Goal: Task Accomplishment & Management: Manage account settings

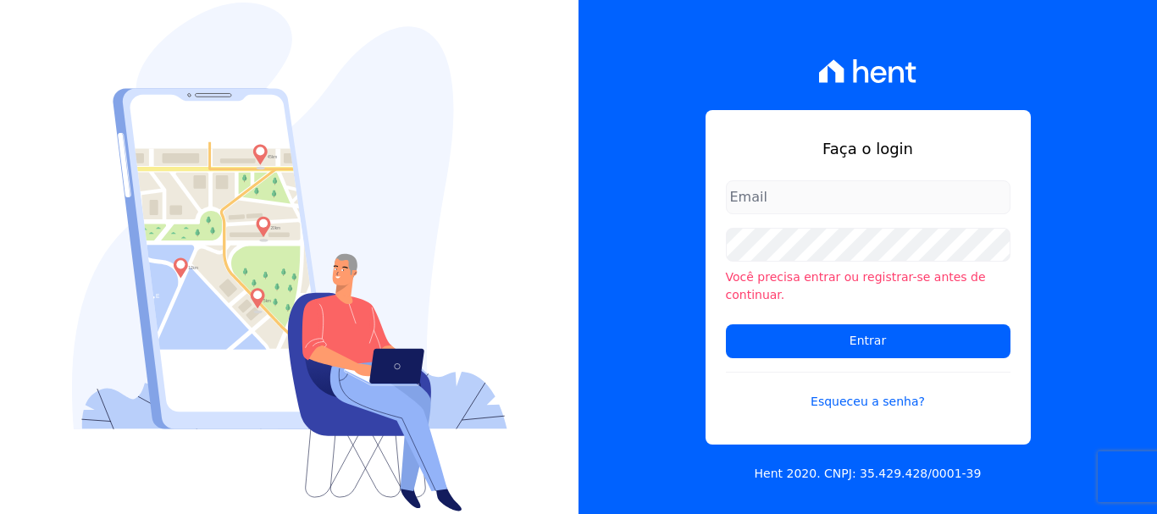
type input "ary@santuzzo.com.br"
click at [1096, 335] on div "Faça o login ary@santuzzo.com.br Você precisa entrar ou registrar-se antes de c…" at bounding box center [867, 257] width 578 height 514
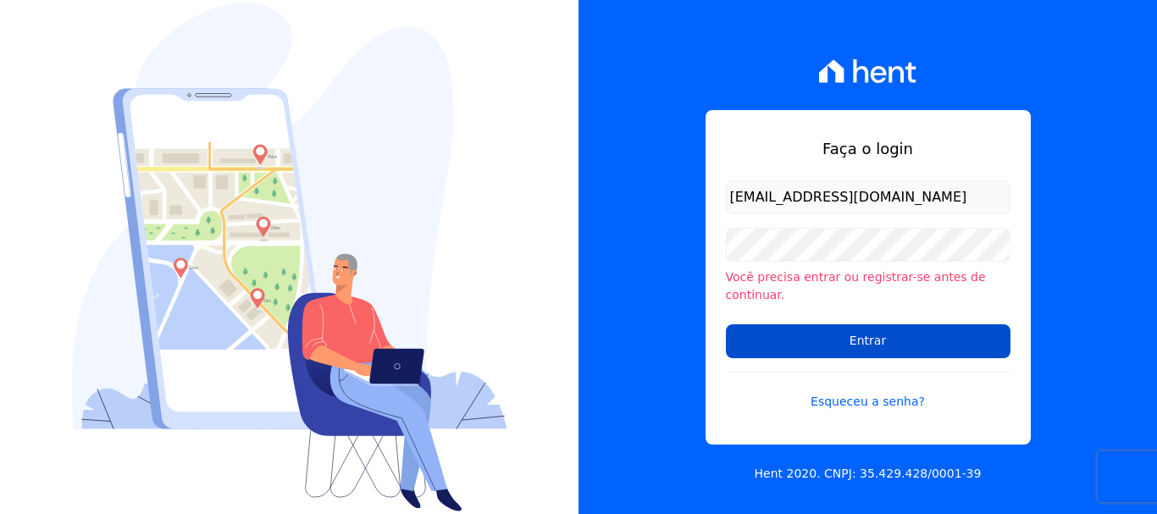
click at [873, 332] on input "Entrar" at bounding box center [868, 341] width 285 height 34
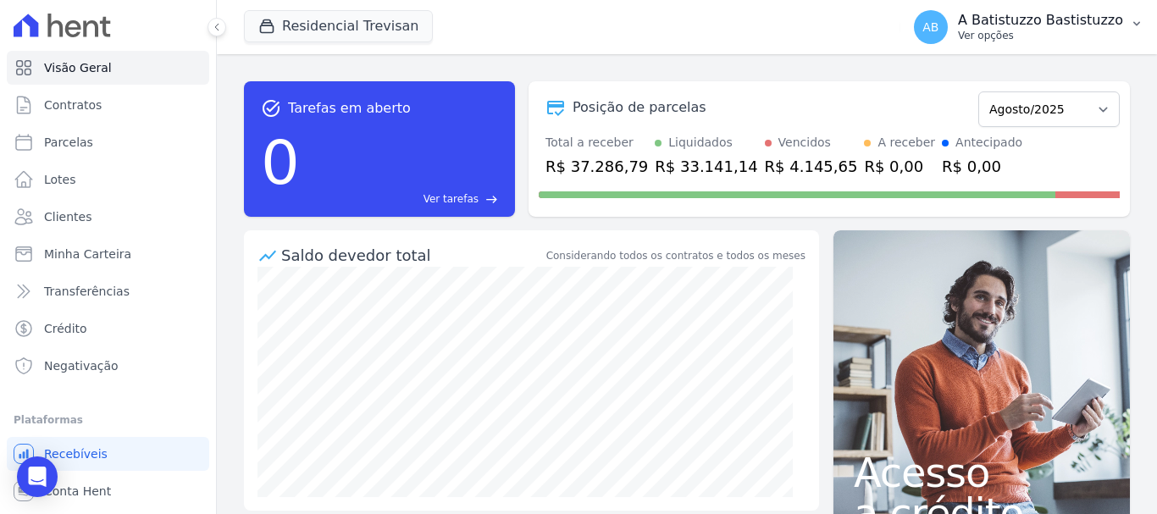
click at [938, 24] on span "AB" at bounding box center [930, 27] width 16 height 12
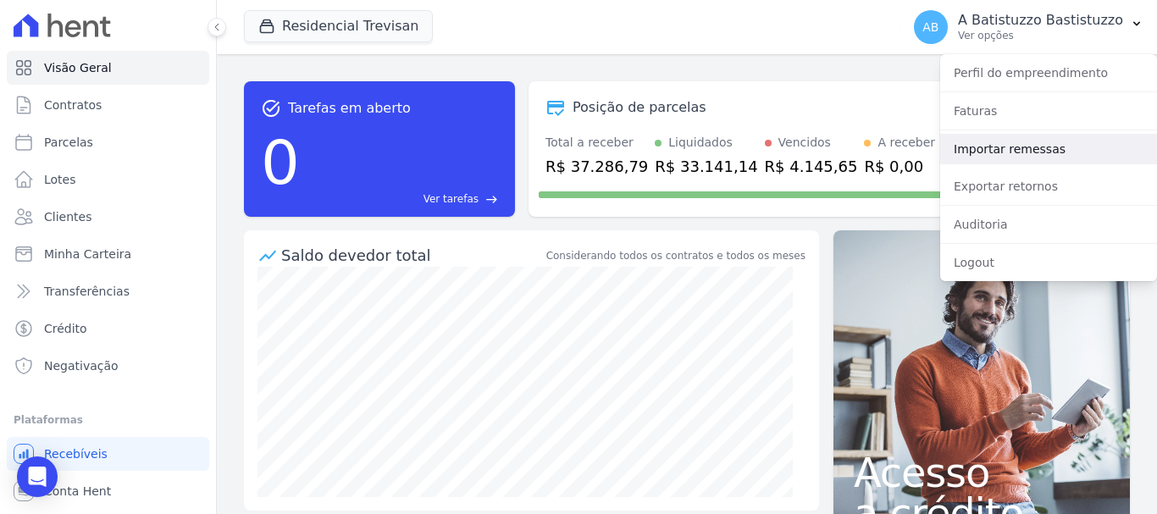
click at [971, 150] on link "Importar remessas" at bounding box center [1048, 149] width 217 height 30
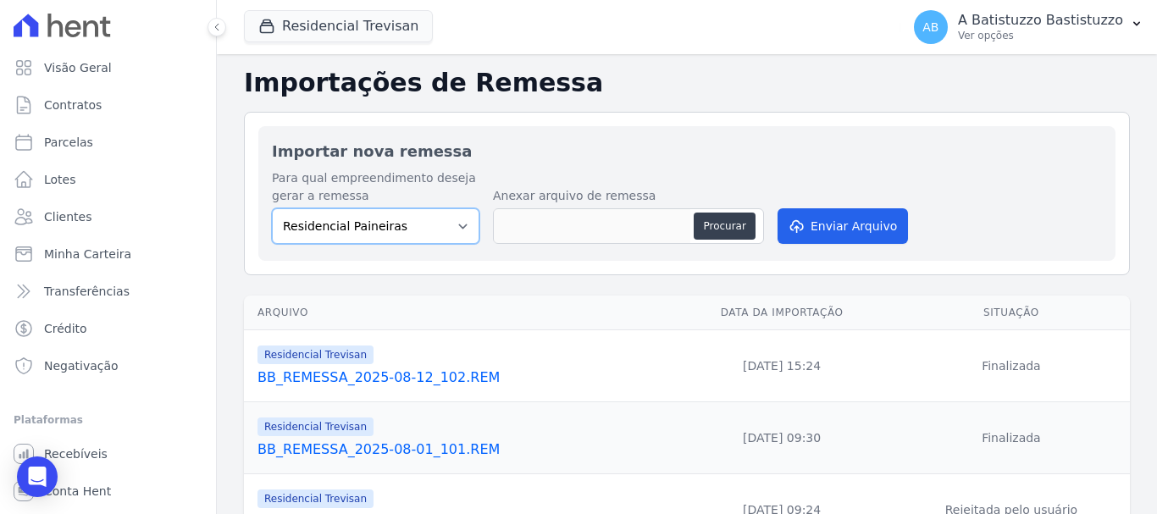
click at [461, 226] on select "Residencial Paineiras Residencial Trevisan" at bounding box center [376, 226] width 208 height 36
select select "4c1e337b-9410-4773-9ad8-94f5baa23e7f"
click at [272, 208] on select "Residencial Paineiras Residencial Trevisan" at bounding box center [376, 226] width 208 height 36
click at [723, 224] on button "Procurar" at bounding box center [724, 226] width 61 height 27
type input "BB_REMESSA_2025-08-30_103.REM"
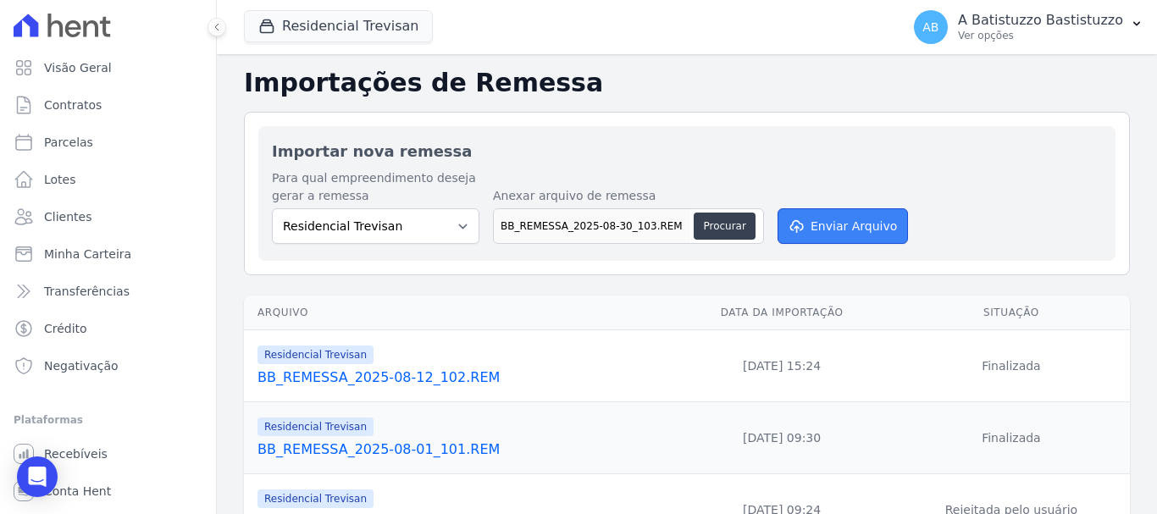
click at [833, 226] on button "Enviar Arquivo" at bounding box center [843, 226] width 130 height 36
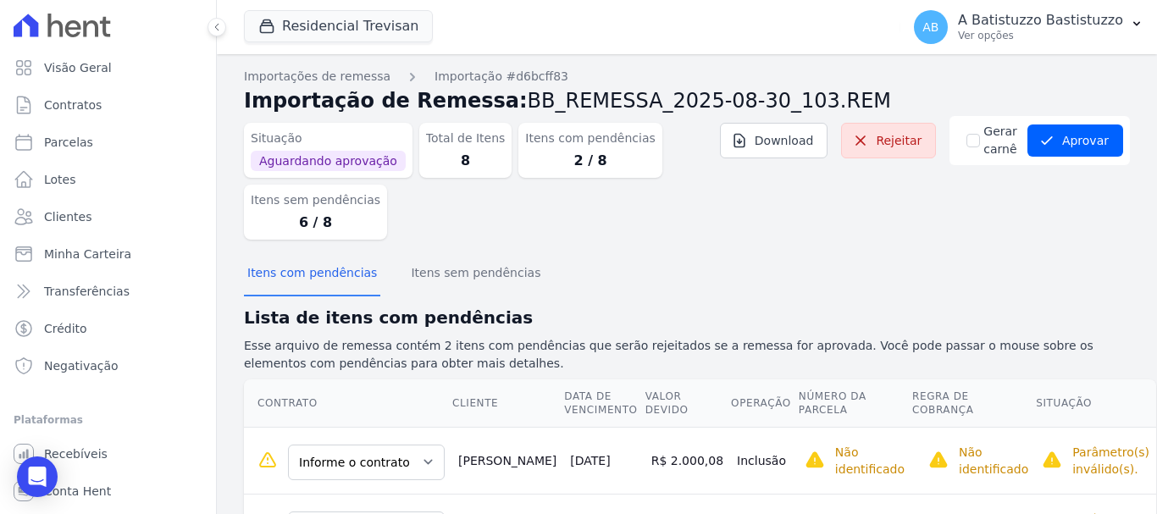
scroll to position [89, 0]
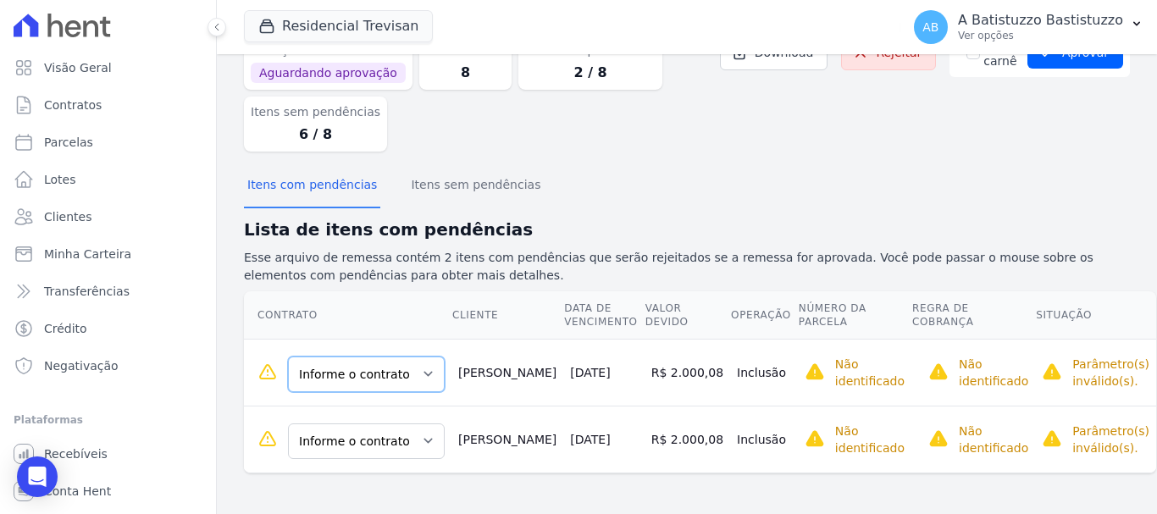
click at [418, 373] on select "Informe o contrato 100.B.29.1 100.B.30.1" at bounding box center [366, 375] width 157 height 36
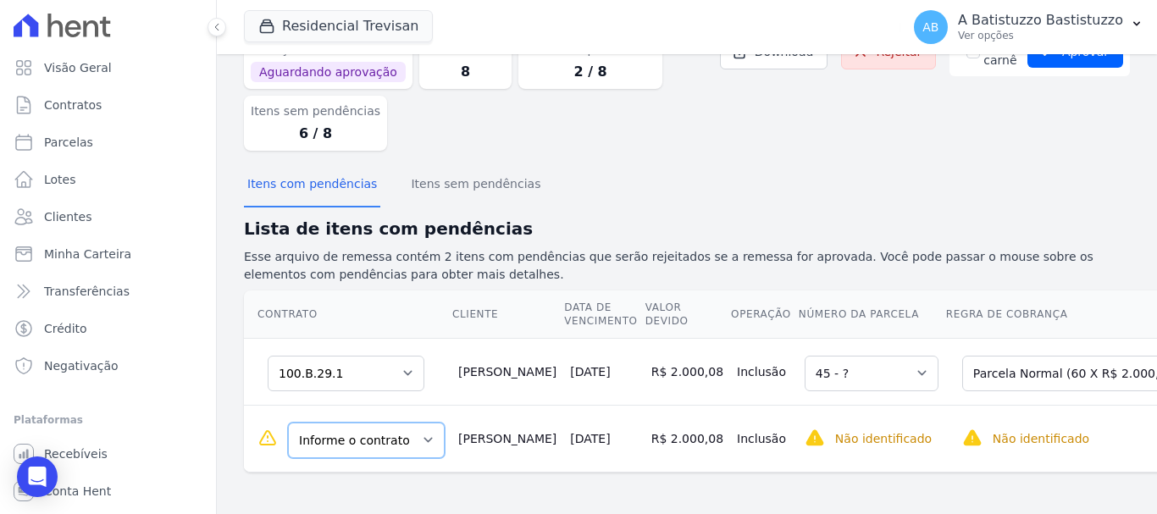
click at [422, 444] on select "Informe o contrato 100.B.29.1 100.B.30.1" at bounding box center [366, 441] width 157 height 36
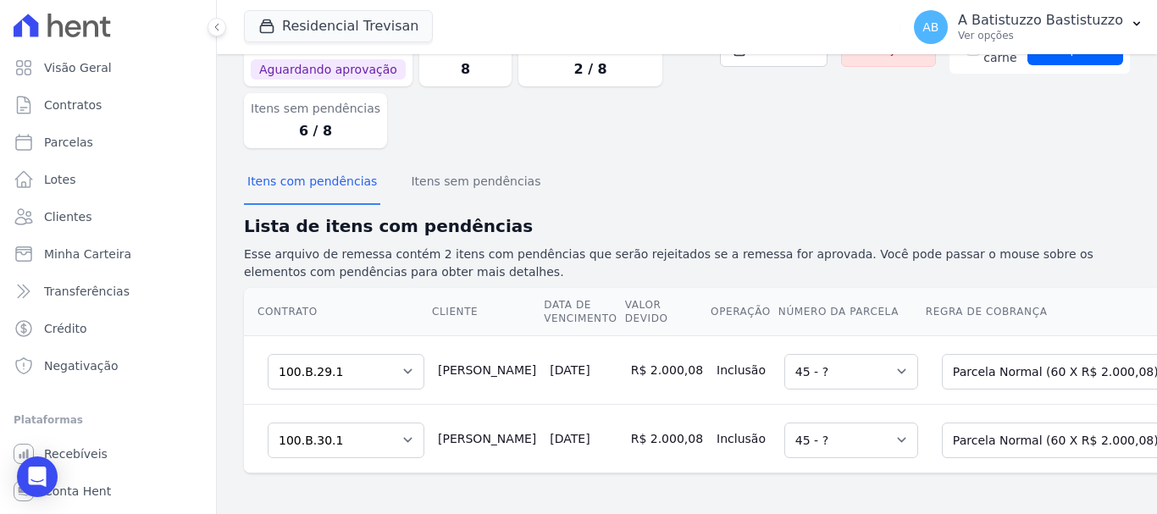
scroll to position [0, 0]
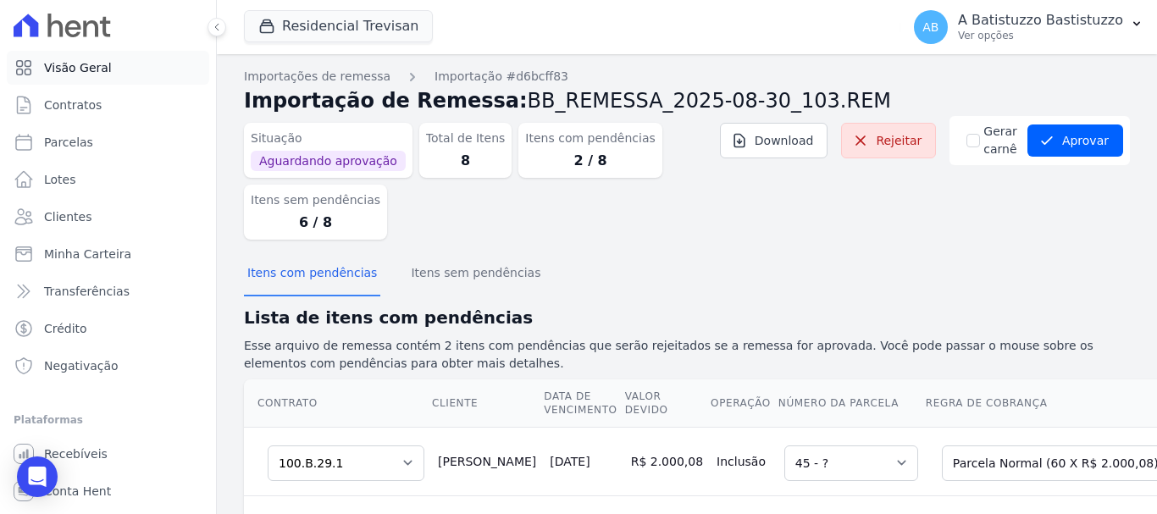
click at [63, 67] on span "Visão Geral" at bounding box center [78, 67] width 68 height 17
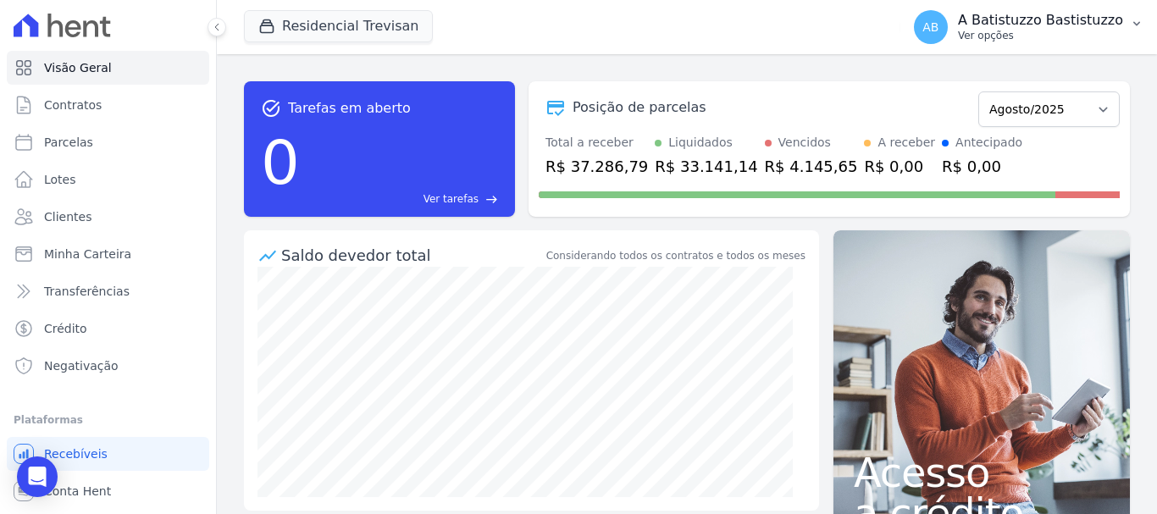
click at [938, 25] on span "AB" at bounding box center [930, 27] width 16 height 12
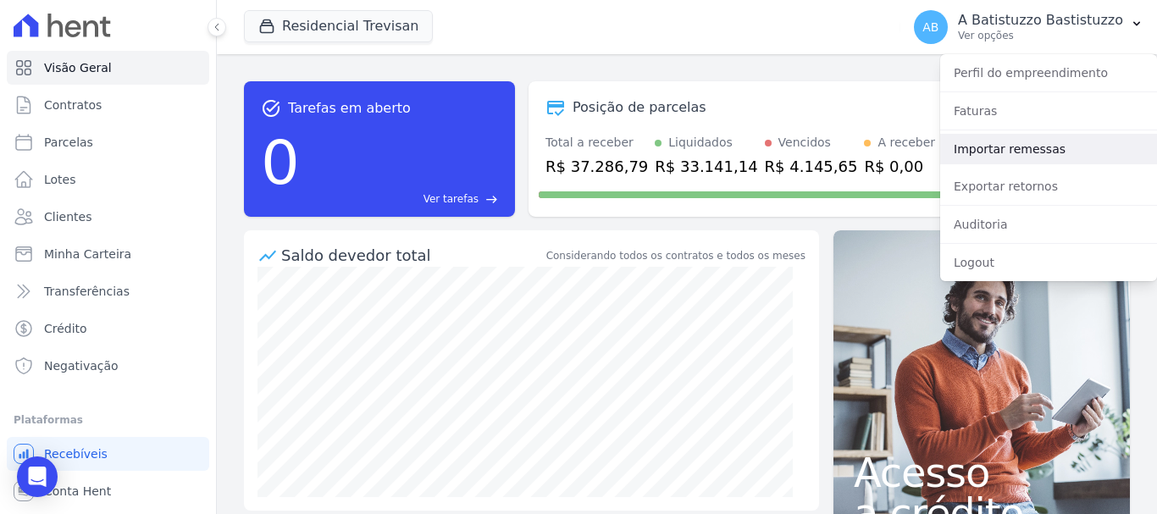
click at [969, 147] on link "Importar remessas" at bounding box center [1048, 149] width 217 height 30
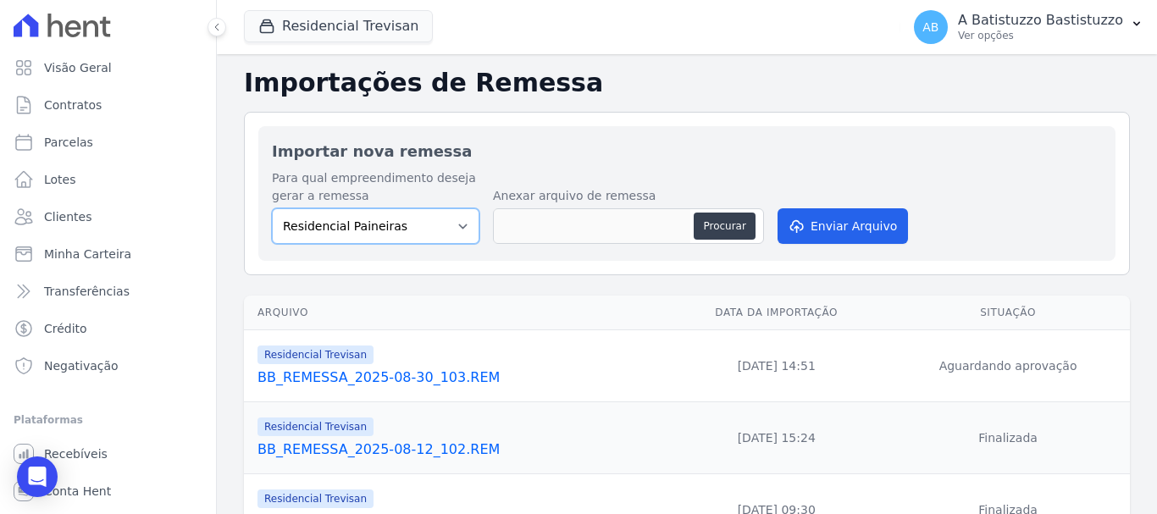
click at [457, 226] on select "Residencial Paineiras Residencial Trevisan" at bounding box center [376, 226] width 208 height 36
select select "4c1e337b-9410-4773-9ad8-94f5baa23e7f"
click at [272, 208] on select "Residencial Paineiras Residencial Trevisan" at bounding box center [376, 226] width 208 height 36
click at [608, 305] on th "Arquivo" at bounding box center [455, 313] width 423 height 35
click at [337, 379] on link "BB_REMESSA_2025-08-30_103.REM" at bounding box center [458, 378] width 402 height 20
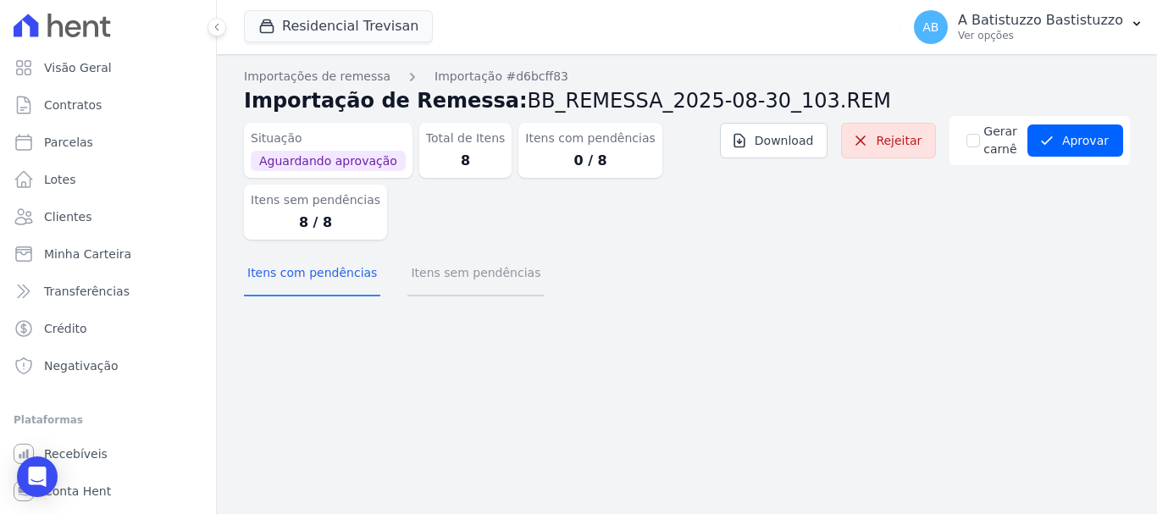
click at [459, 274] on button "Itens sem pendências" at bounding box center [475, 274] width 136 height 44
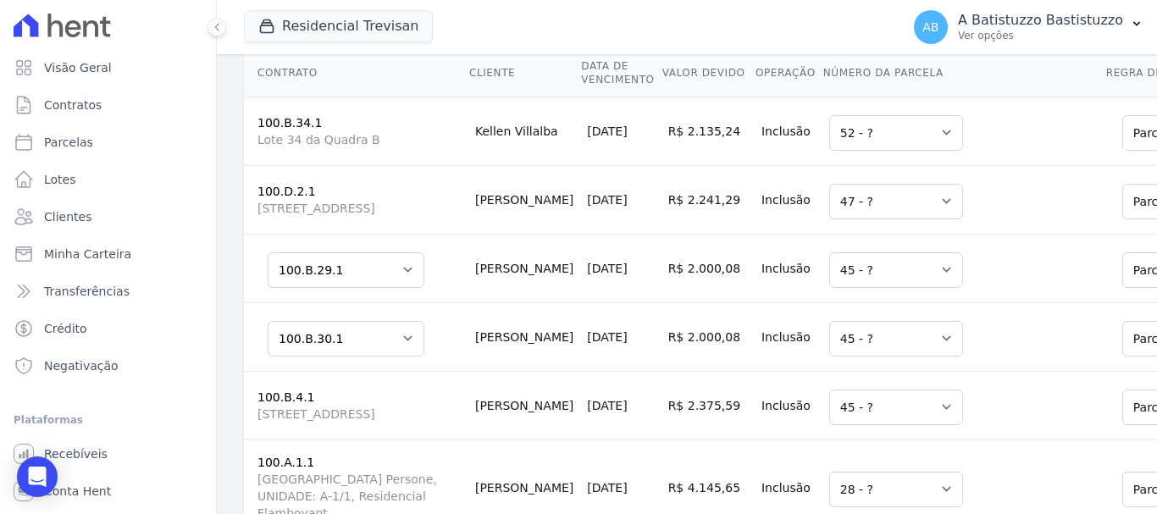
scroll to position [246, 0]
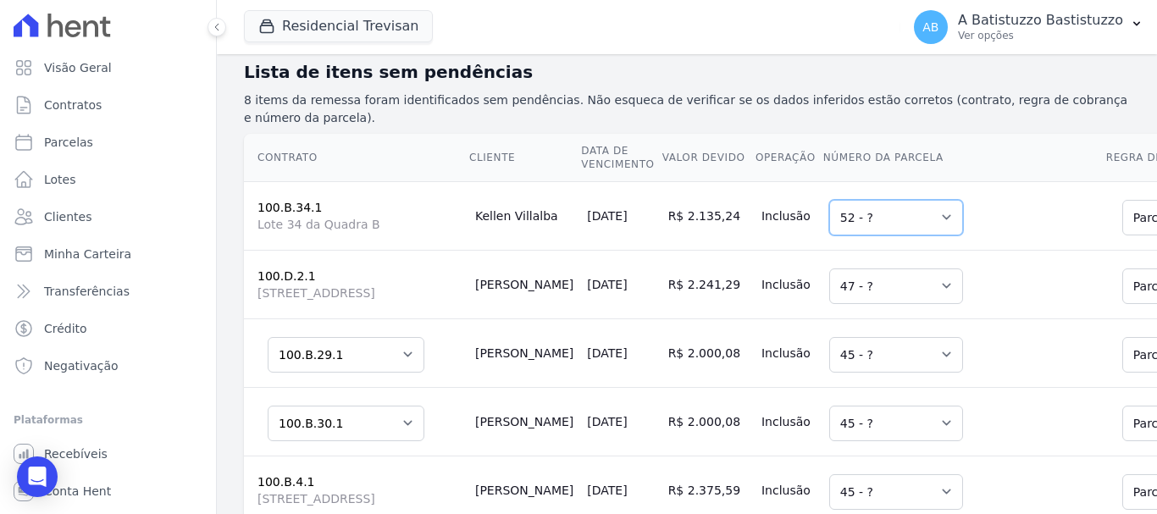
click at [844, 220] on select "Selecione uma 52 - ?" at bounding box center [896, 218] width 134 height 36
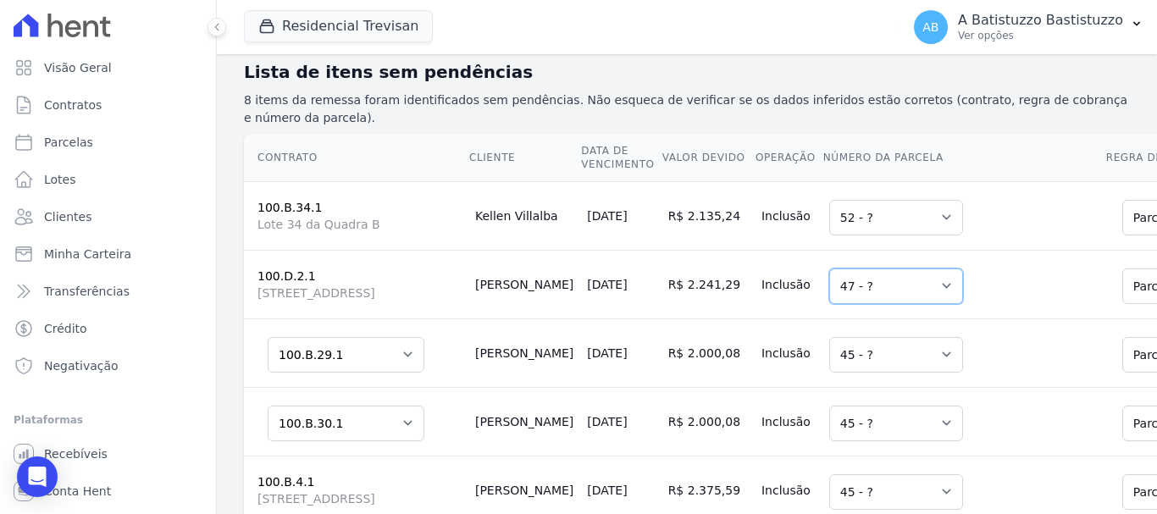
click at [846, 298] on select "Selecione uma 47 - ?" at bounding box center [896, 286] width 134 height 36
click at [208, 25] on button at bounding box center [217, 27] width 19 height 19
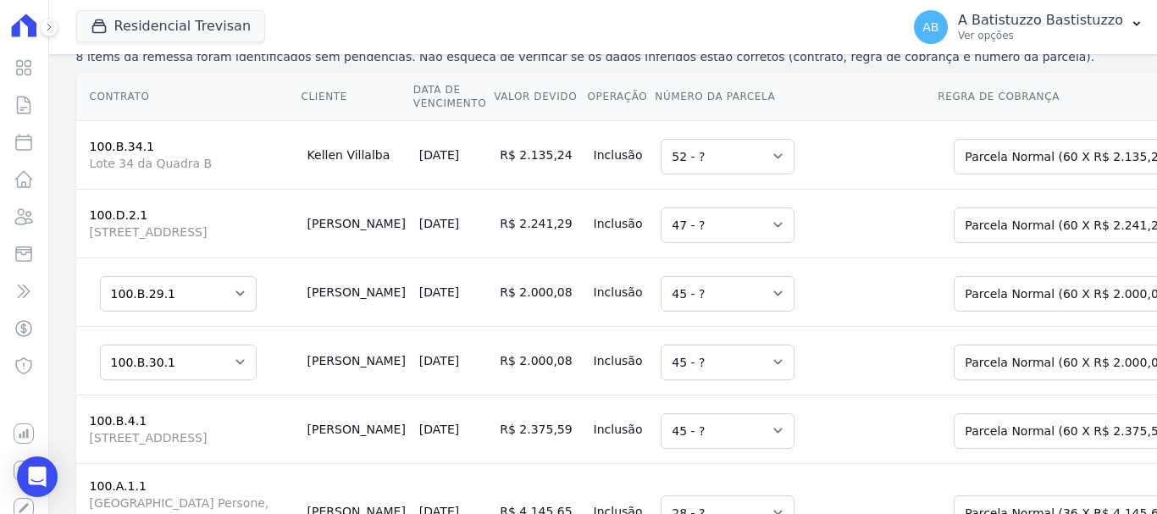
scroll to position [234, 0]
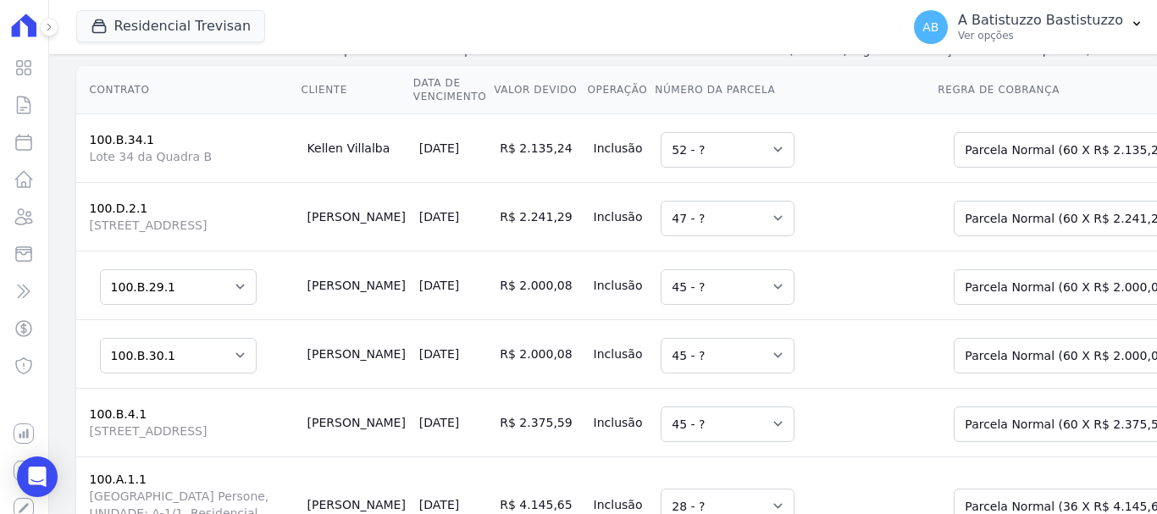
drag, startPoint x: 1143, startPoint y: 294, endPoint x: 1143, endPoint y: 305, distance: 11.0
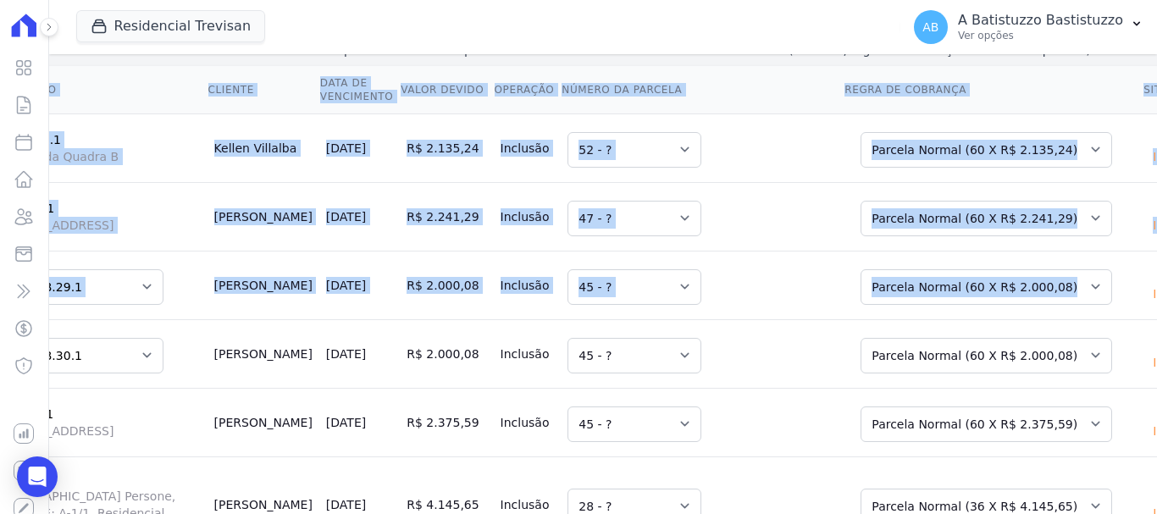
drag, startPoint x: 1143, startPoint y: 305, endPoint x: 1143, endPoint y: 373, distance: 67.8
click at [1143, 373] on div "Contrato Cliente Data de Vencimento Valor devido Operação Número da Parcela Reg…" at bounding box center [608, 400] width 1305 height 682
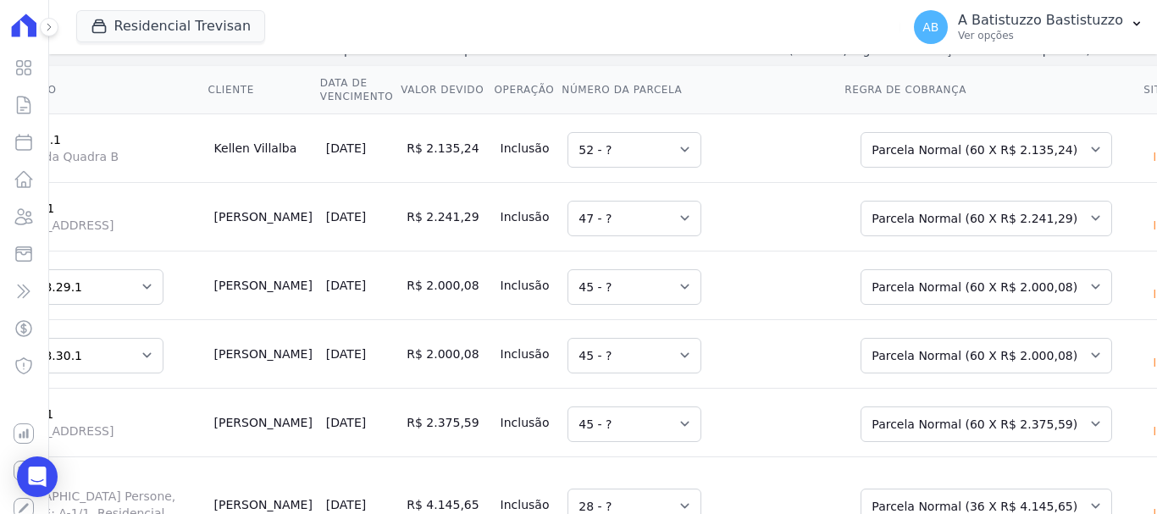
click at [728, 251] on td "Selecione uma 47 - ?" at bounding box center [702, 216] width 283 height 69
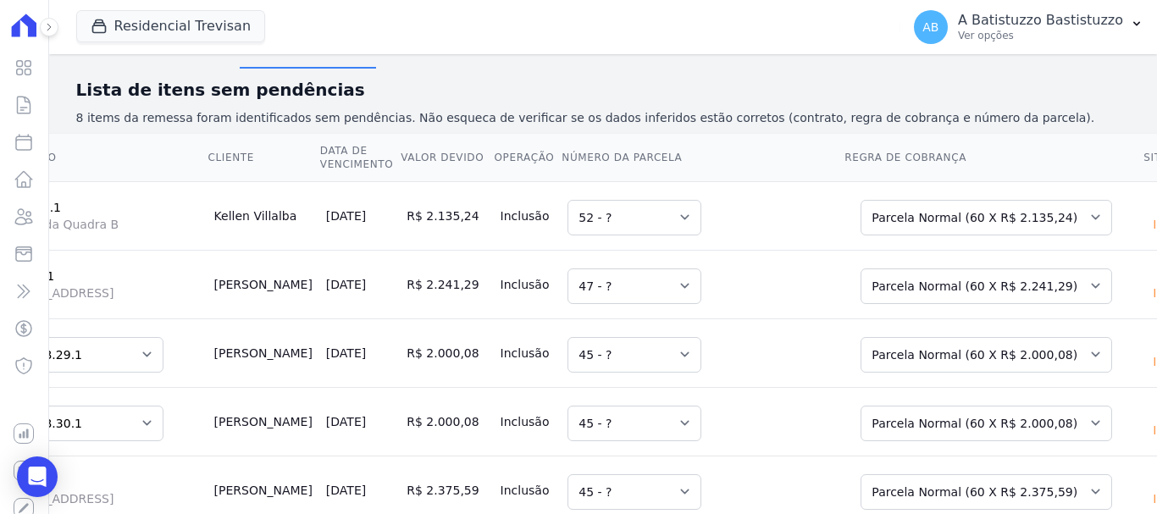
scroll to position [0, 0]
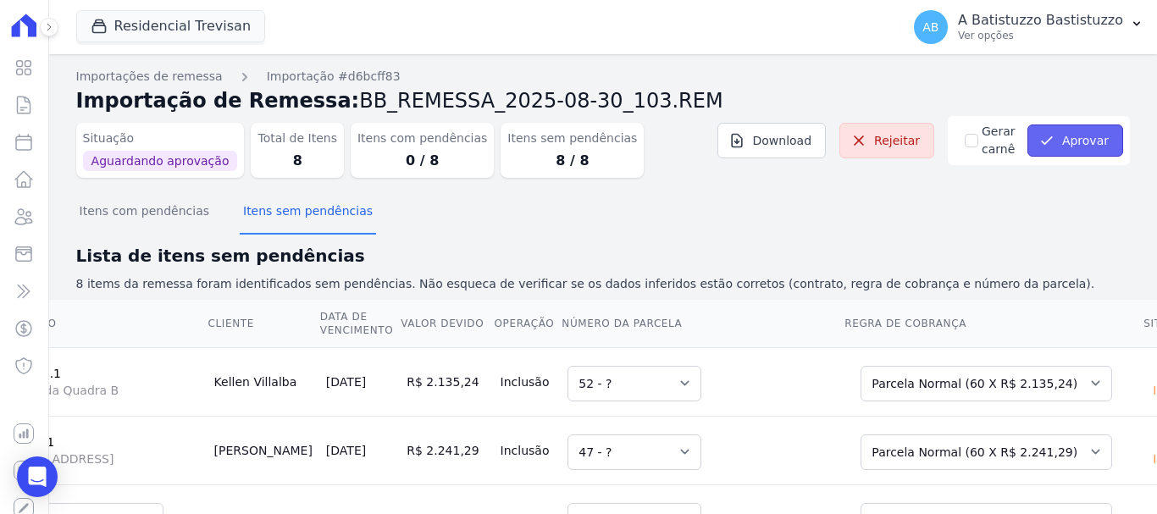
click at [1067, 135] on button "Aprovar" at bounding box center [1075, 141] width 96 height 32
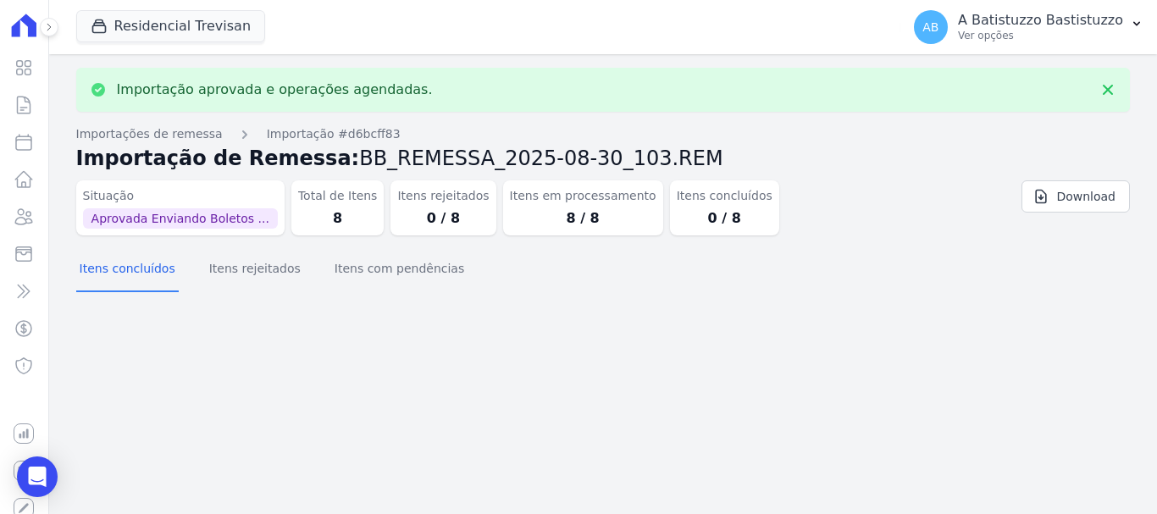
click at [51, 29] on icon at bounding box center [49, 27] width 10 height 10
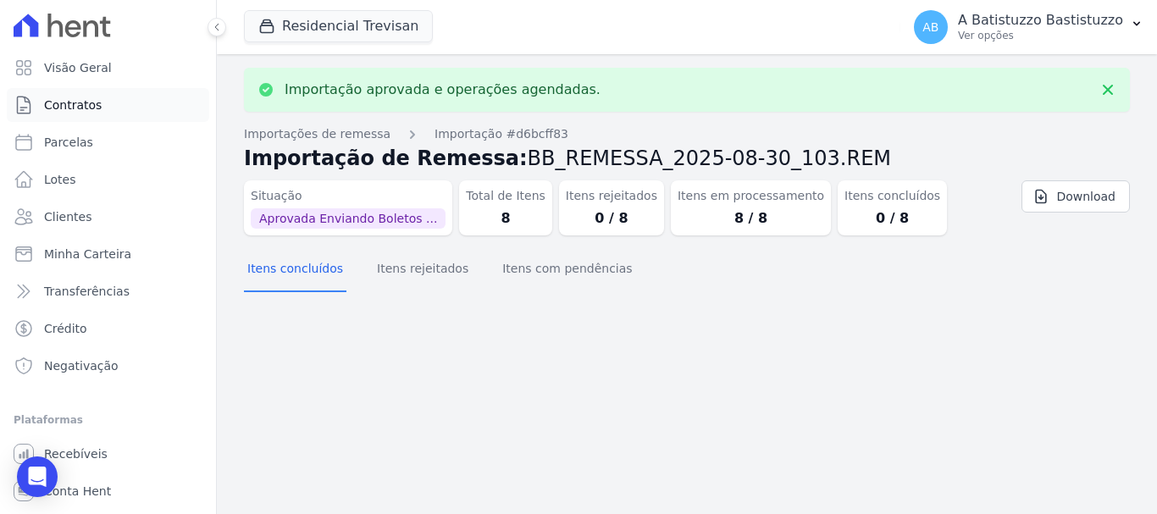
click at [73, 102] on span "Contratos" at bounding box center [73, 105] width 58 height 17
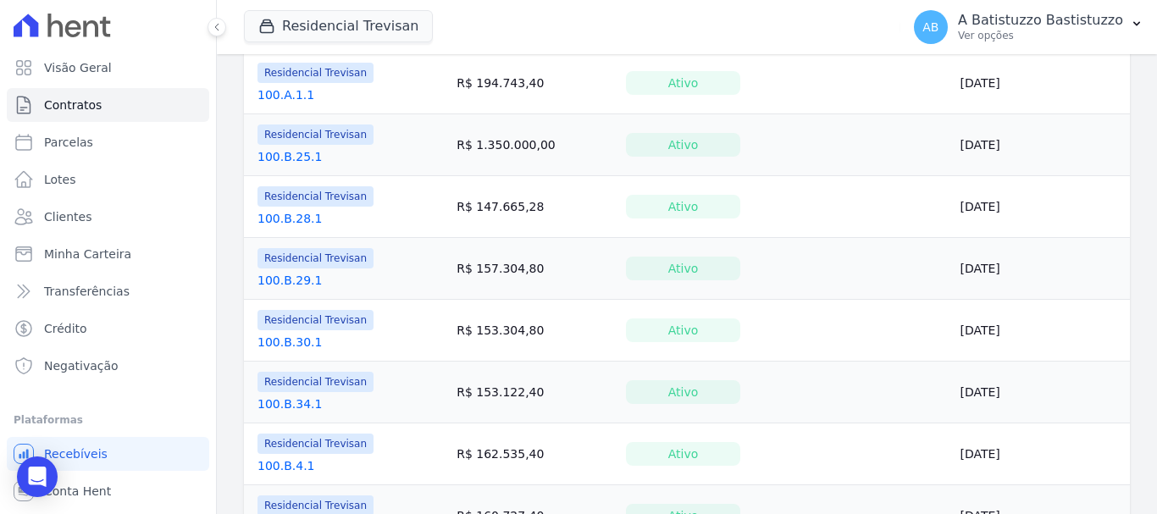
scroll to position [339, 0]
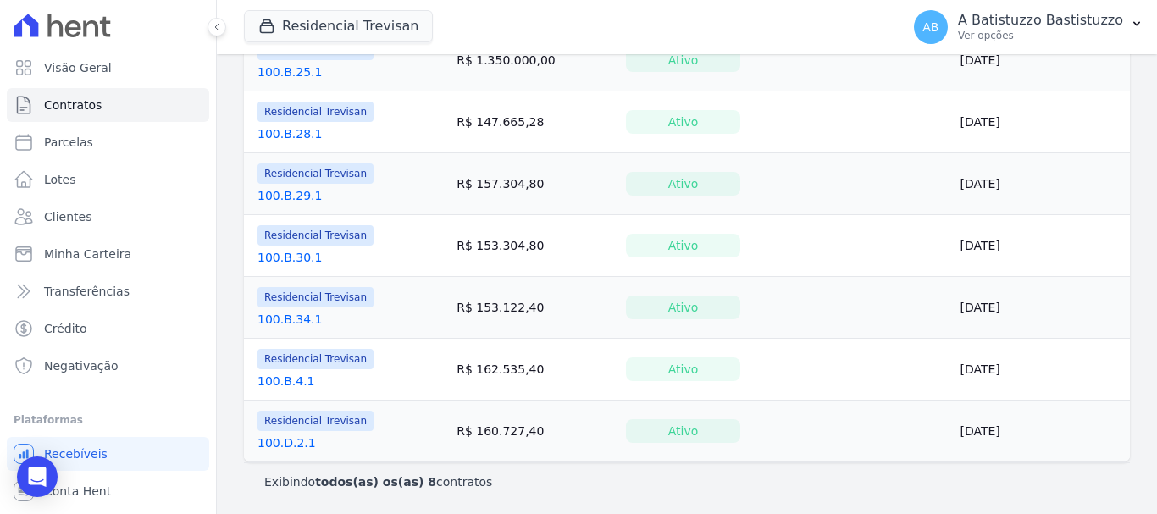
click at [281, 443] on link "100.D.2.1" at bounding box center [286, 442] width 58 height 17
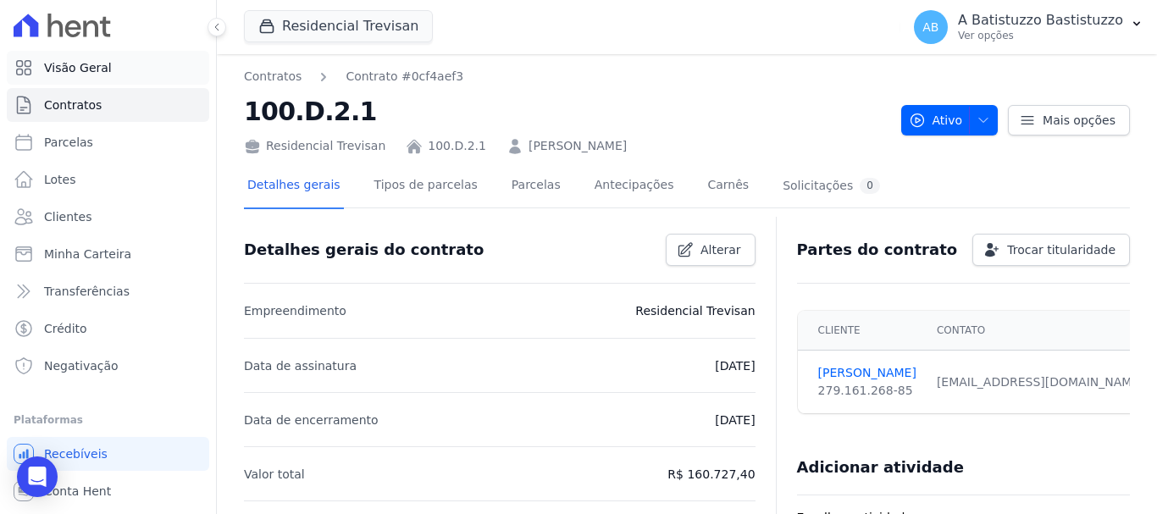
click at [64, 68] on span "Visão Geral" at bounding box center [78, 67] width 68 height 17
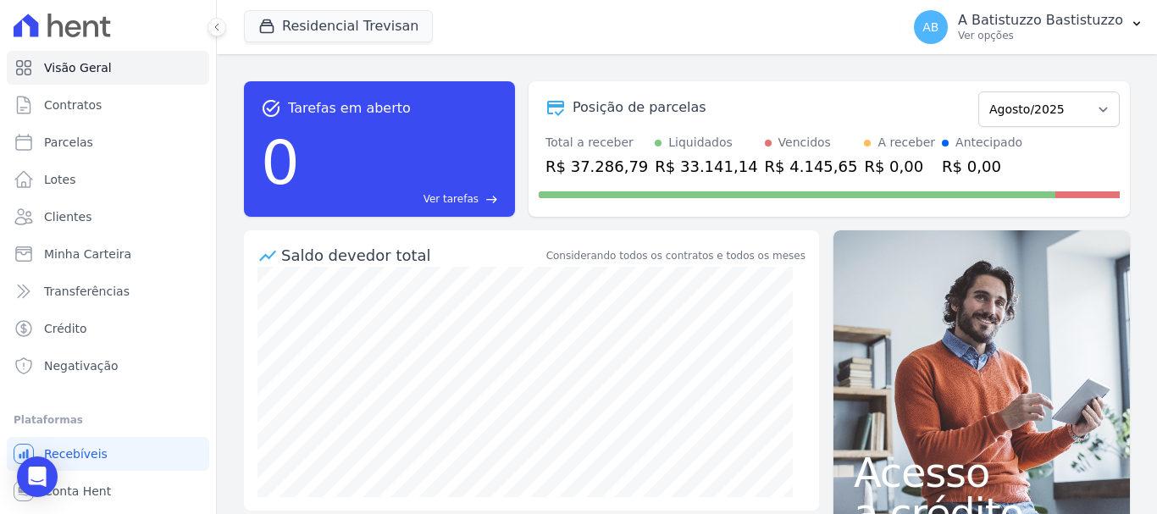
scroll to position [190, 0]
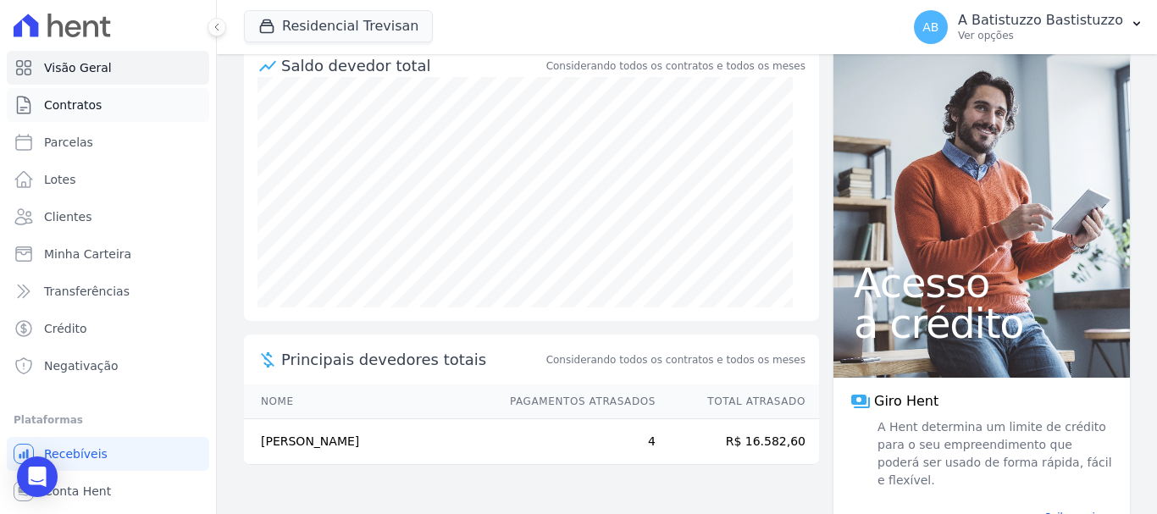
click at [102, 101] on link "Contratos" at bounding box center [108, 105] width 202 height 34
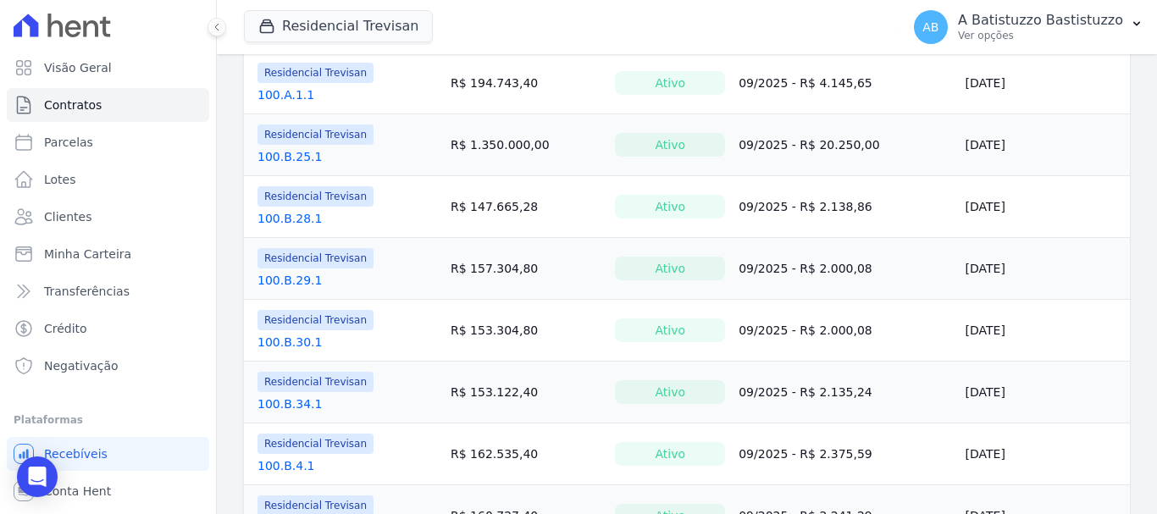
scroll to position [339, 0]
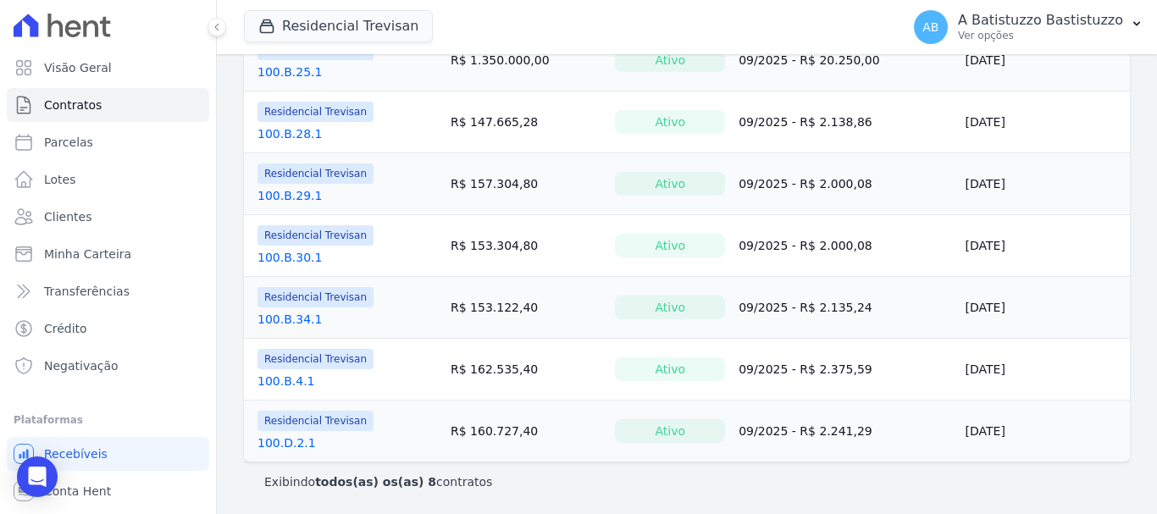
click at [280, 381] on link "100.B.4.1" at bounding box center [286, 381] width 58 height 17
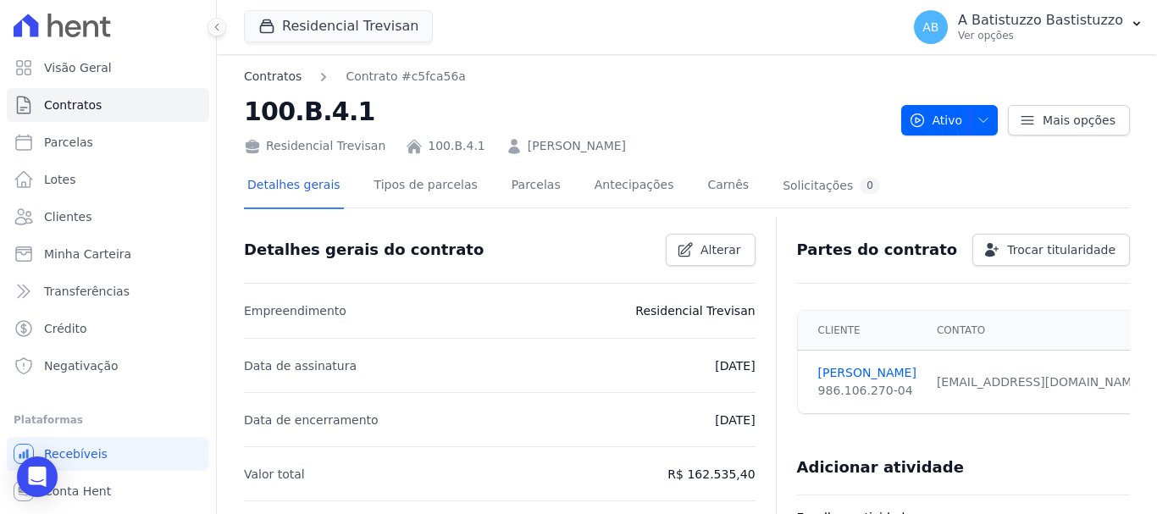
click at [282, 76] on link "Contratos" at bounding box center [273, 77] width 58 height 18
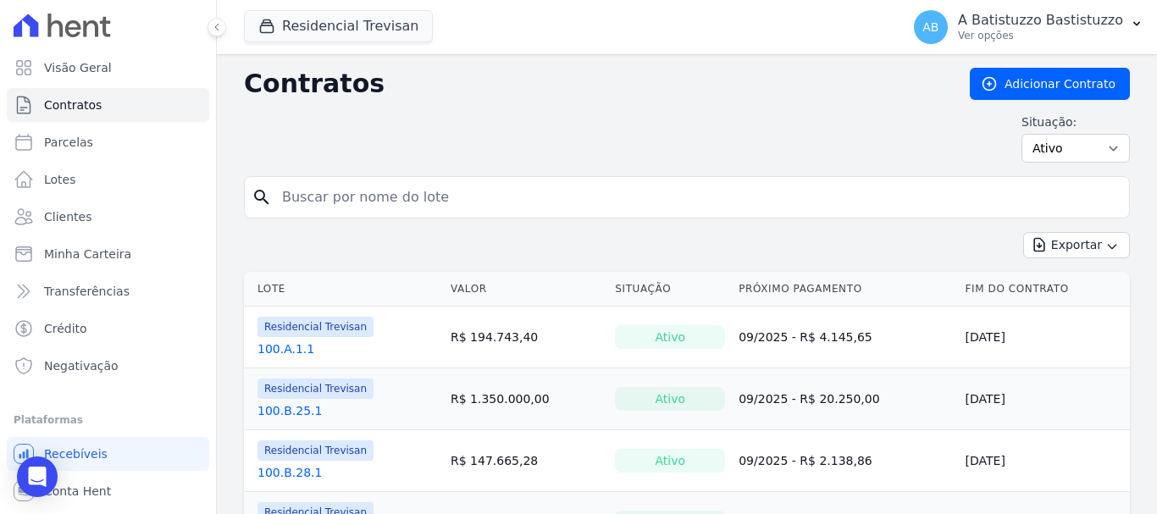
scroll to position [169, 0]
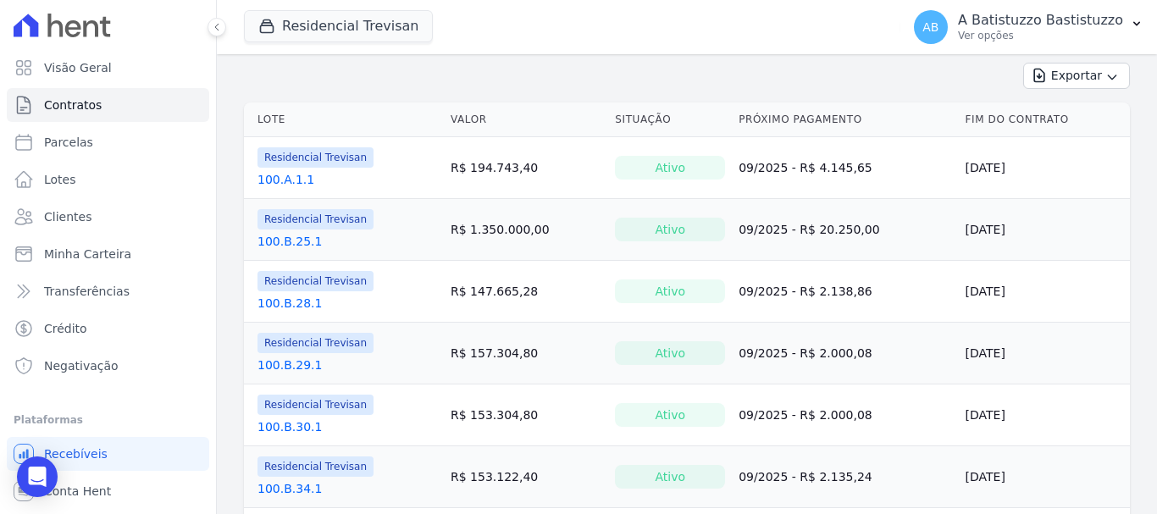
click at [290, 328] on td "Residencial Trevisan 100.B.29.1" at bounding box center [344, 353] width 200 height 61
click at [291, 241] on link "100.B.25.1" at bounding box center [289, 241] width 64 height 17
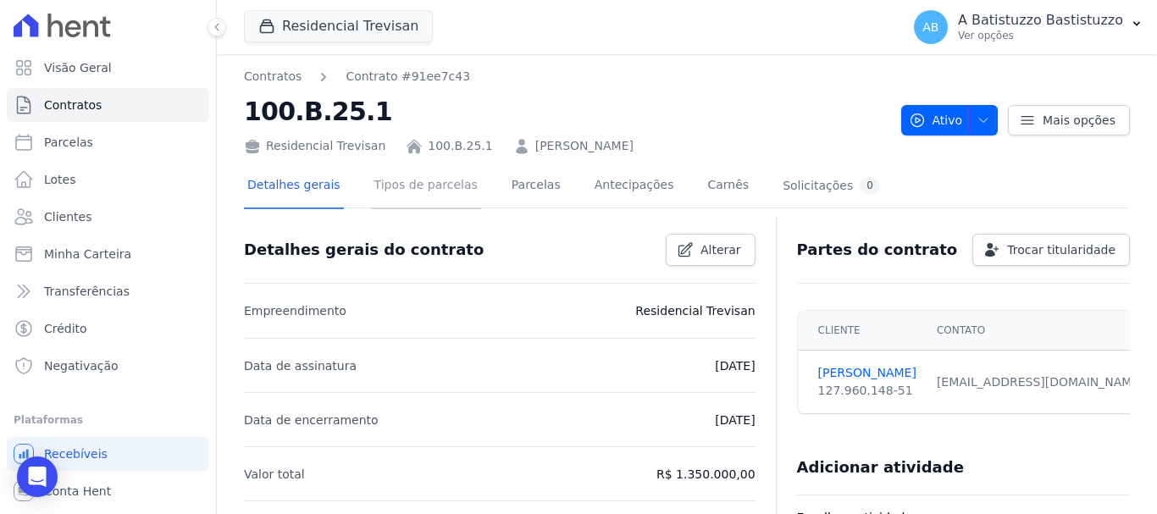
click at [425, 188] on link "Tipos de parcelas" at bounding box center [426, 186] width 110 height 45
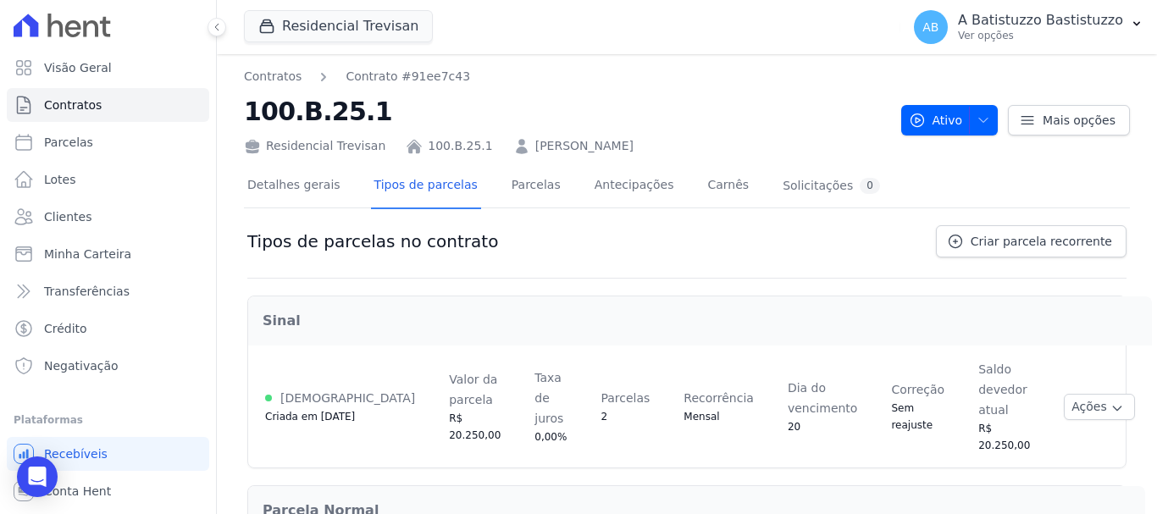
scroll to position [97, 0]
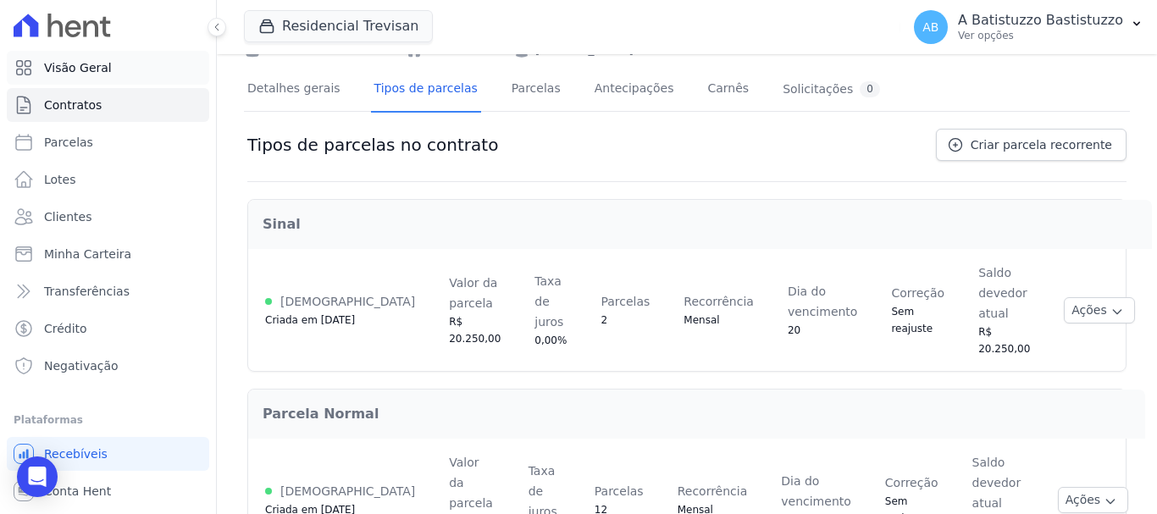
click at [70, 70] on span "Visão Geral" at bounding box center [78, 67] width 68 height 17
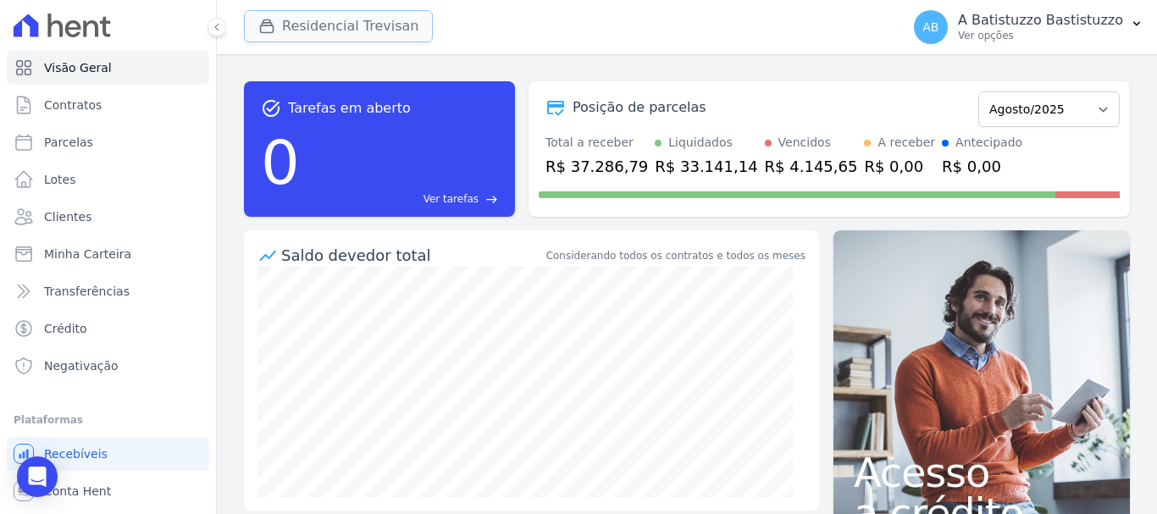
click at [366, 27] on button "Residencial Trevisan" at bounding box center [338, 26] width 189 height 32
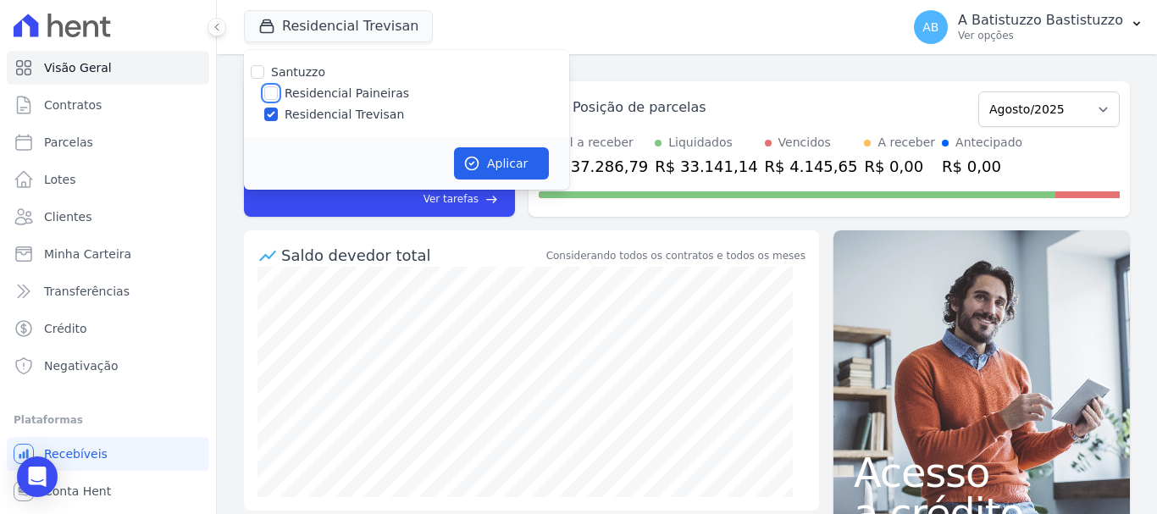
click at [264, 96] on input "Residencial Paineiras" at bounding box center [271, 93] width 14 height 14
checkbox input "true"
click at [268, 119] on input "Residencial Trevisan" at bounding box center [271, 115] width 14 height 14
checkbox input "false"
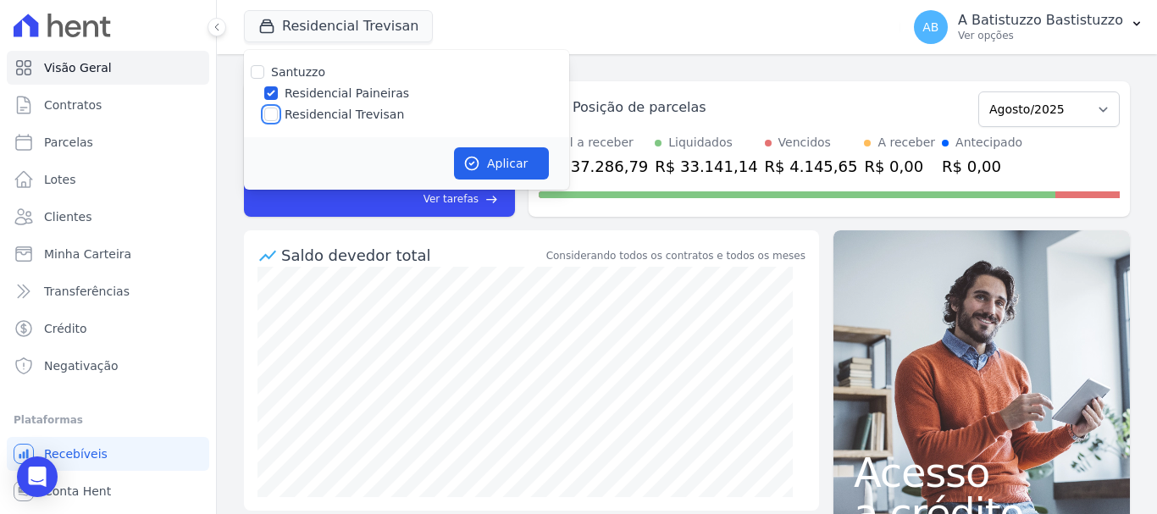
checkbox input "false"
click at [506, 162] on button "Aplicar" at bounding box center [501, 163] width 95 height 32
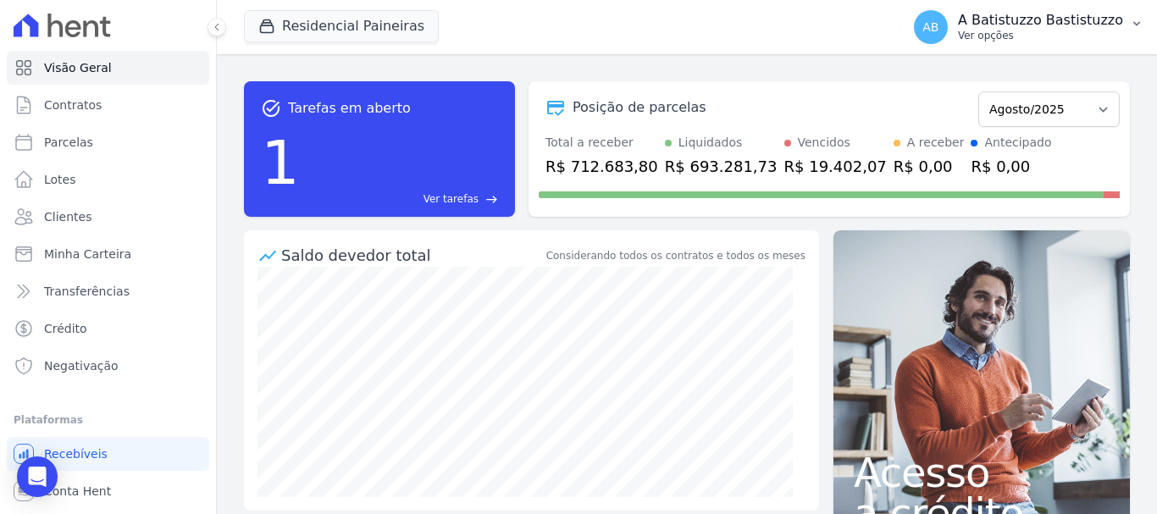
click at [938, 30] on span "AB" at bounding box center [930, 27] width 16 height 12
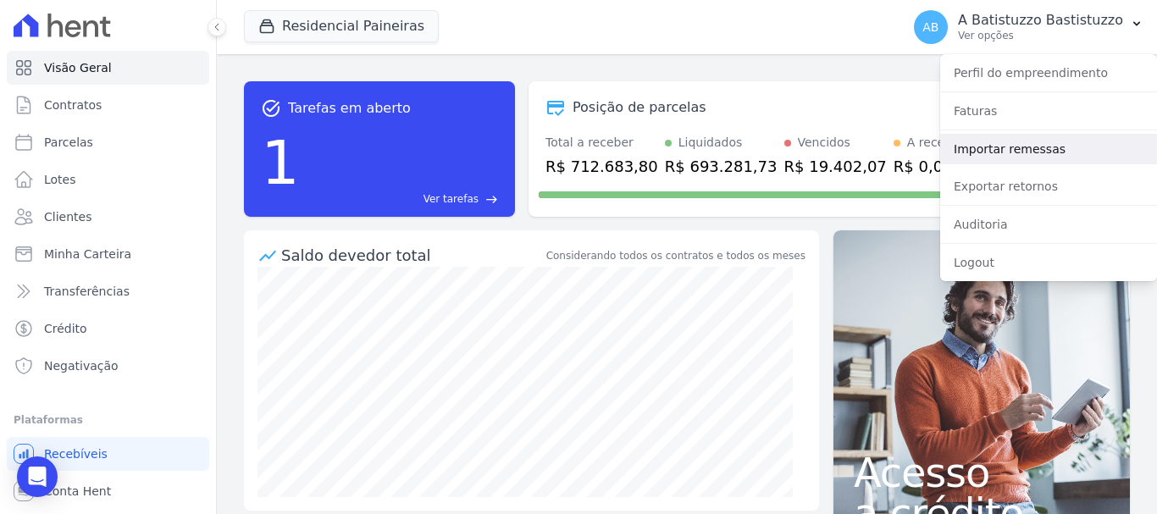
click at [951, 148] on link "Importar remessas" at bounding box center [1048, 149] width 217 height 30
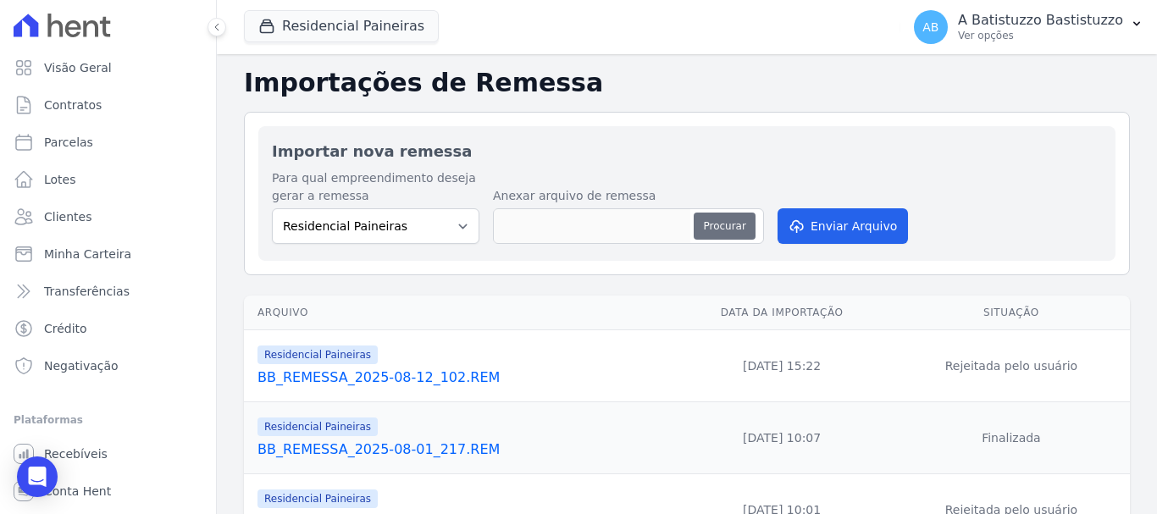
click at [740, 222] on button "Procurar" at bounding box center [724, 226] width 61 height 27
type input "BB_REMESSA_2025-08-30_218.REM"
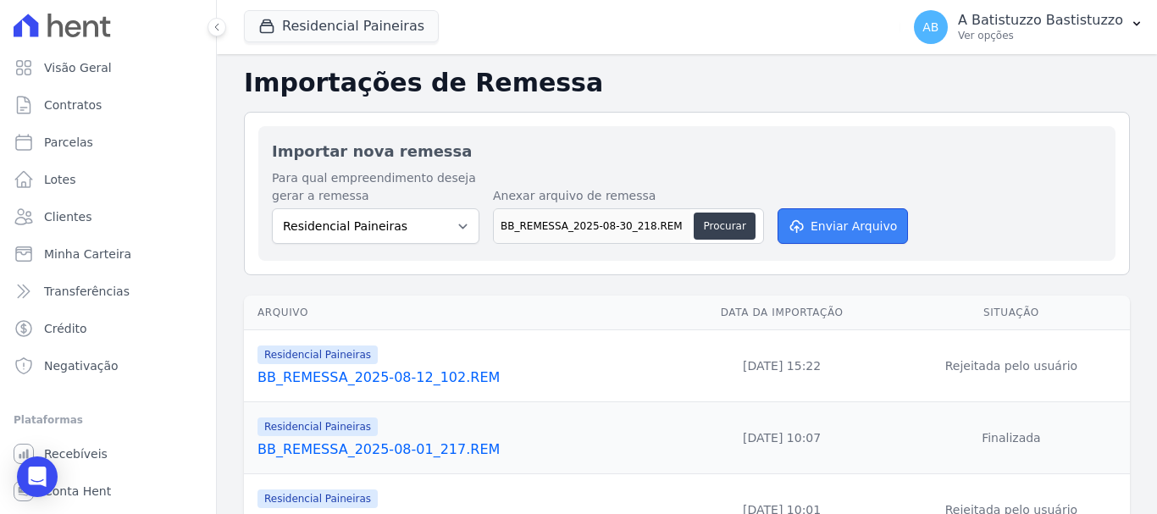
click at [851, 228] on button "Enviar Arquivo" at bounding box center [843, 226] width 130 height 36
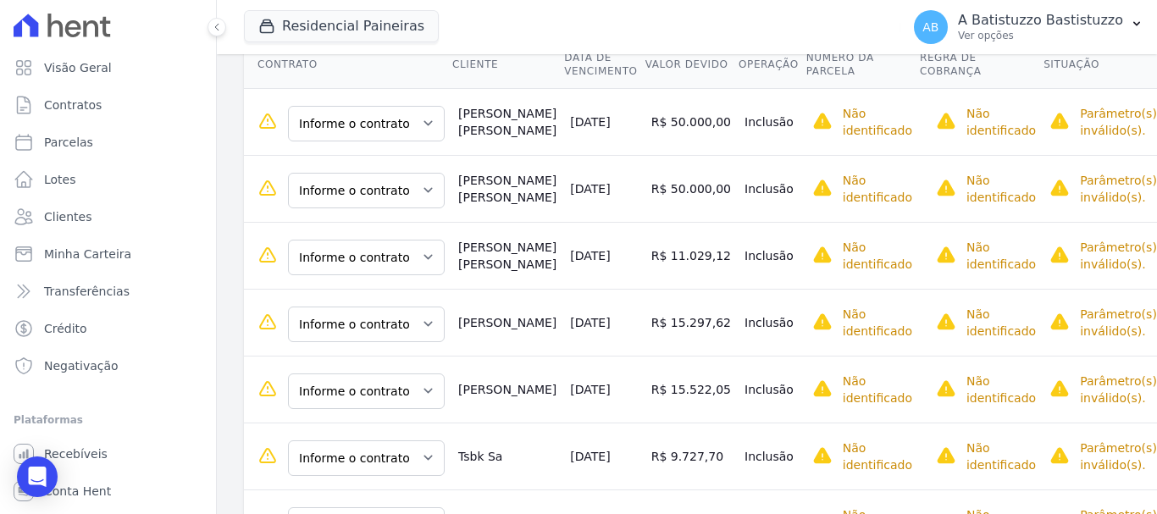
scroll to position [254, 0]
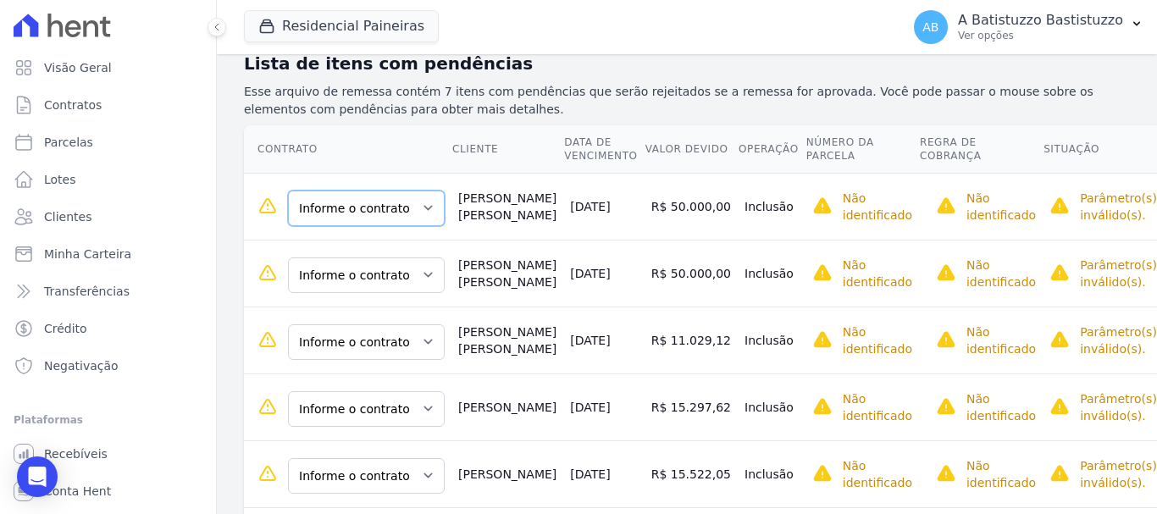
click at [418, 208] on select "Informe o contrato 100.K.25.1 100.K.26.1" at bounding box center [366, 209] width 157 height 36
click at [412, 201] on select "Informe o contrato 100.K.25.1 100.K.26.1" at bounding box center [366, 209] width 157 height 36
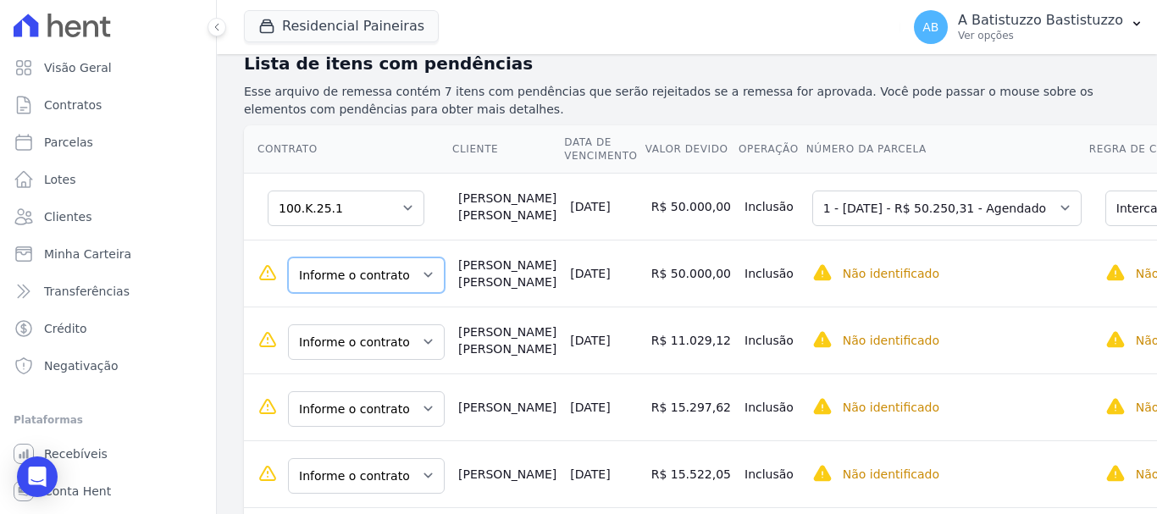
click at [422, 275] on select "Informe o contrato 100.K.25.1 100.K.26.1" at bounding box center [366, 275] width 157 height 36
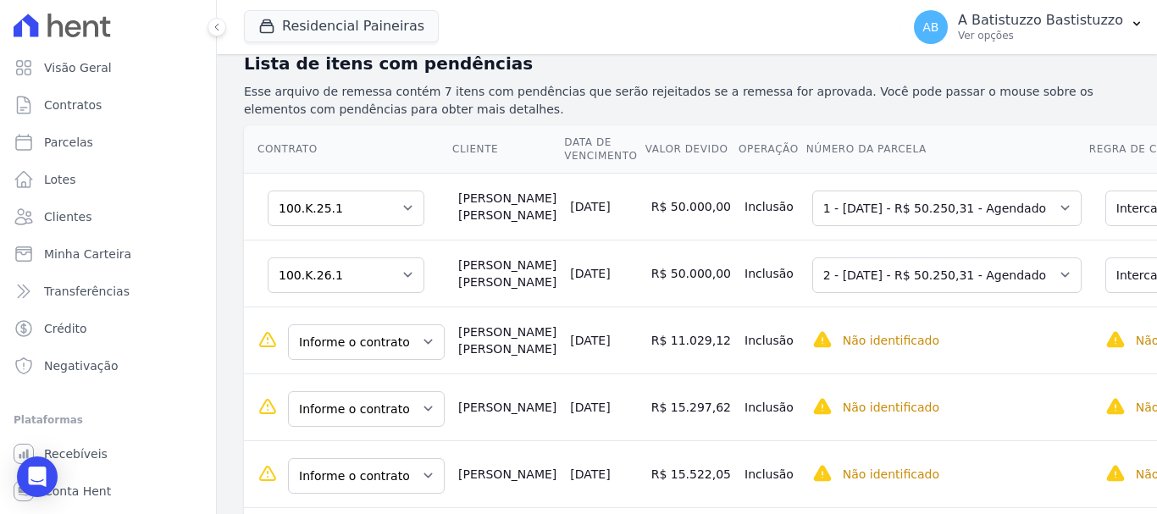
scroll to position [339, 0]
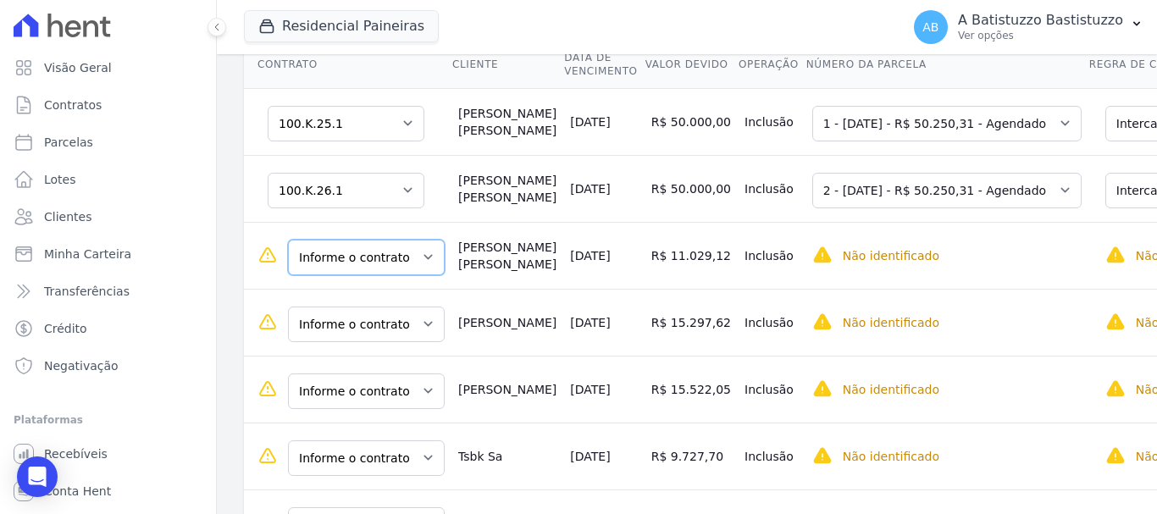
click at [413, 263] on select "Informe o contrato 100.K.25.1 100.K.26.1" at bounding box center [366, 258] width 157 height 36
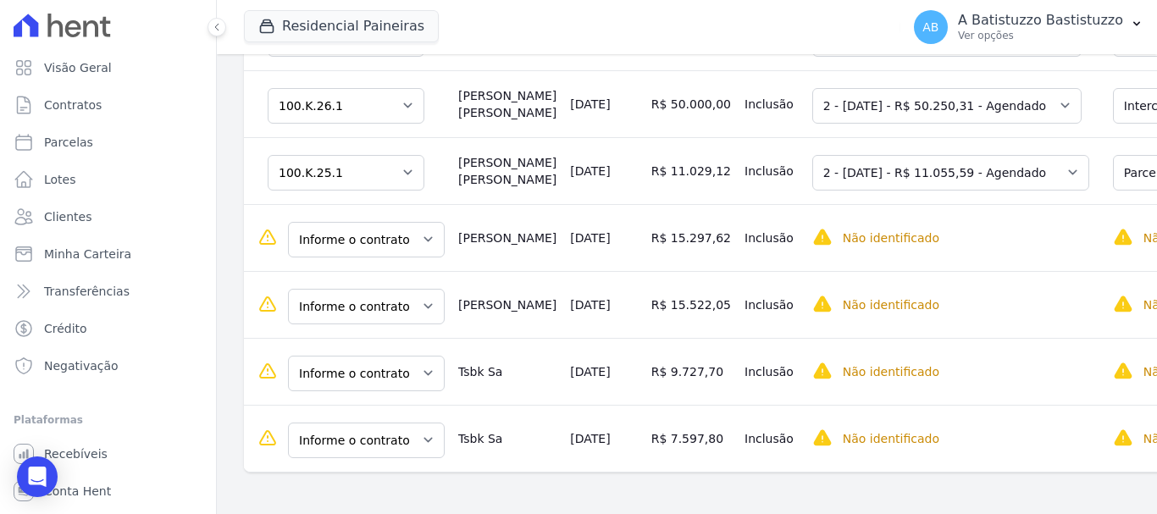
scroll to position [499, 0]
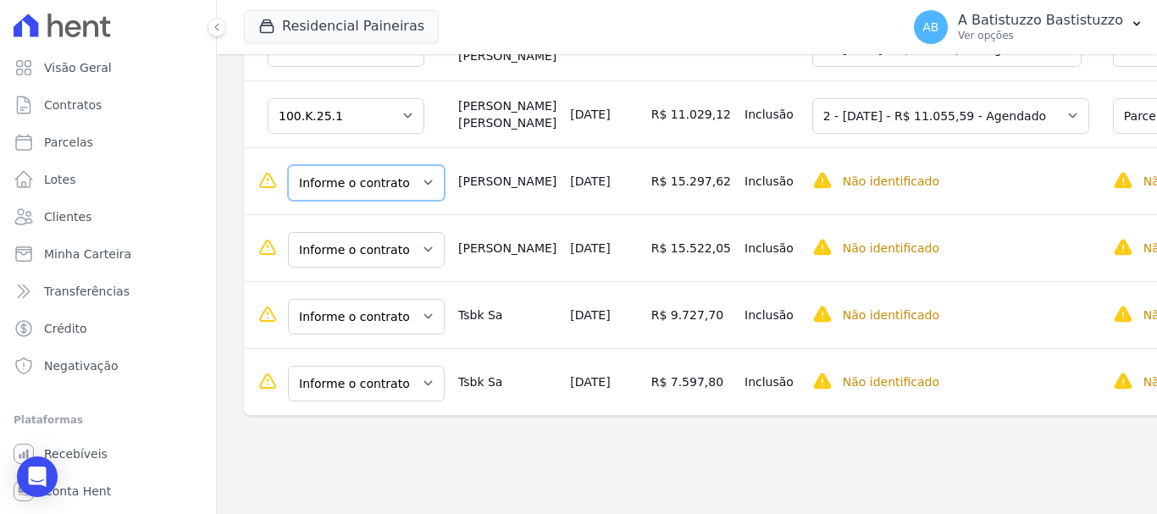
click at [420, 168] on select "Informe o contrato 100.G.11.1 100.G.12.1" at bounding box center [366, 183] width 157 height 36
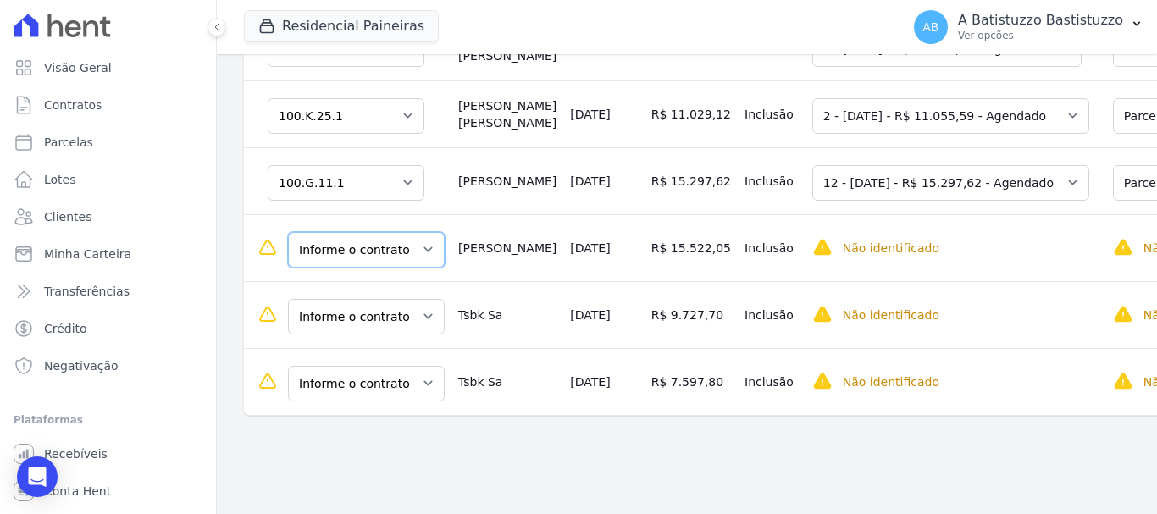
click at [418, 235] on select "Informe o contrato 100.G.11.1 100.G.12.1" at bounding box center [366, 250] width 157 height 36
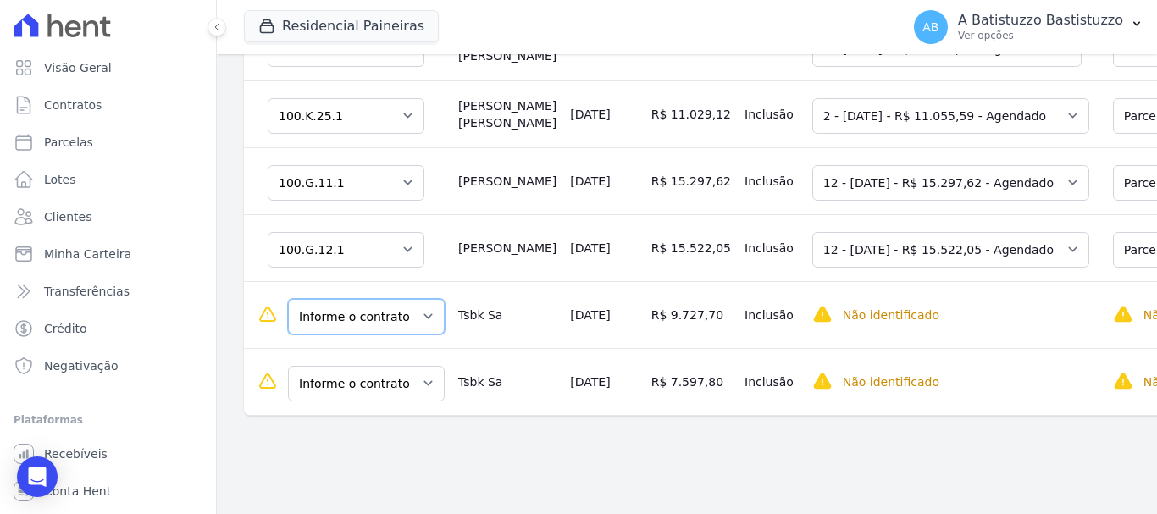
click at [415, 307] on select "Informe o contrato 100.H.1.1 100.H.2.1" at bounding box center [366, 317] width 157 height 36
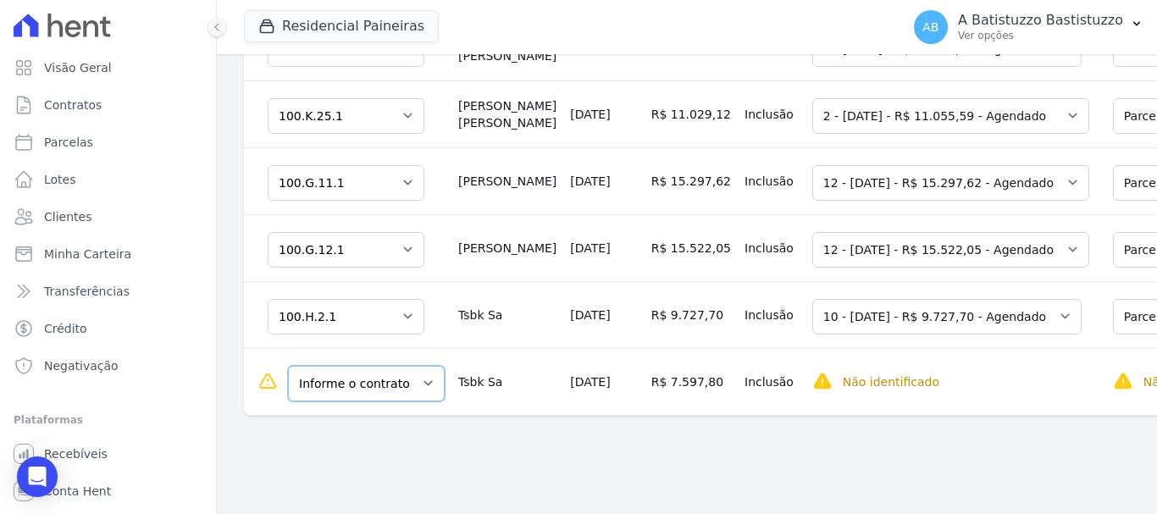
click at [418, 373] on select "Informe o contrato 100.H.1.1 100.H.2.1" at bounding box center [366, 384] width 157 height 36
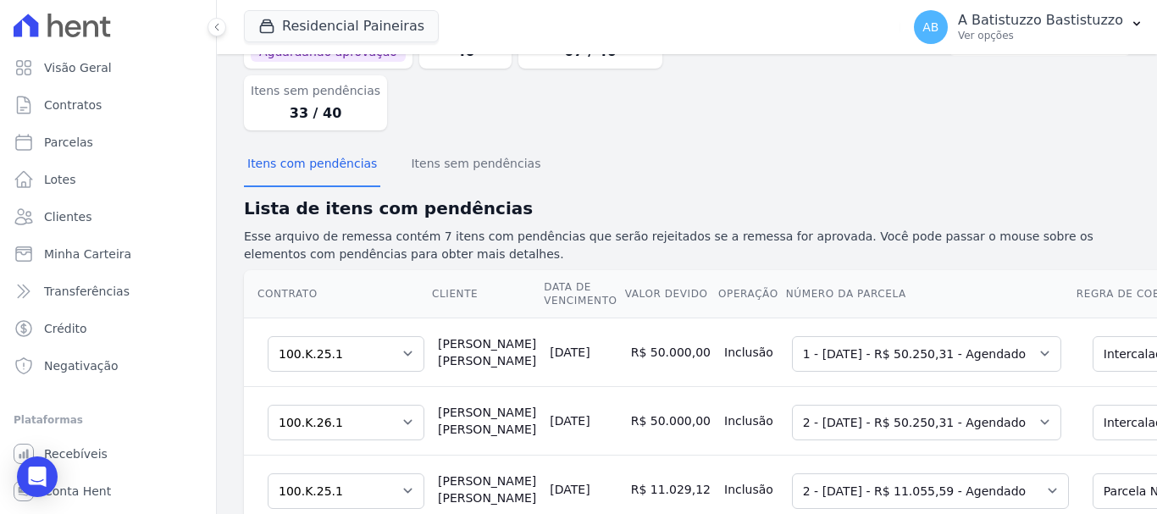
scroll to position [0, 0]
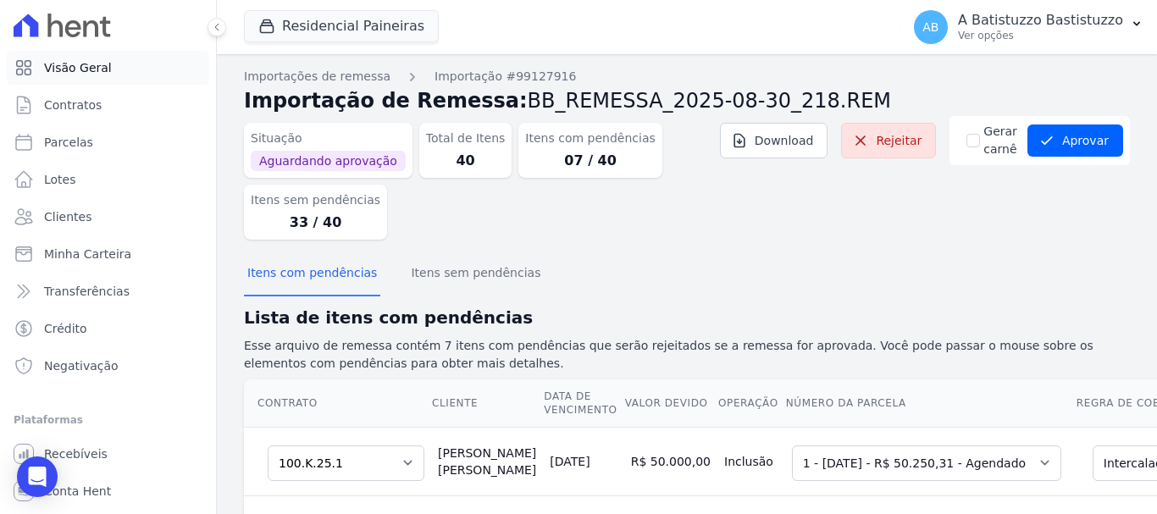
click at [101, 64] on span "Visão Geral" at bounding box center [78, 67] width 68 height 17
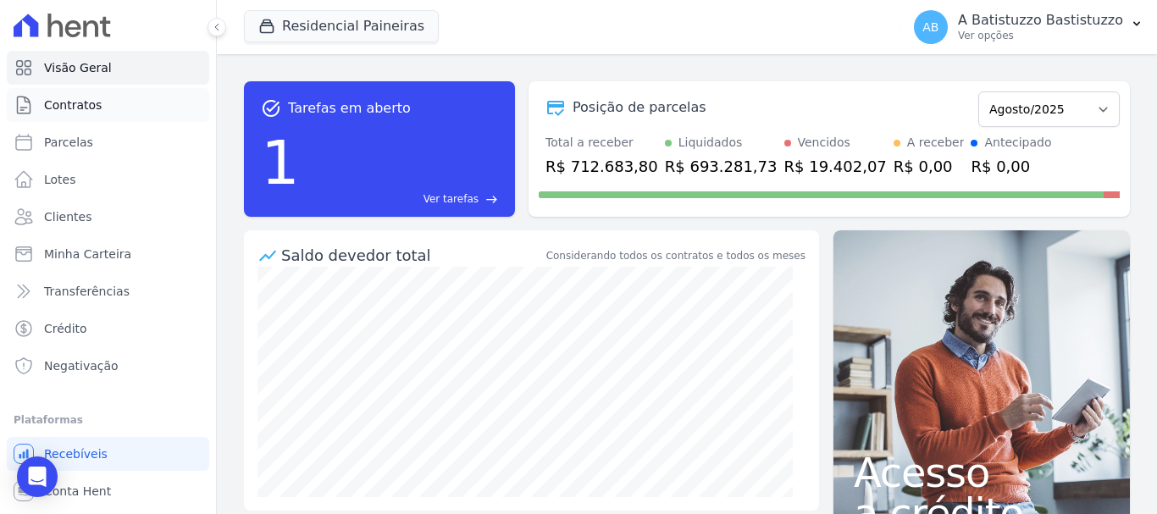
click at [92, 107] on span "Contratos" at bounding box center [73, 105] width 58 height 17
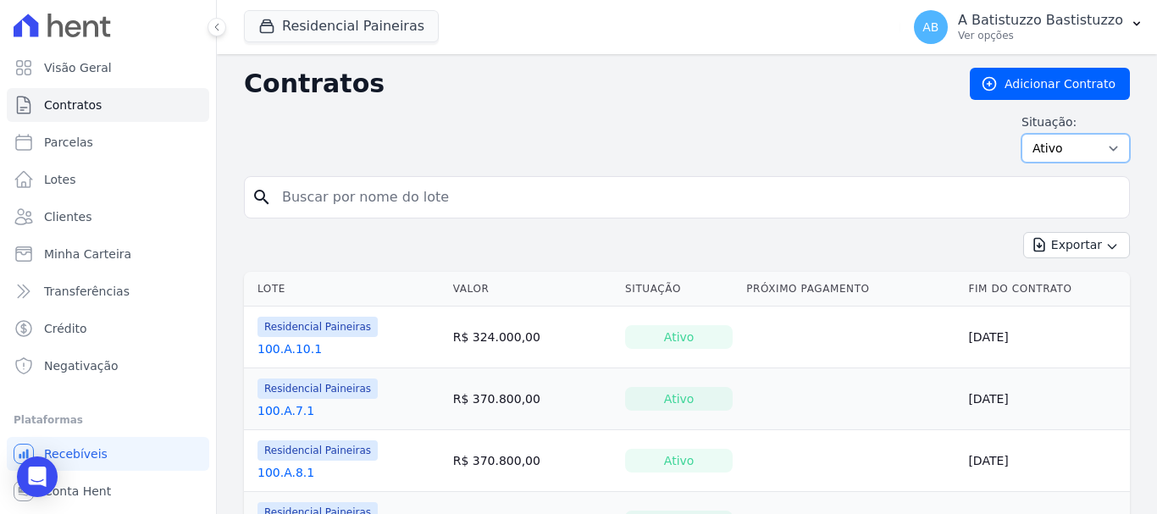
click at [1100, 146] on select "Ativo Todos Pausado Distratado Rascunho Expirado Encerrado" at bounding box center [1075, 148] width 108 height 29
select select "draft"
click at [1021, 134] on select "Ativo Todos Pausado Distratado Rascunho Expirado Encerrado" at bounding box center [1075, 148] width 108 height 29
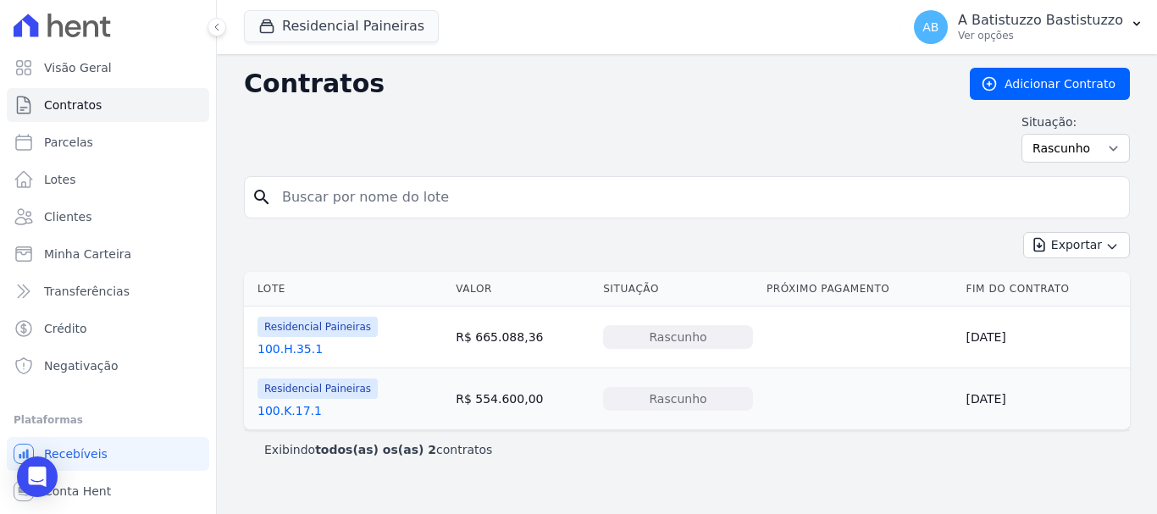
click at [291, 352] on link "100.H.35.1" at bounding box center [289, 348] width 65 height 17
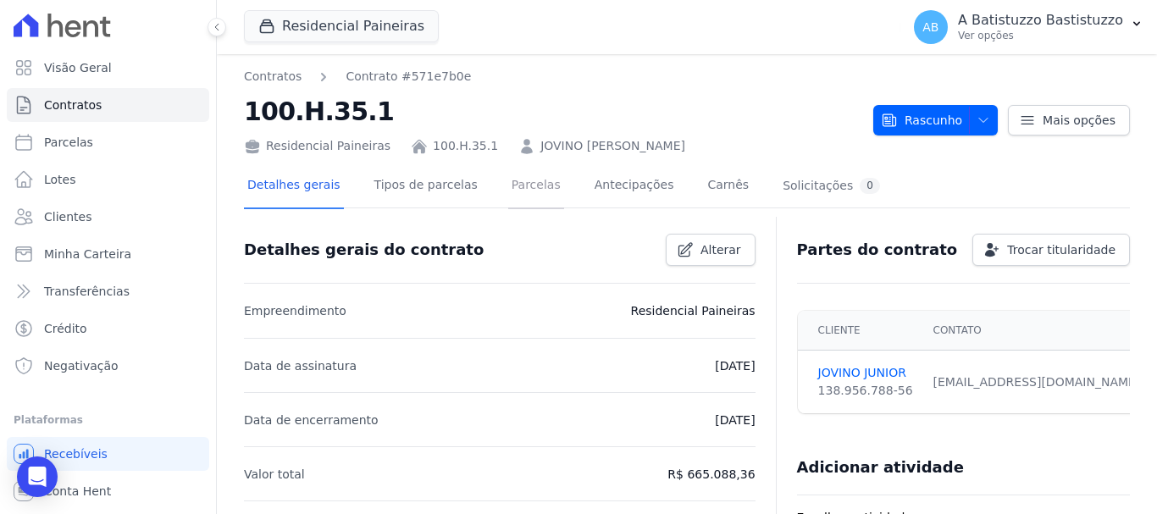
click at [508, 185] on link "Parcelas" at bounding box center [536, 186] width 56 height 45
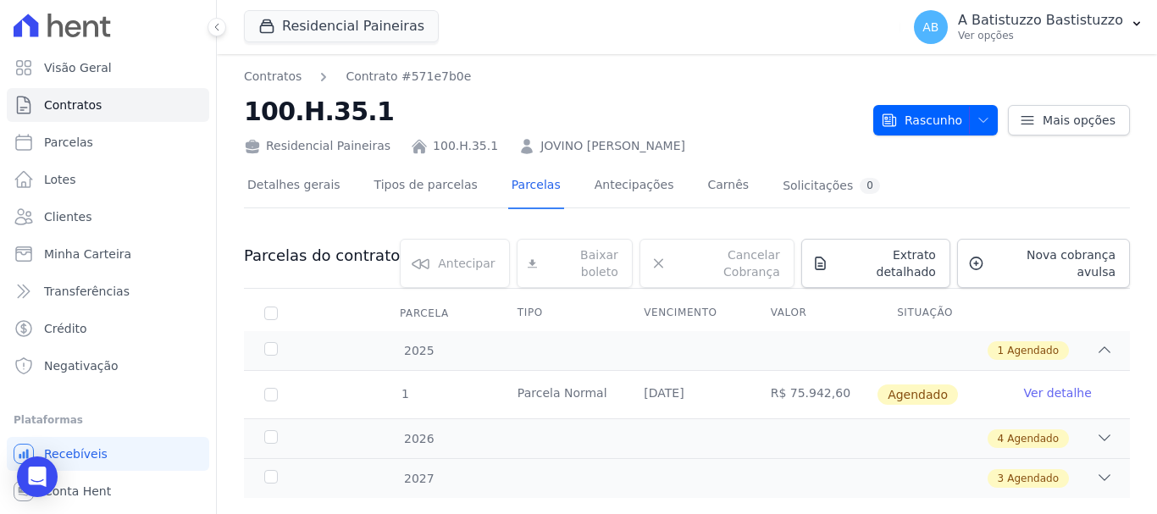
scroll to position [21, 0]
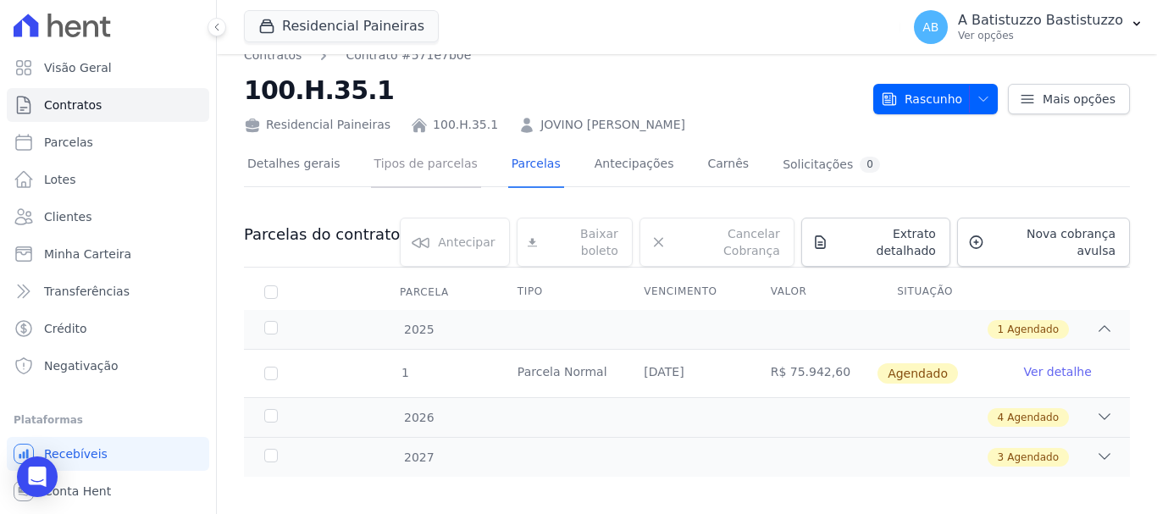
click at [429, 161] on link "Tipos de parcelas" at bounding box center [426, 165] width 110 height 45
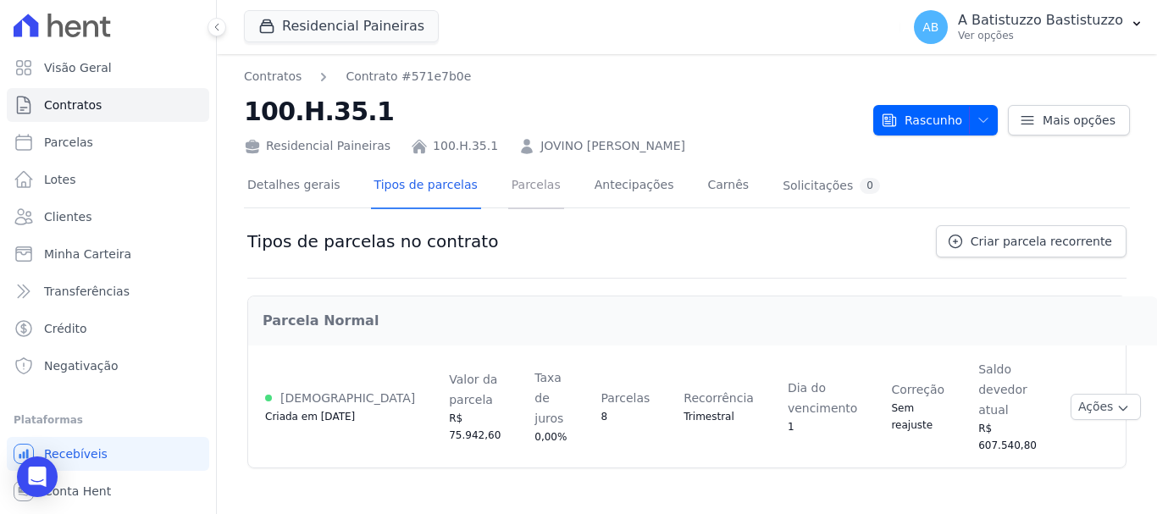
click at [508, 186] on link "Parcelas" at bounding box center [536, 186] width 56 height 45
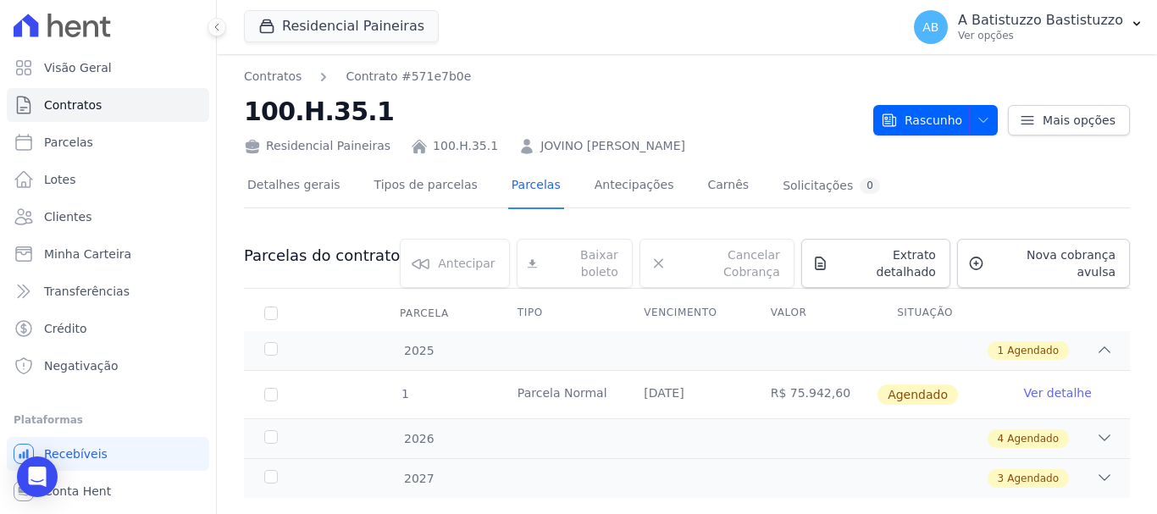
scroll to position [21, 0]
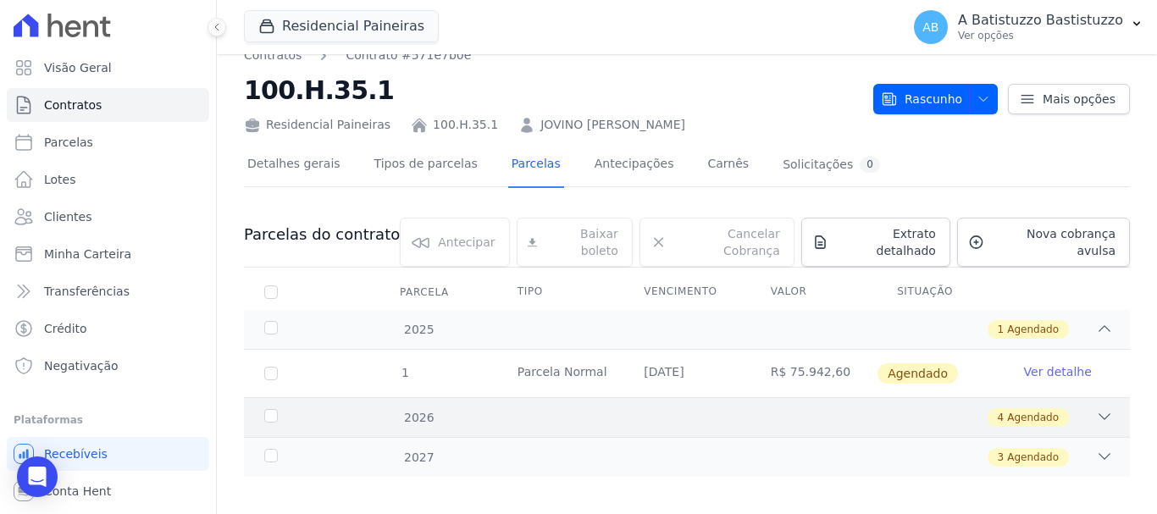
click at [1096, 408] on icon at bounding box center [1104, 416] width 17 height 17
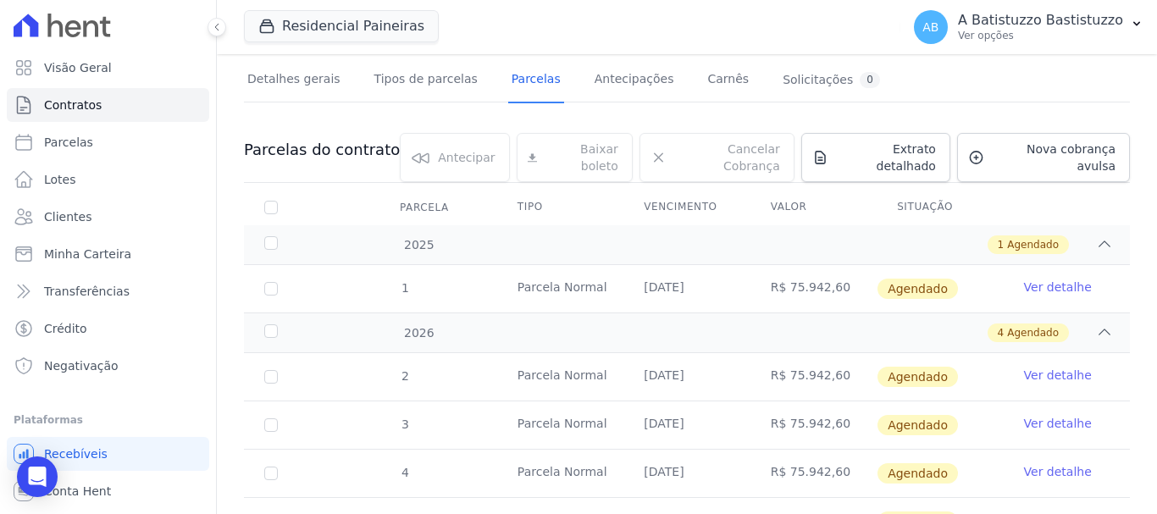
scroll to position [191, 0]
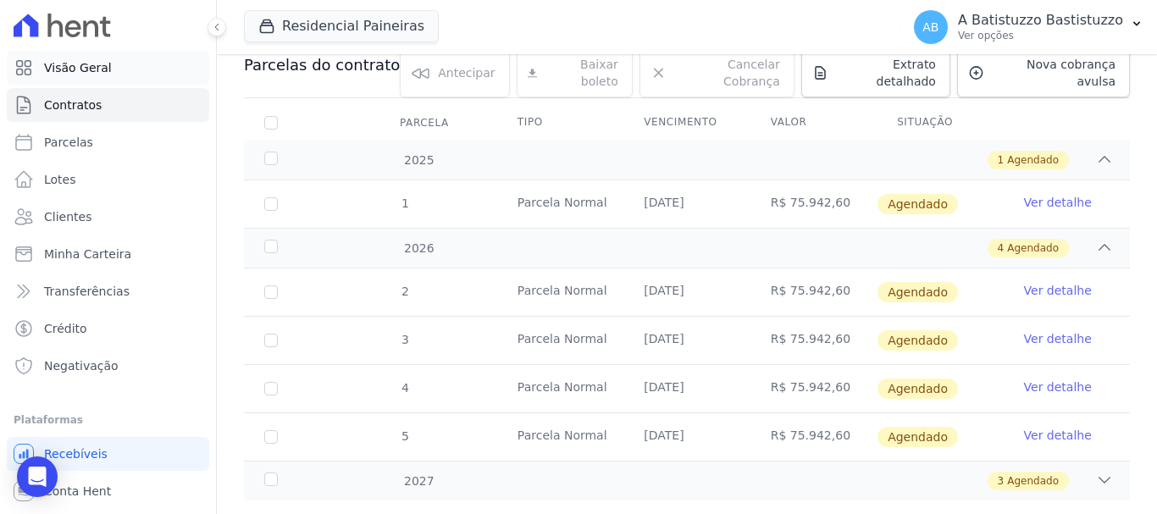
click at [78, 58] on link "Visão Geral" at bounding box center [108, 68] width 202 height 34
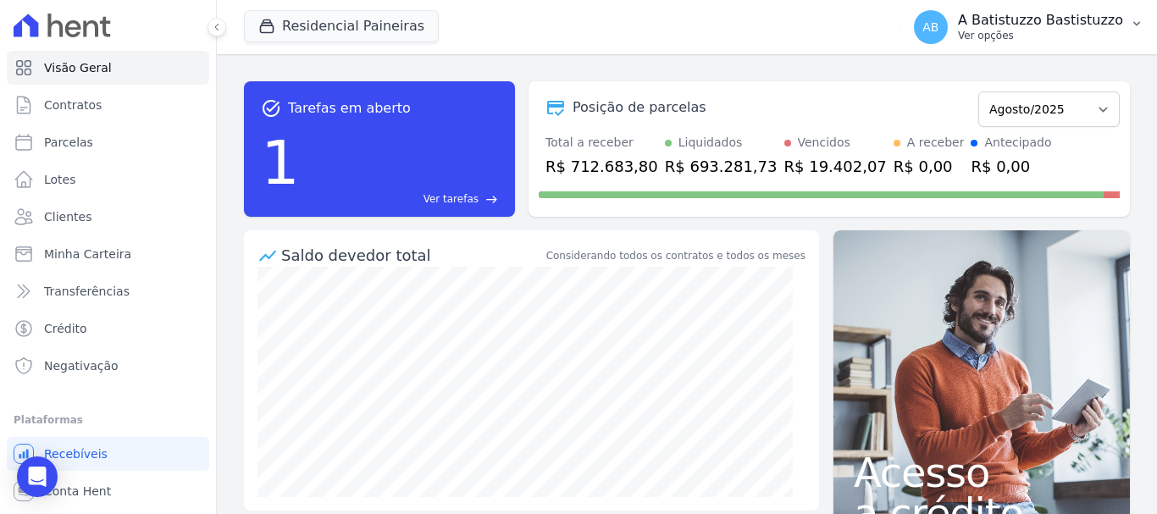
click at [938, 30] on span "AB" at bounding box center [930, 27] width 16 height 12
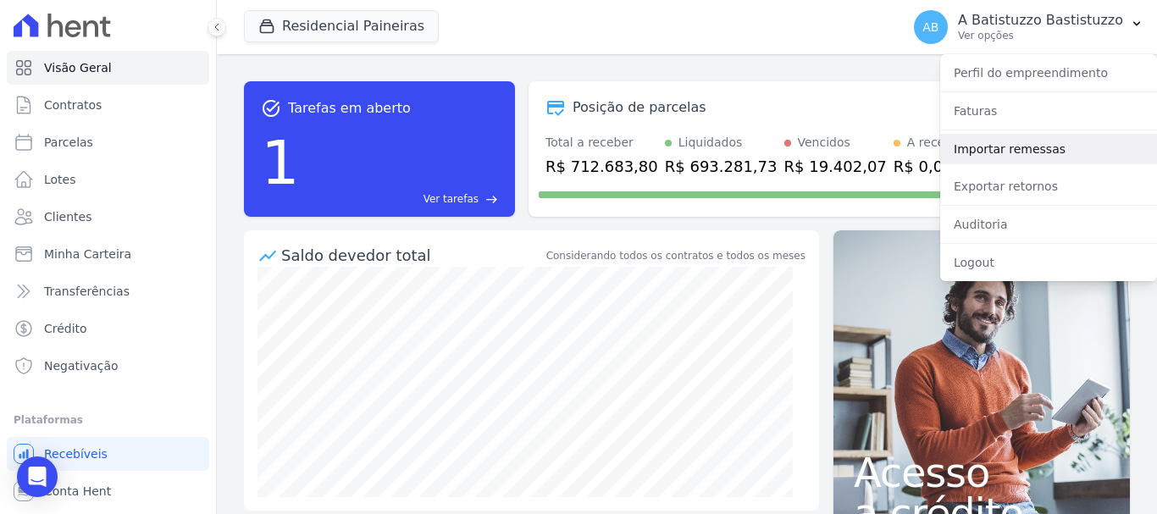
click at [980, 152] on link "Importar remessas" at bounding box center [1048, 149] width 217 height 30
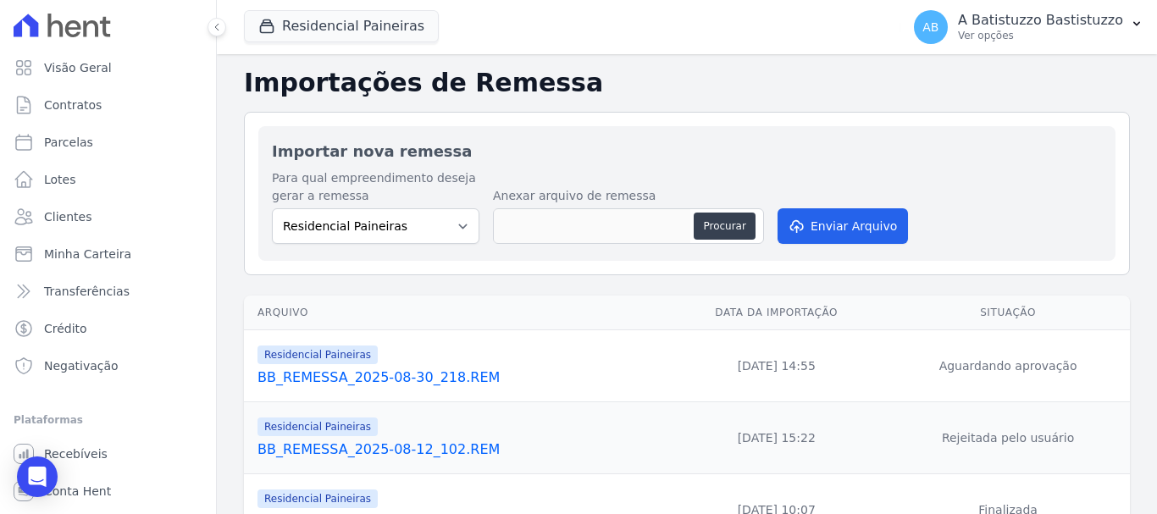
click at [424, 375] on link "BB_REMESSA_2025-08-30_218.REM" at bounding box center [458, 378] width 402 height 20
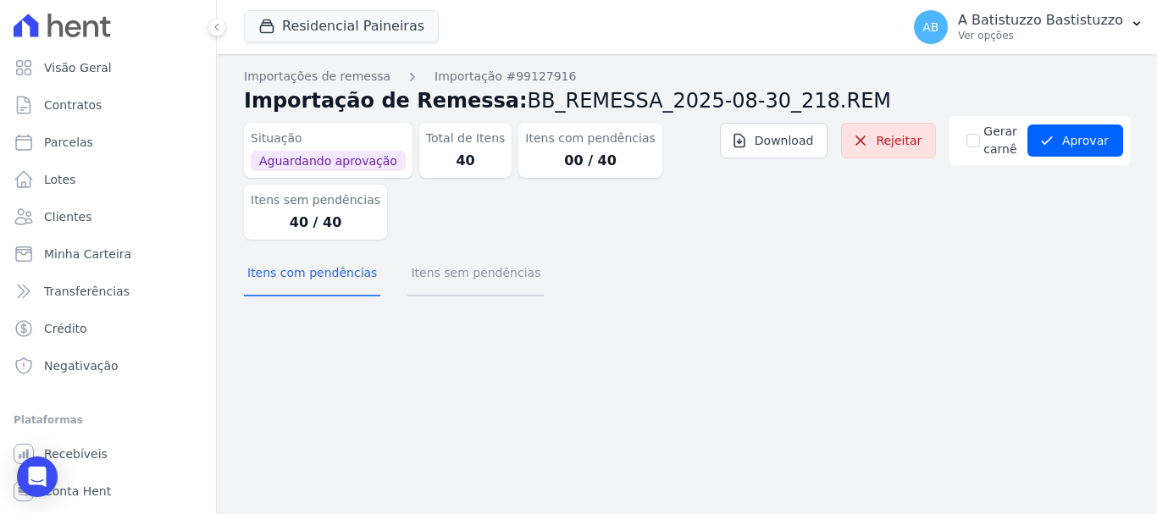
click at [464, 273] on button "Itens sem pendências" at bounding box center [475, 274] width 136 height 44
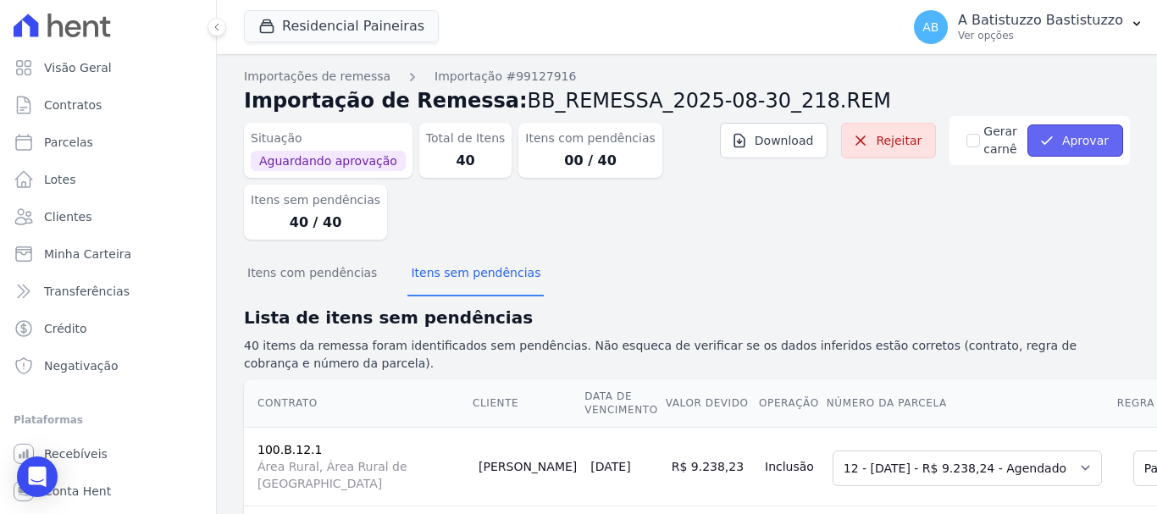
click at [1059, 140] on button "Aprovar" at bounding box center [1075, 141] width 96 height 32
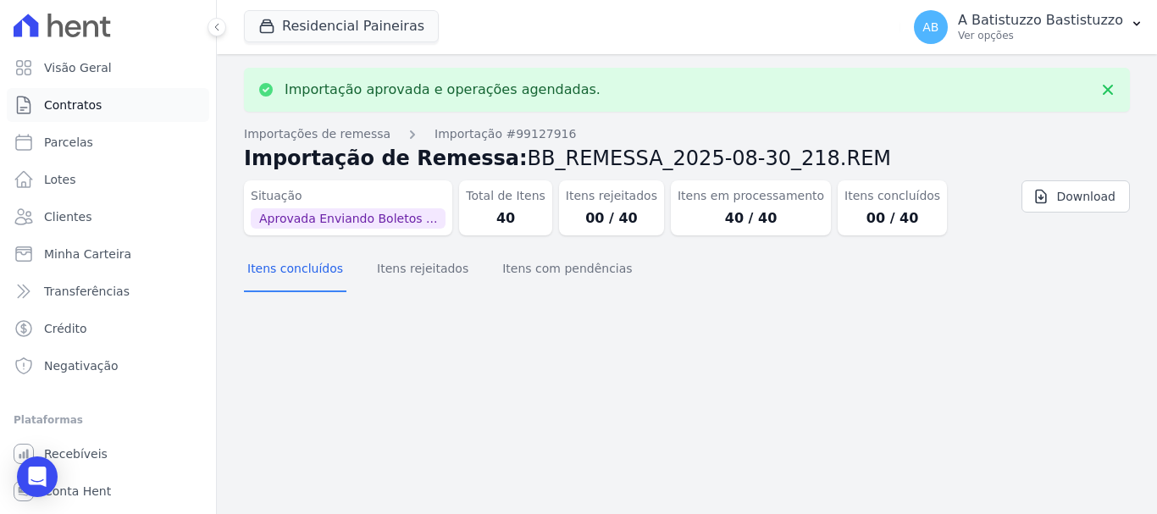
click at [118, 102] on link "Contratos" at bounding box center [108, 105] width 202 height 34
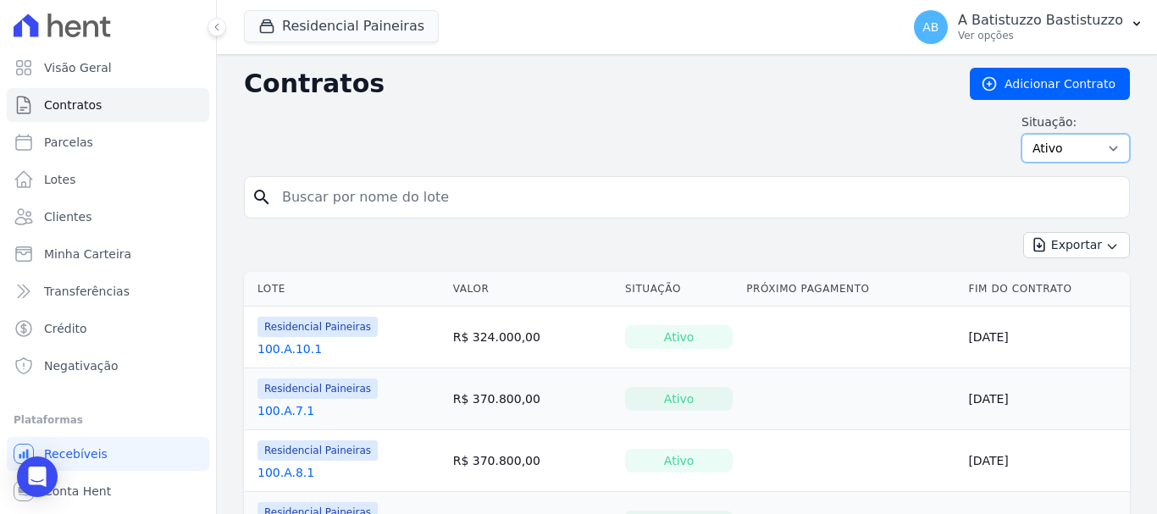
click at [1099, 144] on select "Ativo Todos Pausado Distratado Rascunho Expirado Encerrado" at bounding box center [1075, 148] width 108 height 29
select select "draft"
click at [1021, 134] on select "Ativo Todos Pausado Distratado Rascunho Expirado Encerrado" at bounding box center [1075, 148] width 108 height 29
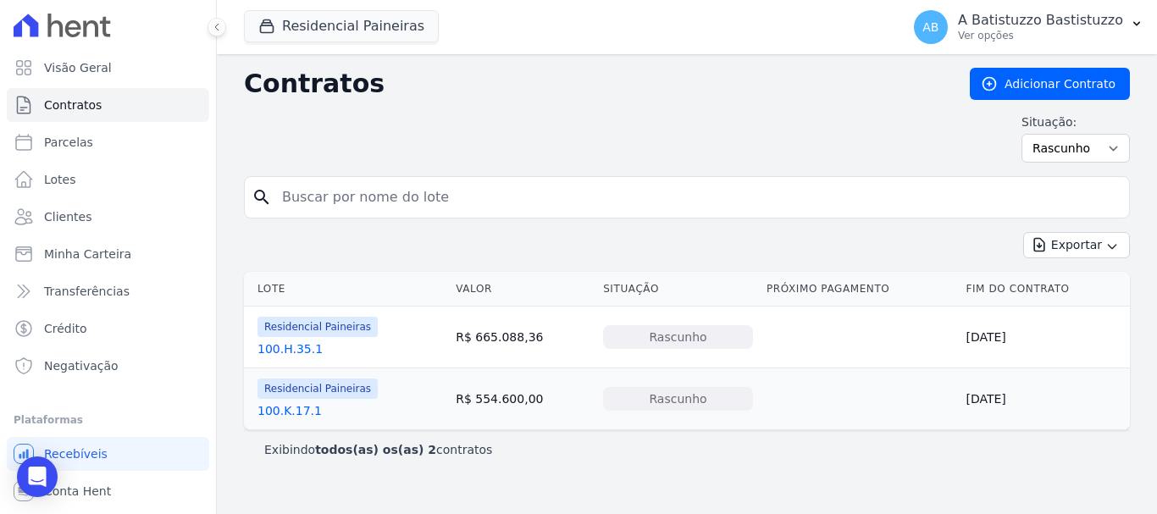
click at [294, 407] on link "100.K.17.1" at bounding box center [289, 410] width 64 height 17
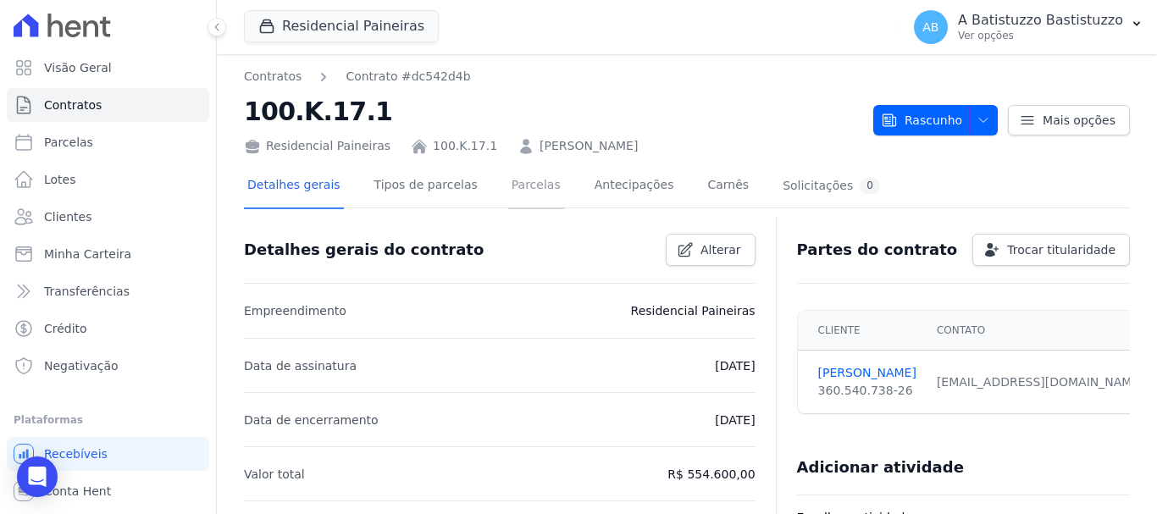
click at [516, 175] on link "Parcelas" at bounding box center [536, 186] width 56 height 45
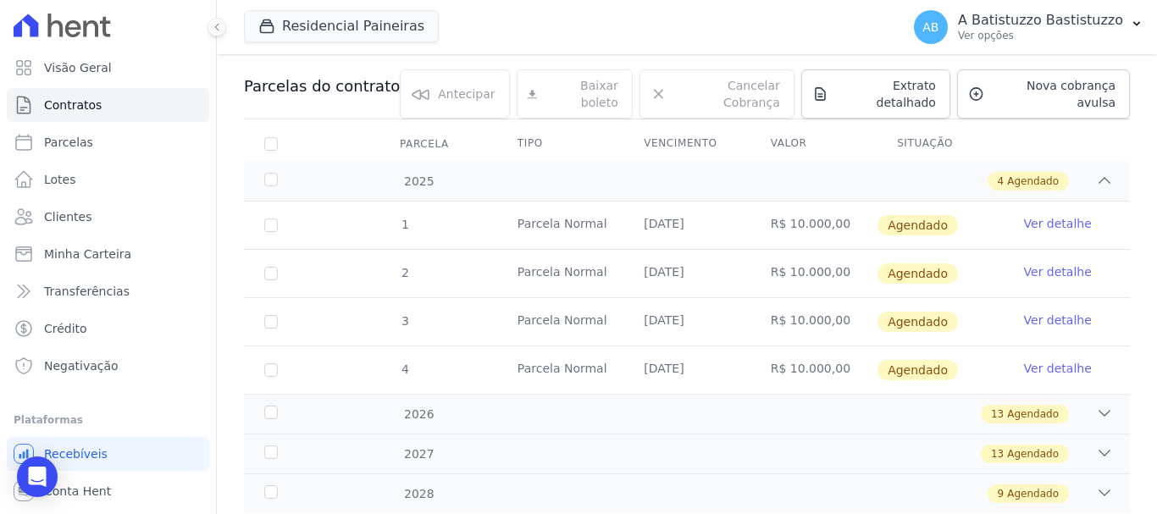
scroll to position [206, 0]
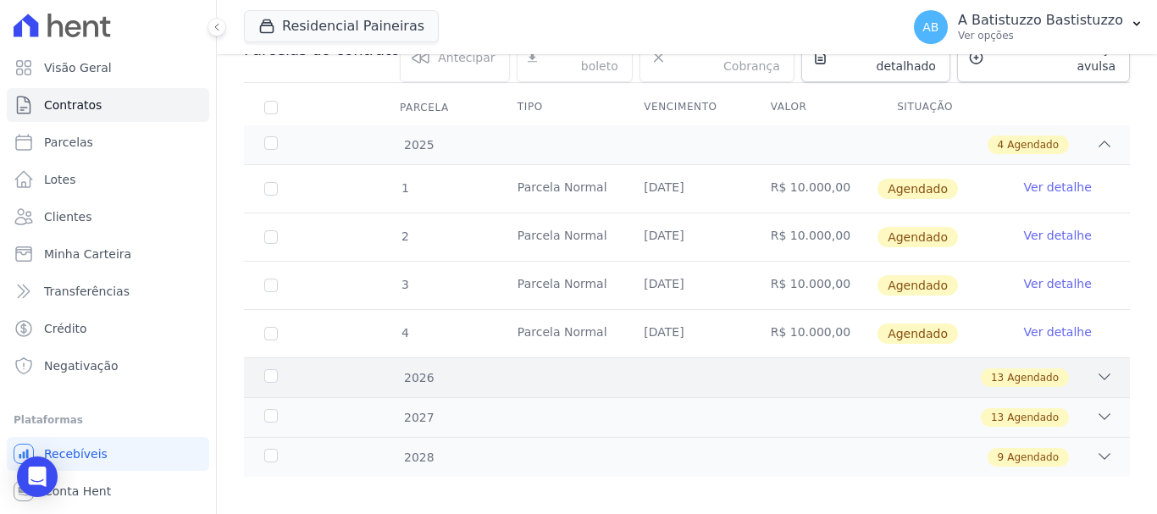
click at [1096, 368] on icon at bounding box center [1104, 376] width 17 height 17
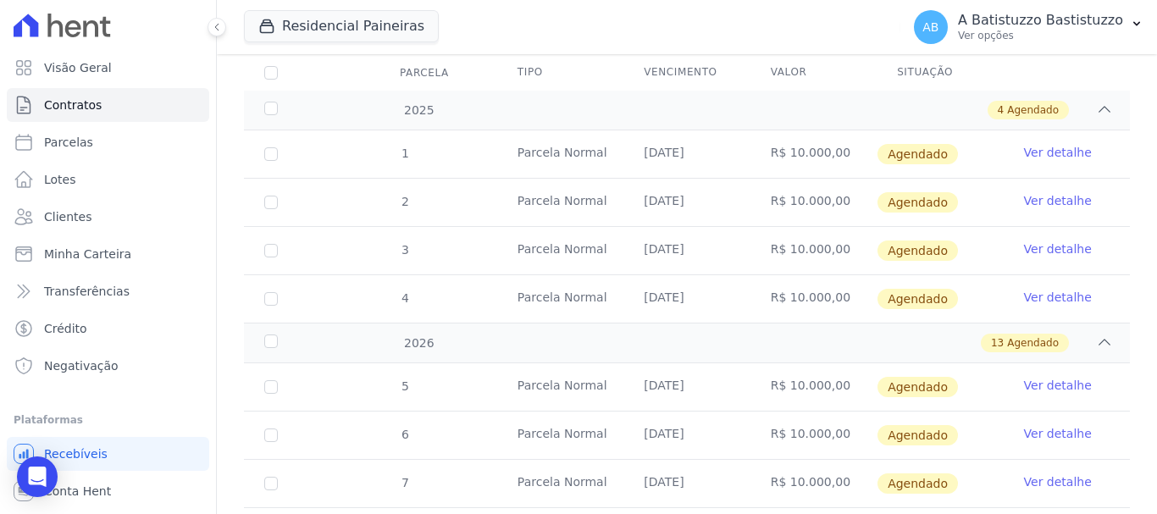
scroll to position [0, 0]
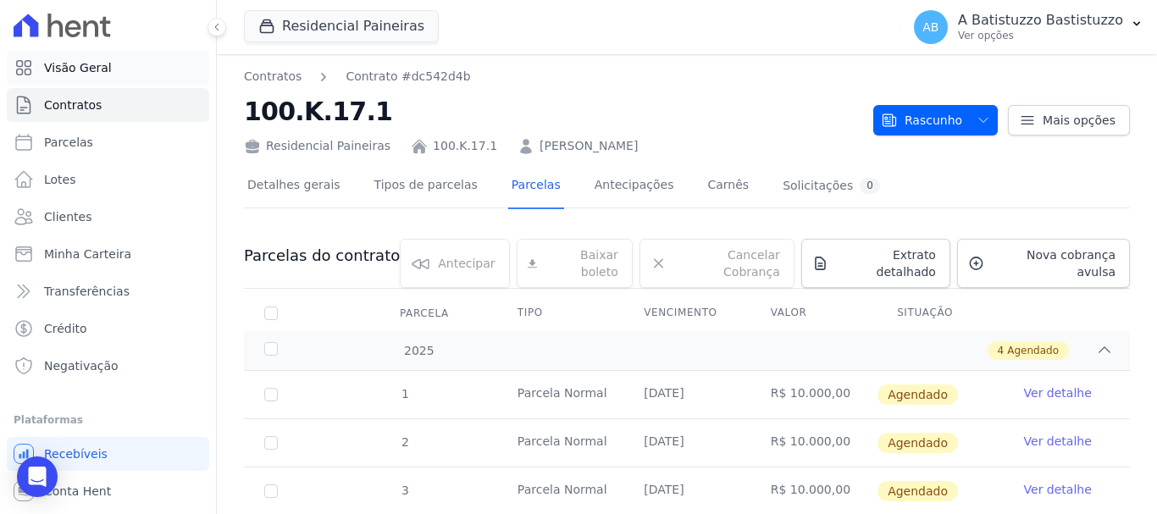
click at [108, 61] on link "Visão Geral" at bounding box center [108, 68] width 202 height 34
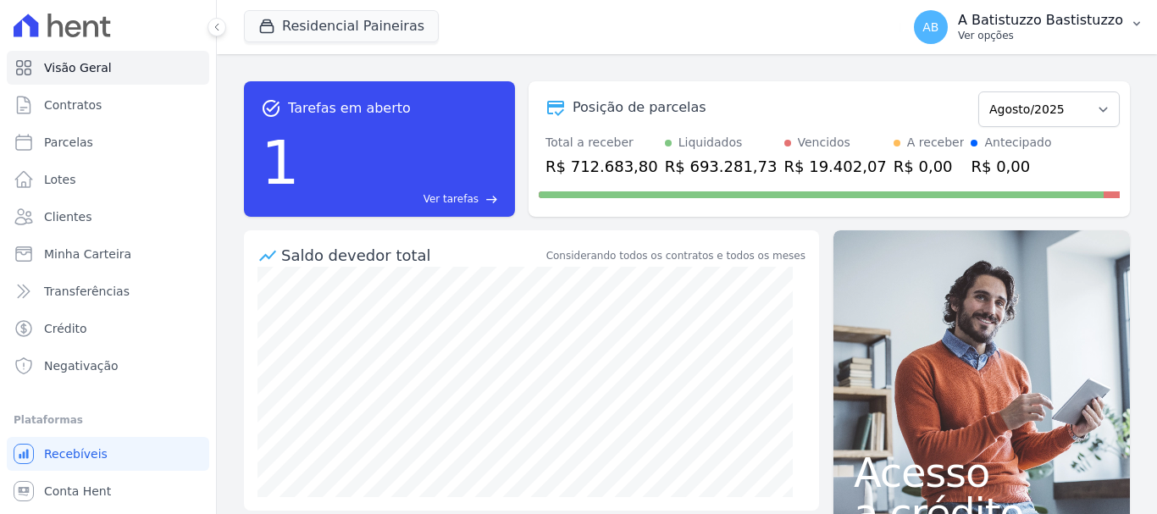
click at [938, 24] on span "AB" at bounding box center [930, 27] width 16 height 12
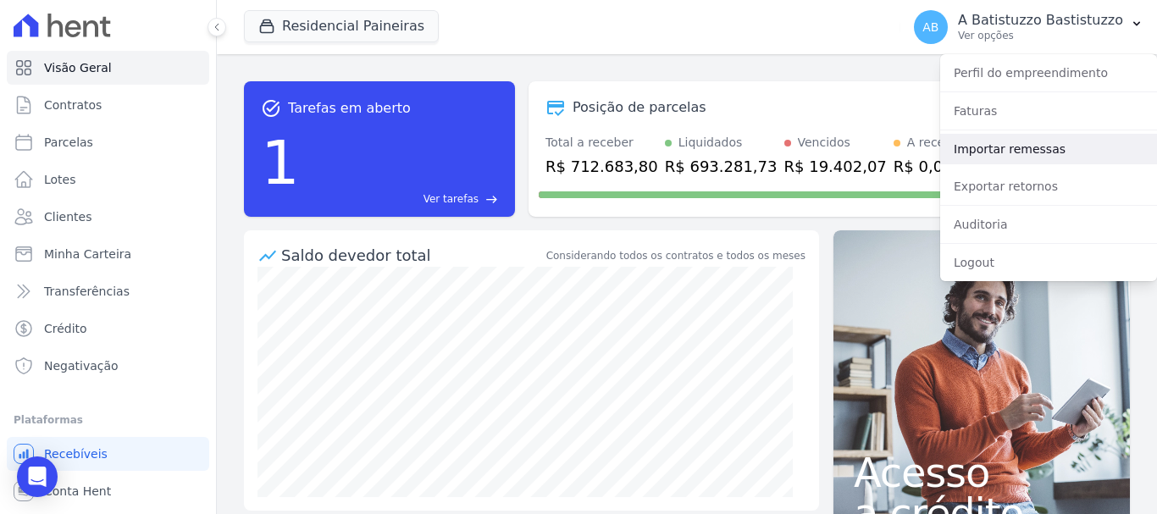
click at [971, 150] on link "Importar remessas" at bounding box center [1048, 149] width 217 height 30
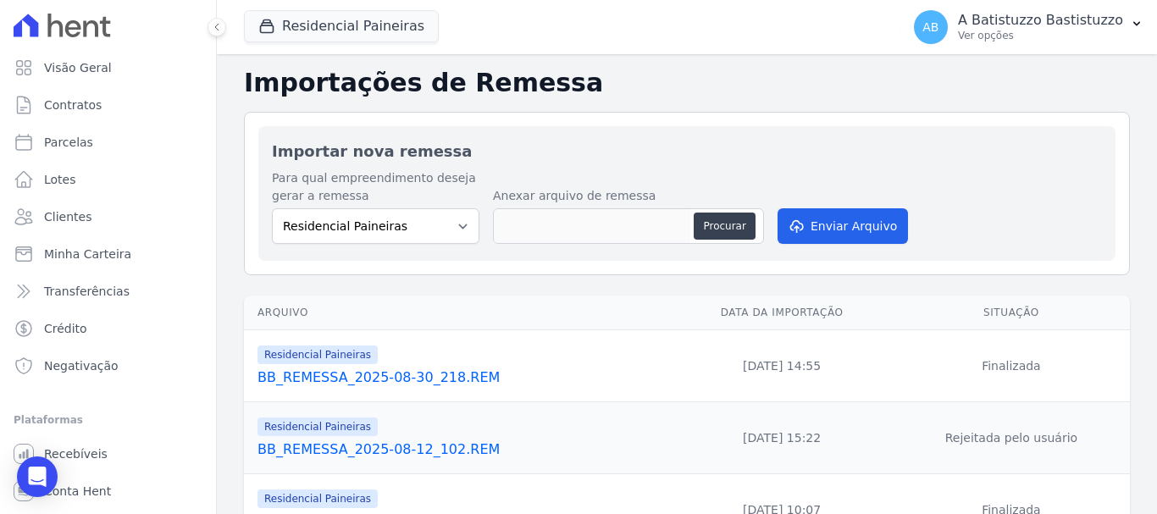
scroll to position [169, 0]
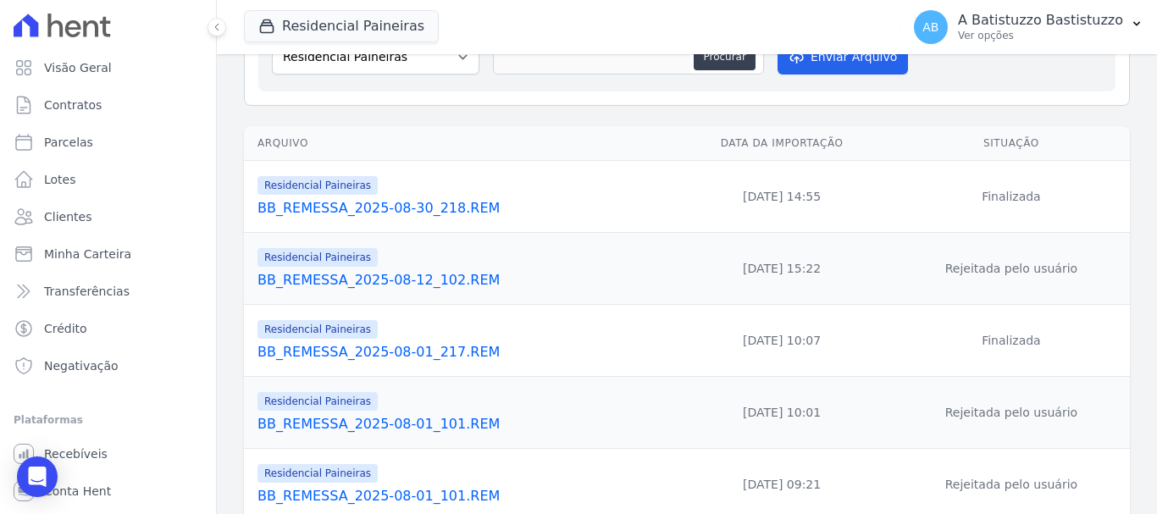
click at [374, 291] on td "Residencial Paineiras BB_REMESSA_2025-08-12_102.REM" at bounding box center [457, 269] width 427 height 72
click at [382, 202] on link "BB_REMESSA_2025-08-30_218.REM" at bounding box center [460, 208] width 407 height 20
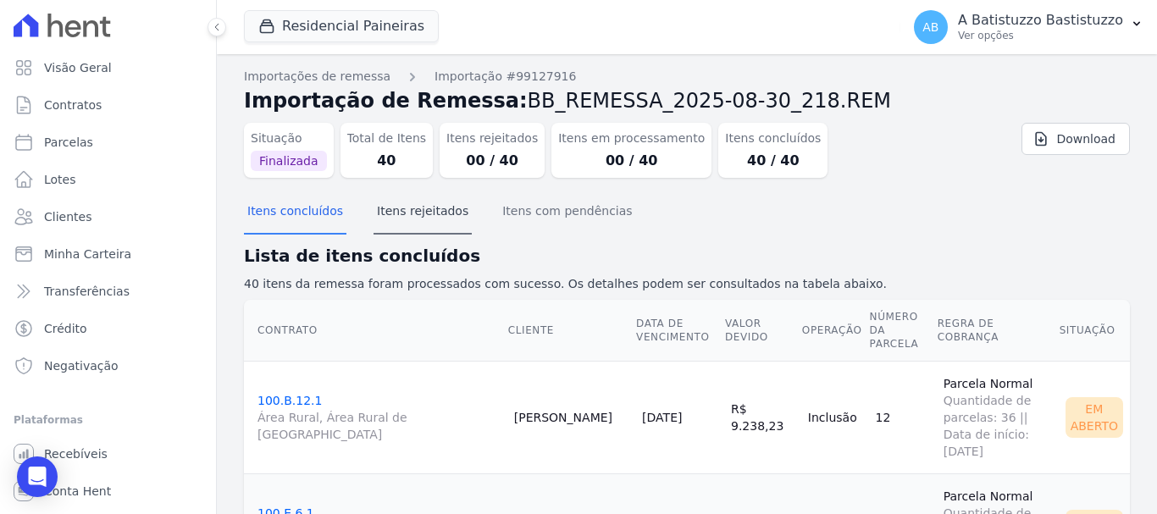
click at [381, 202] on button "Itens rejeitados" at bounding box center [423, 213] width 98 height 44
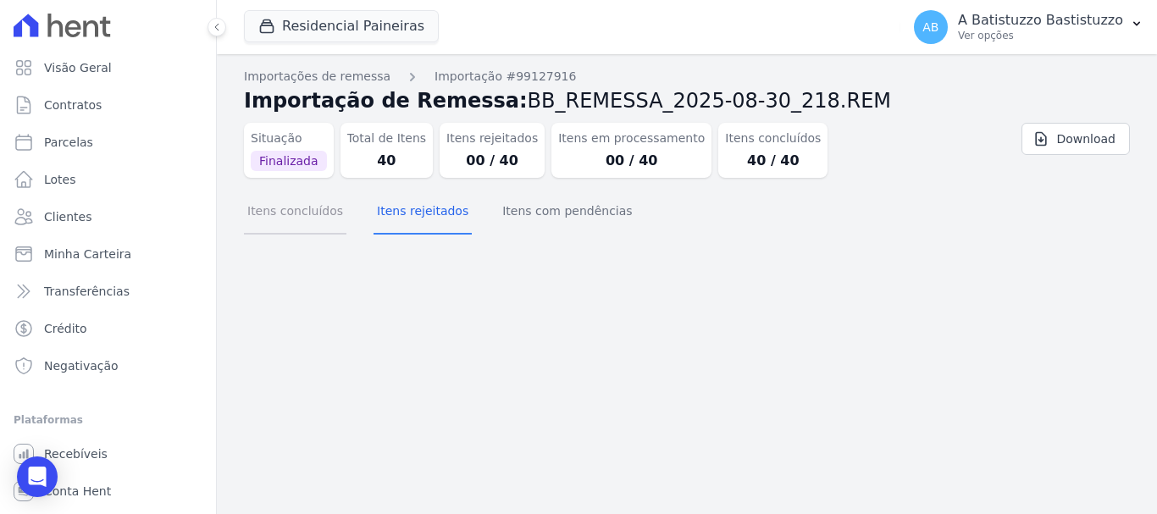
click at [292, 213] on button "Itens concluídos" at bounding box center [295, 213] width 102 height 44
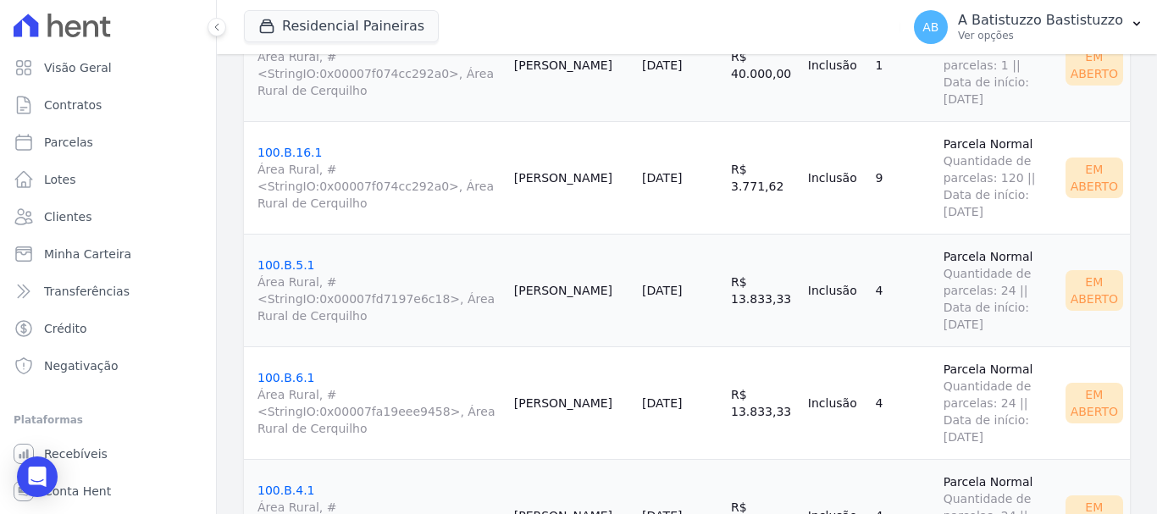
scroll to position [3704, 0]
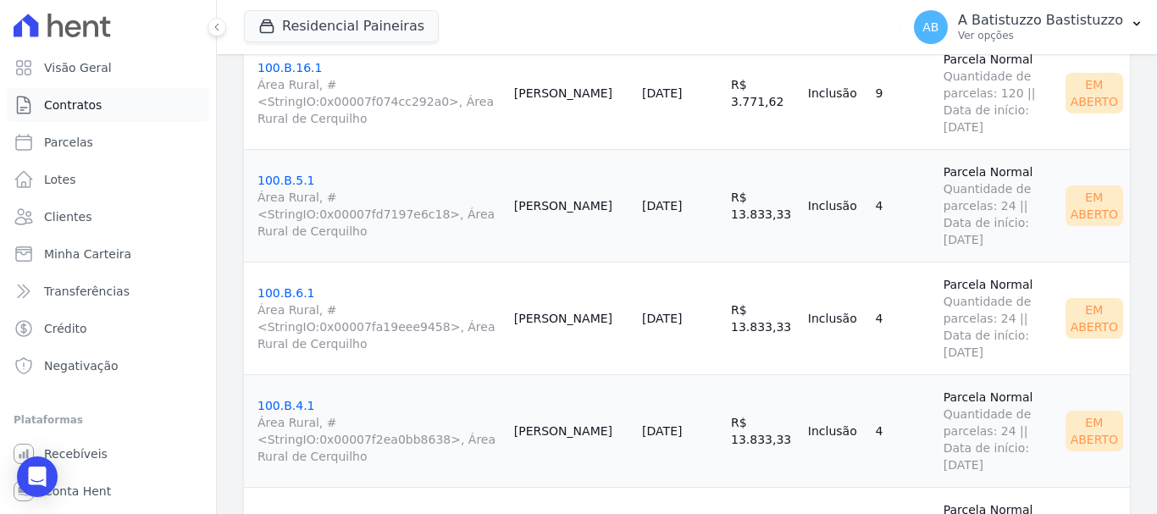
click at [66, 103] on span "Contratos" at bounding box center [73, 105] width 58 height 17
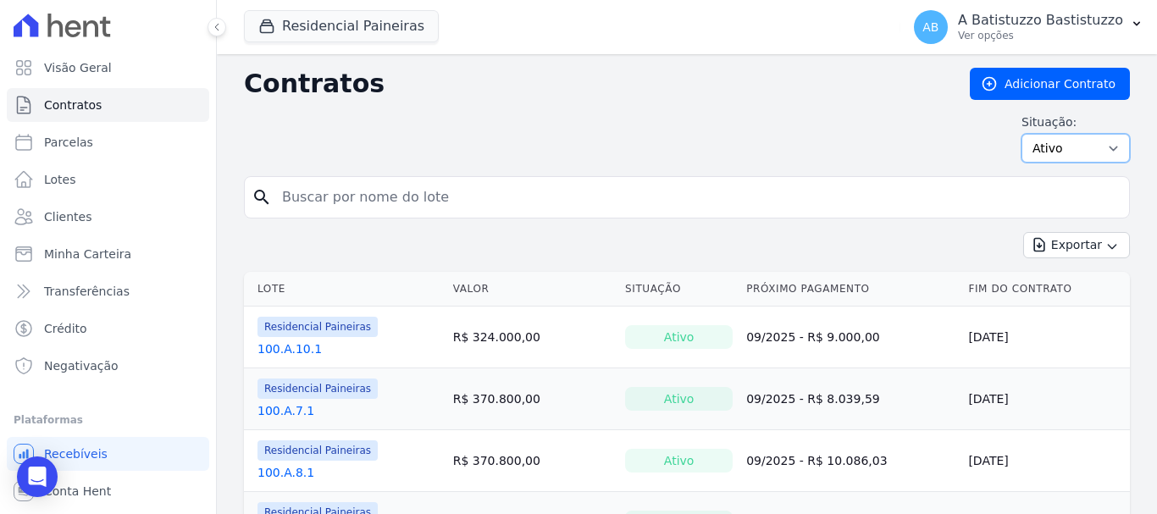
click at [1095, 148] on select "Ativo Todos Pausado Distratado Rascunho Expirado Encerrado" at bounding box center [1075, 148] width 108 height 29
click at [709, 199] on input "search" at bounding box center [697, 197] width 850 height 34
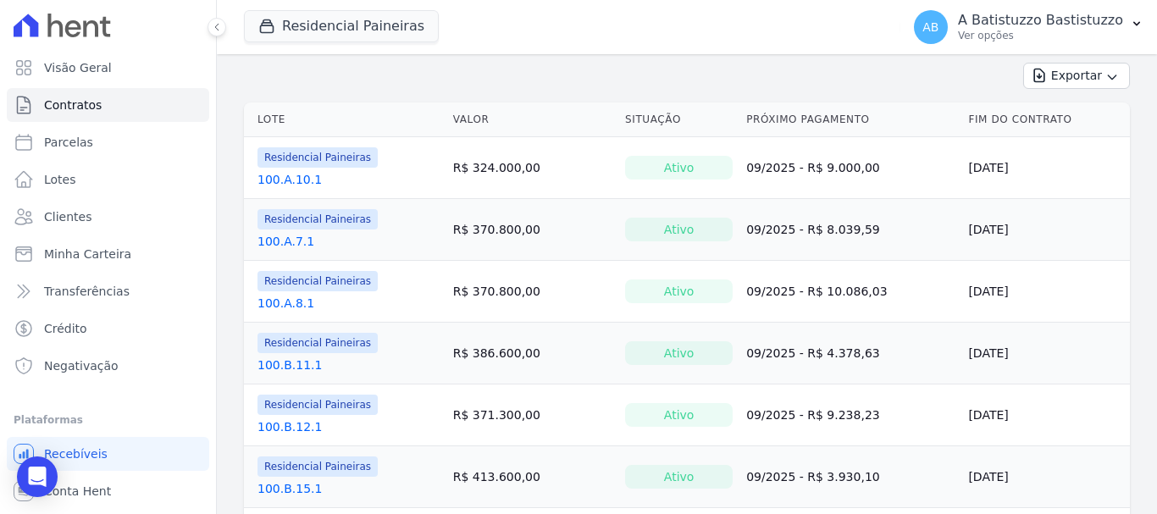
click at [580, 291] on td "R$ 370.800,00" at bounding box center [532, 292] width 172 height 62
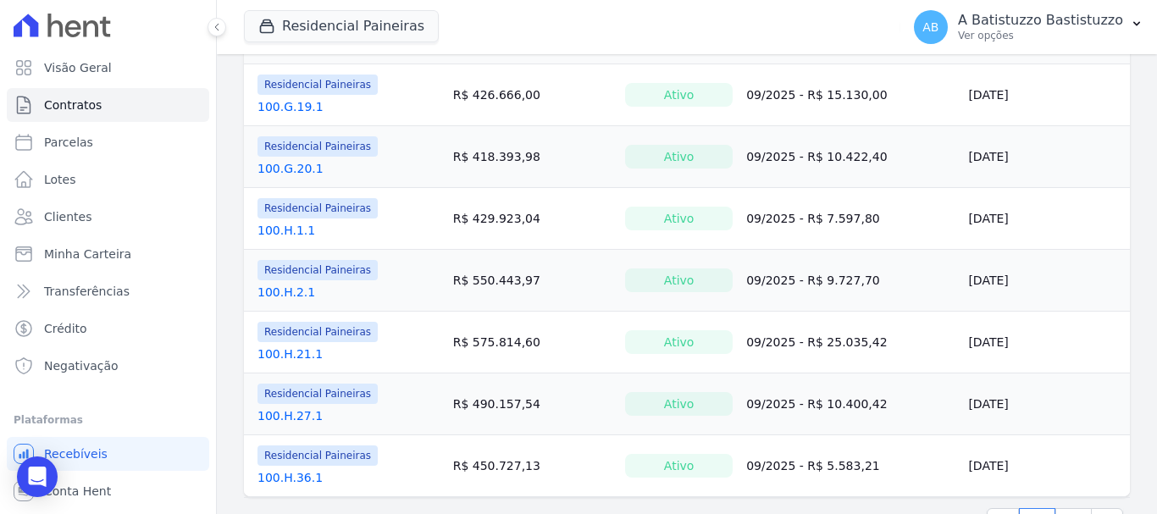
scroll to position [1412, 0]
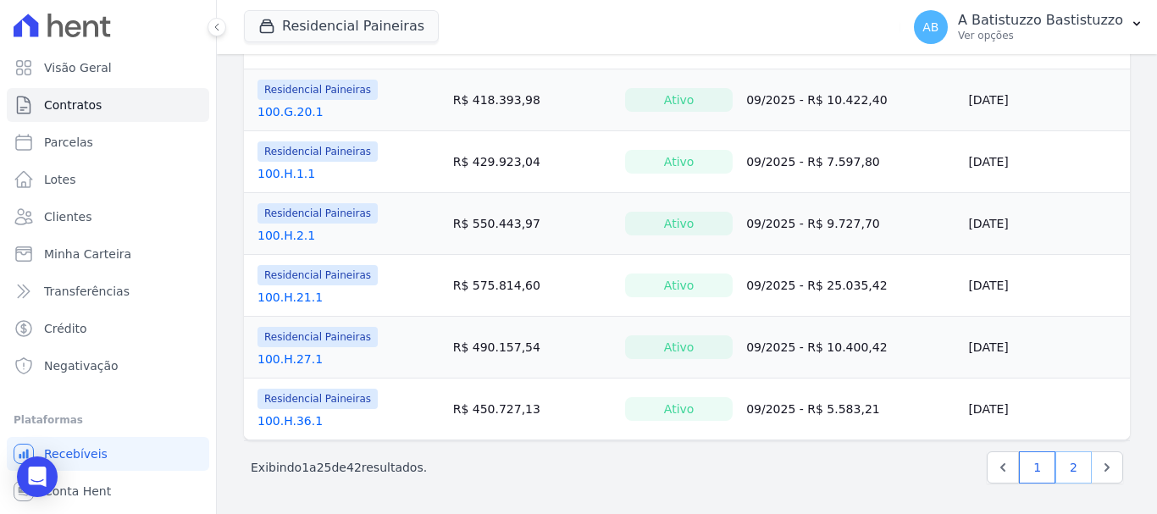
click at [1063, 468] on link "2" at bounding box center [1073, 467] width 36 height 32
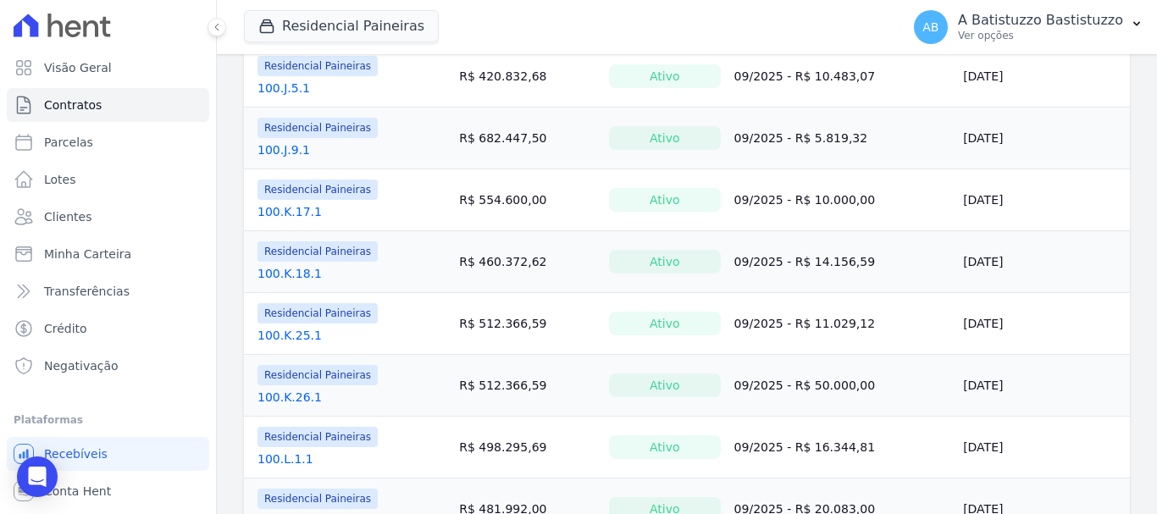
scroll to position [593, 0]
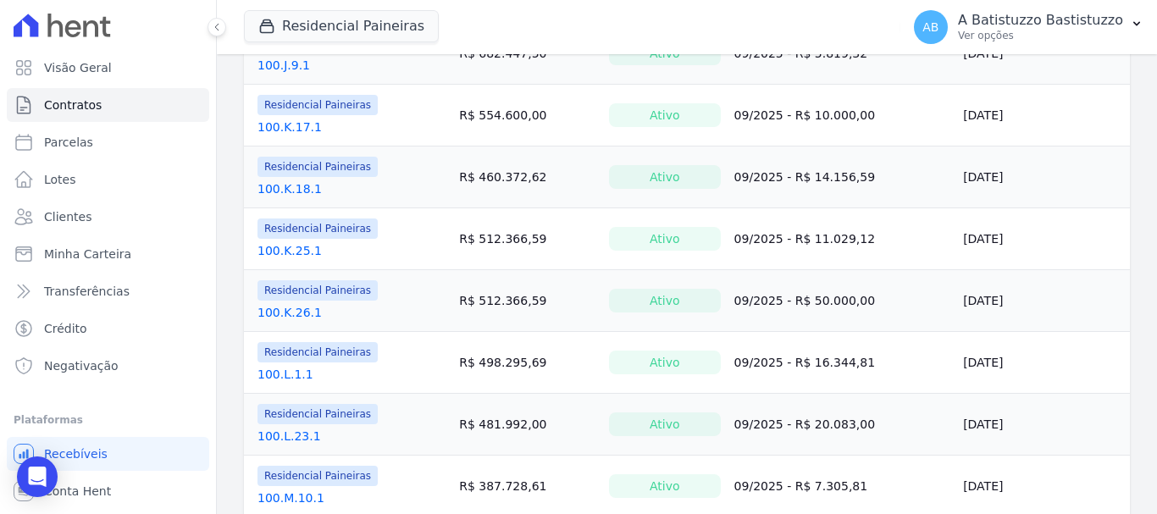
click at [288, 209] on td "Residencial Paineiras 100.K.25.1" at bounding box center [348, 238] width 208 height 61
click at [290, 126] on link "100.K.17.1" at bounding box center [289, 127] width 64 height 17
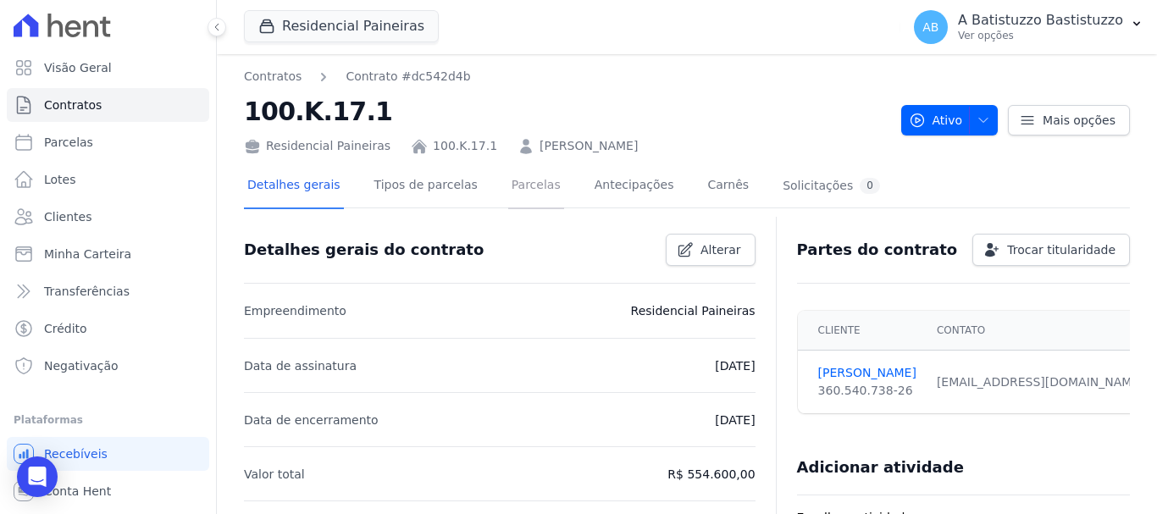
click at [520, 179] on link "Parcelas" at bounding box center [536, 186] width 56 height 45
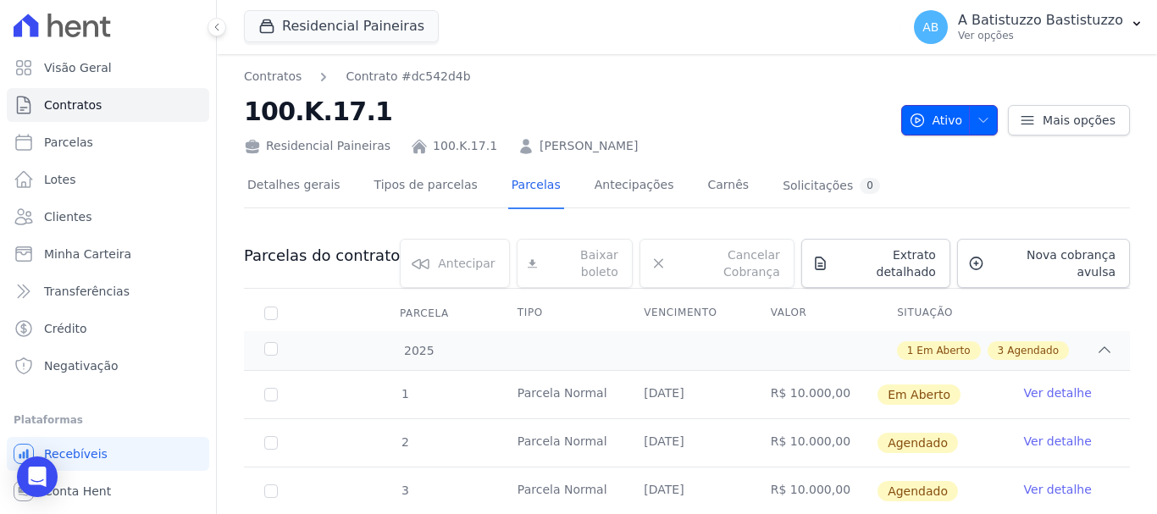
click at [946, 118] on span "Ativo" at bounding box center [936, 120] width 54 height 30
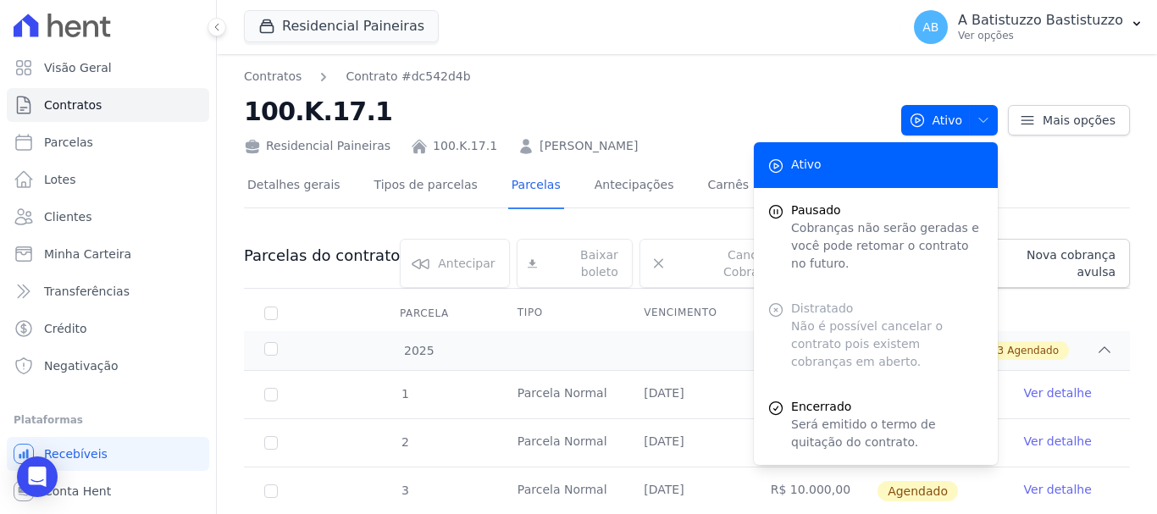
click at [789, 98] on h2 "100.K.17.1" at bounding box center [566, 111] width 644 height 38
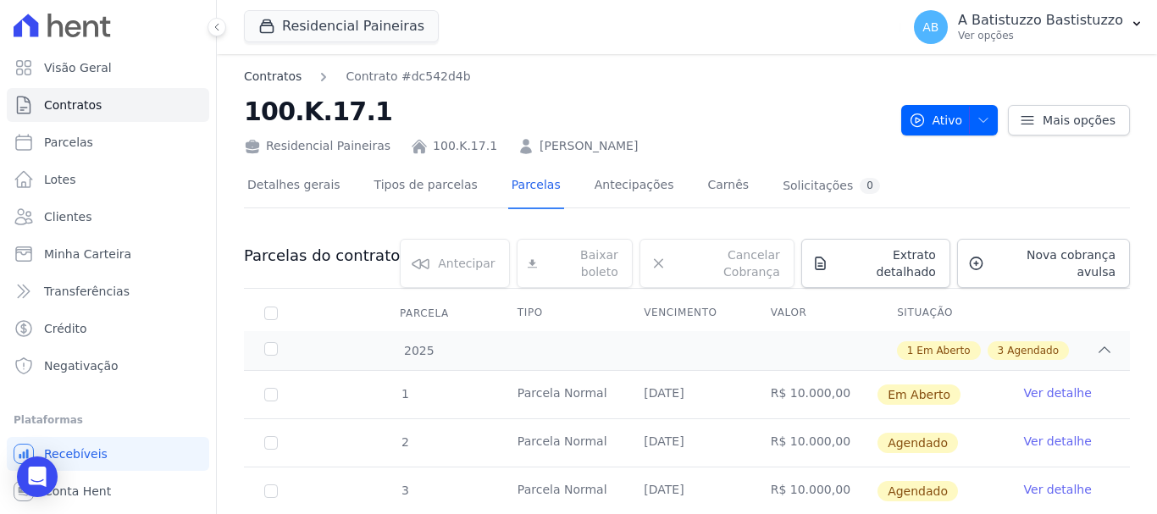
click at [260, 78] on link "Contratos" at bounding box center [273, 77] width 58 height 18
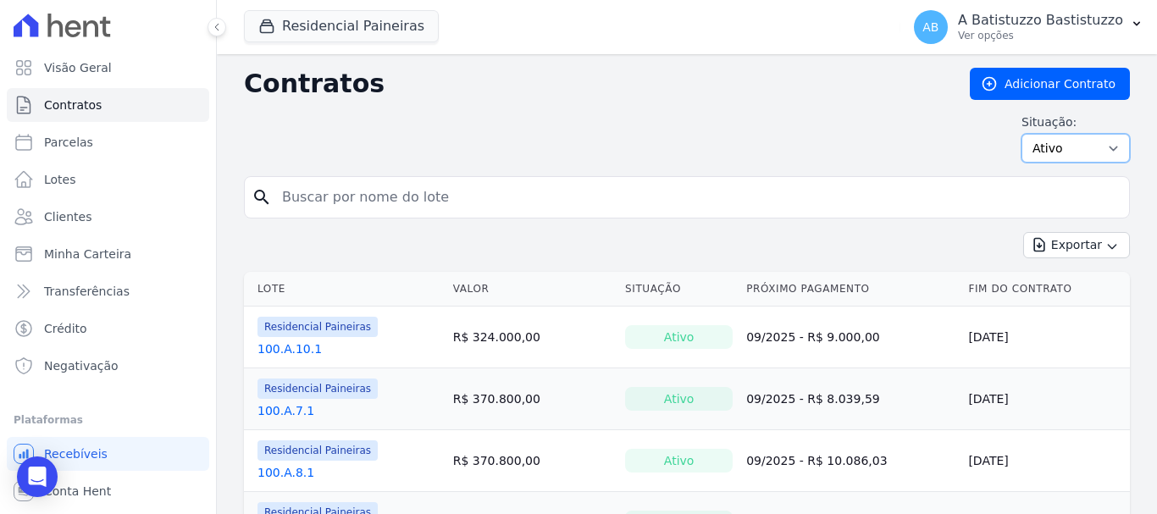
click at [1099, 145] on select "Ativo Todos Pausado Distratado Rascunho Expirado Encerrado" at bounding box center [1075, 148] width 108 height 29
select select "draft"
click at [1021, 134] on select "Ativo Todos Pausado Distratado Rascunho Expirado Encerrado" at bounding box center [1075, 148] width 108 height 29
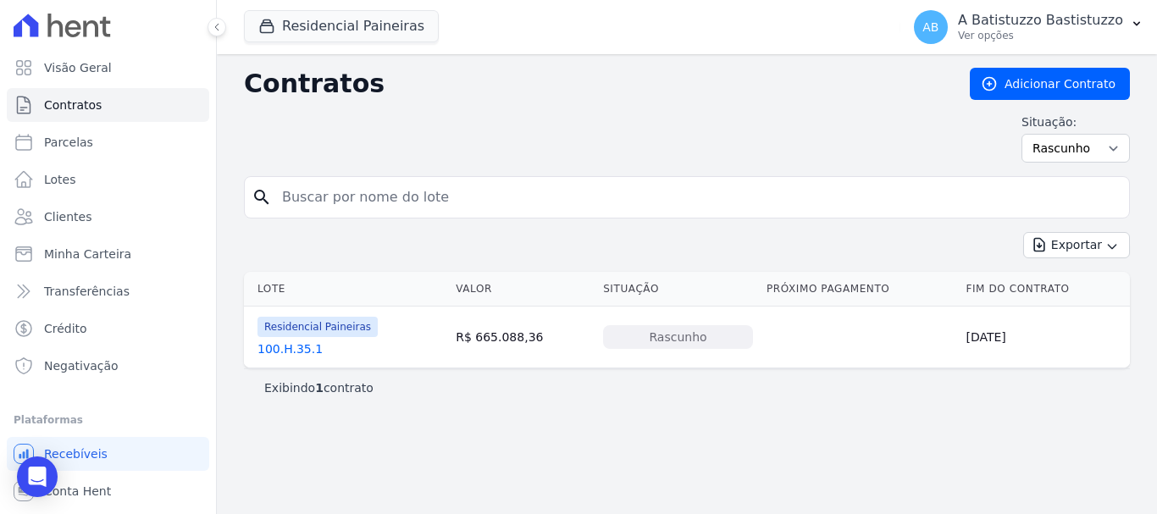
click at [298, 349] on link "100.H.35.1" at bounding box center [289, 348] width 65 height 17
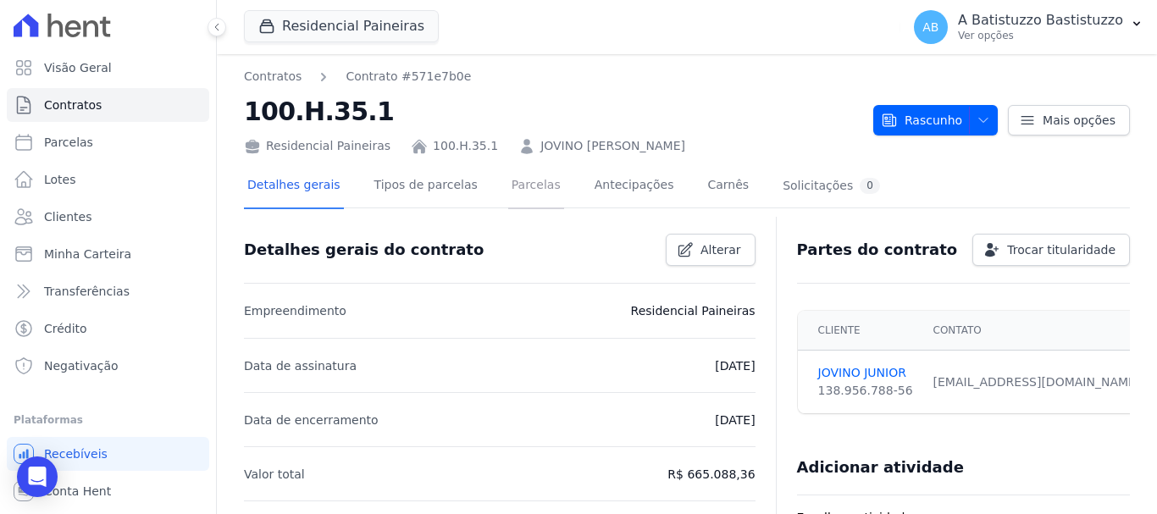
click at [511, 184] on link "Parcelas" at bounding box center [536, 186] width 56 height 45
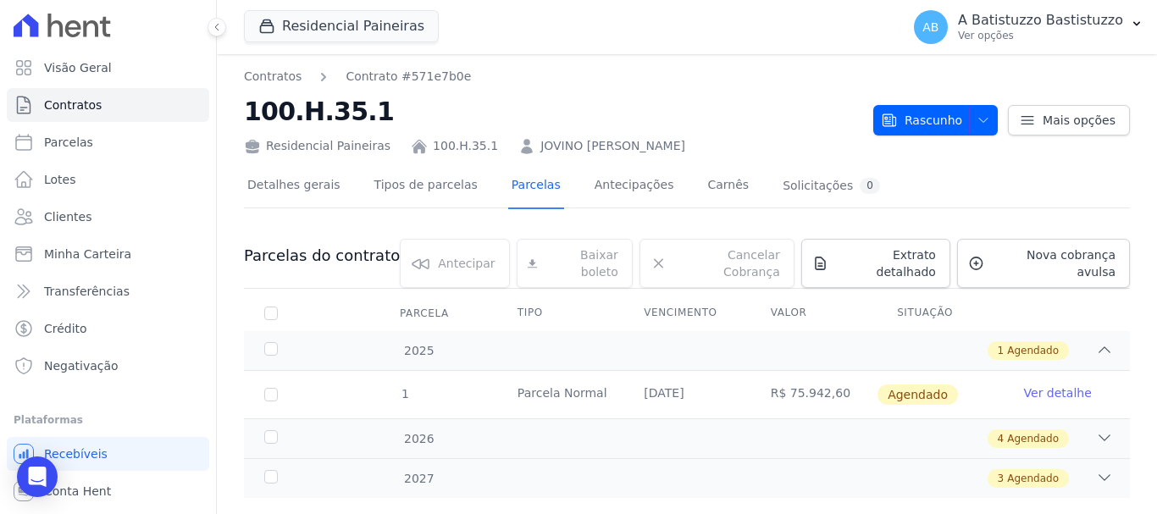
scroll to position [21, 0]
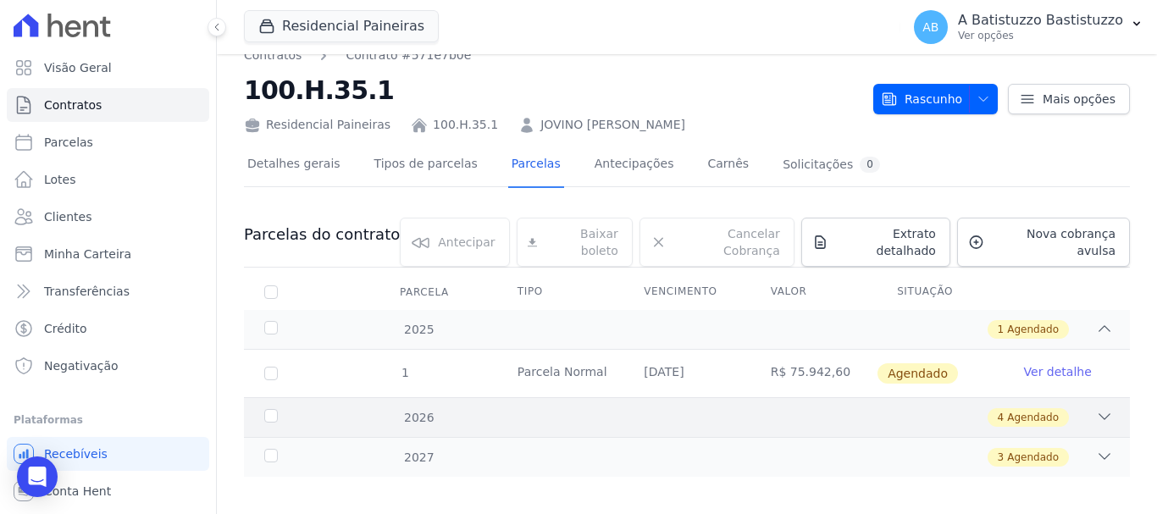
click at [1096, 408] on icon at bounding box center [1104, 416] width 17 height 17
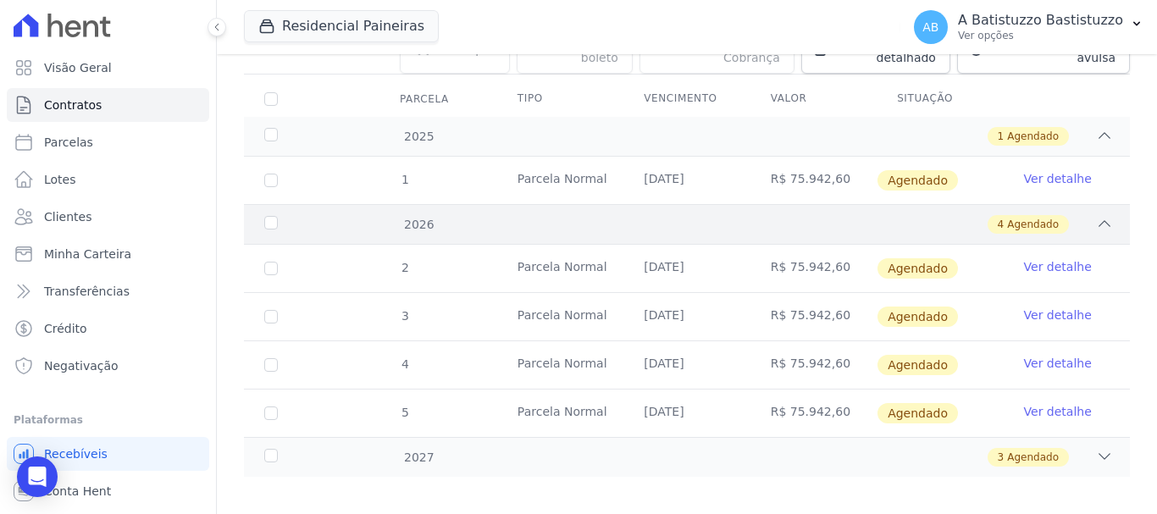
scroll to position [0, 0]
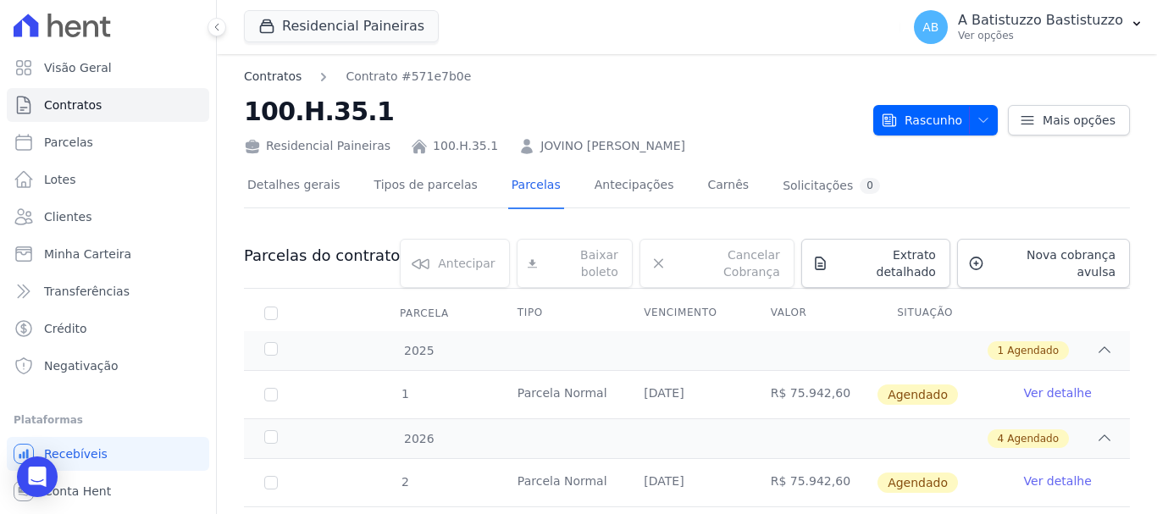
click at [264, 73] on link "Contratos" at bounding box center [273, 77] width 58 height 18
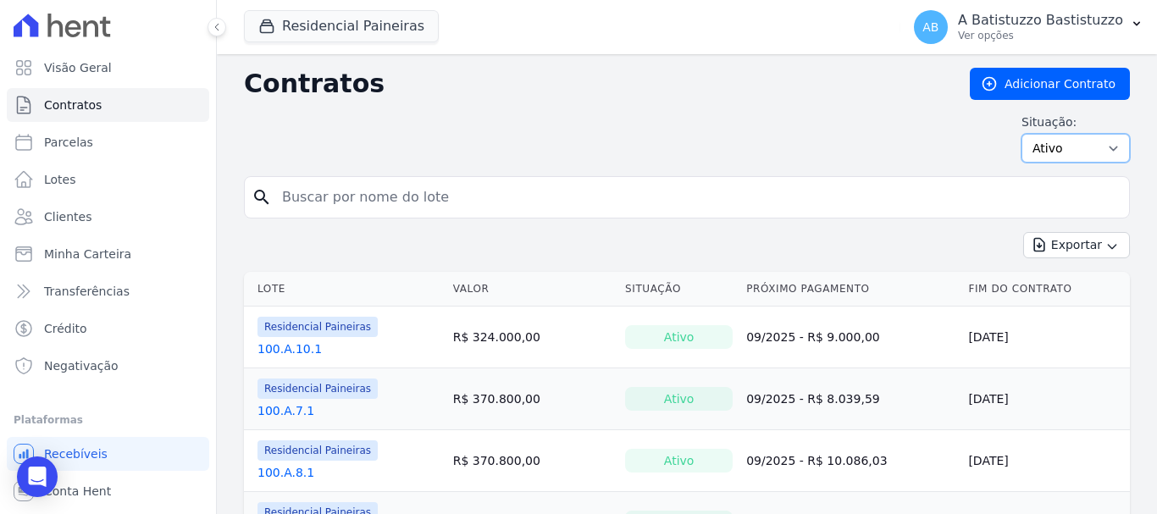
click at [1098, 148] on select "Ativo Todos Pausado Distratado Rascunho Expirado Encerrado" at bounding box center [1075, 148] width 108 height 29
select select "draft"
click at [1021, 134] on select "Ativo Todos Pausado Distratado Rascunho Expirado Encerrado" at bounding box center [1075, 148] width 108 height 29
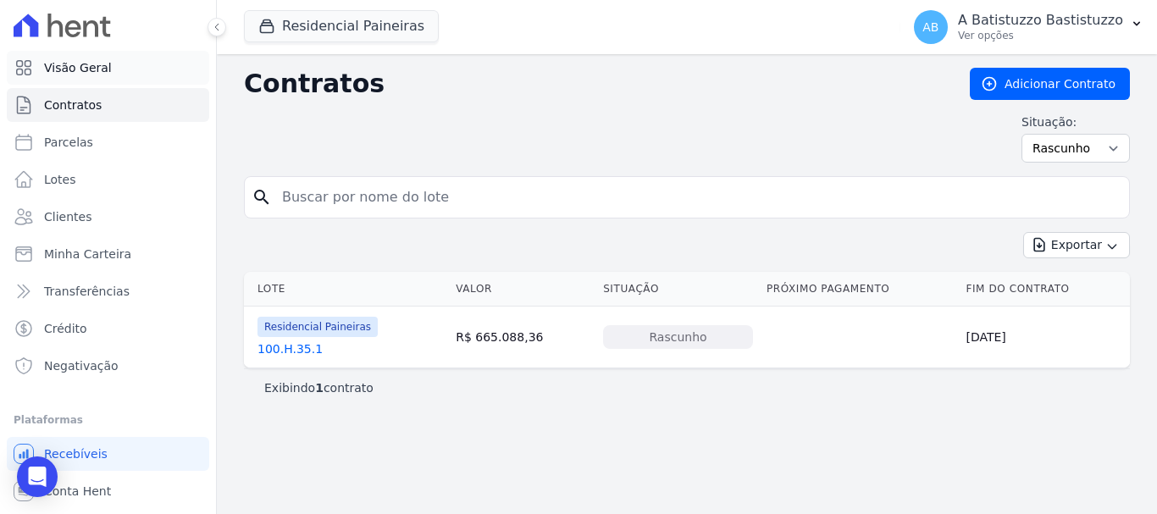
click at [79, 66] on span "Visão Geral" at bounding box center [78, 67] width 68 height 17
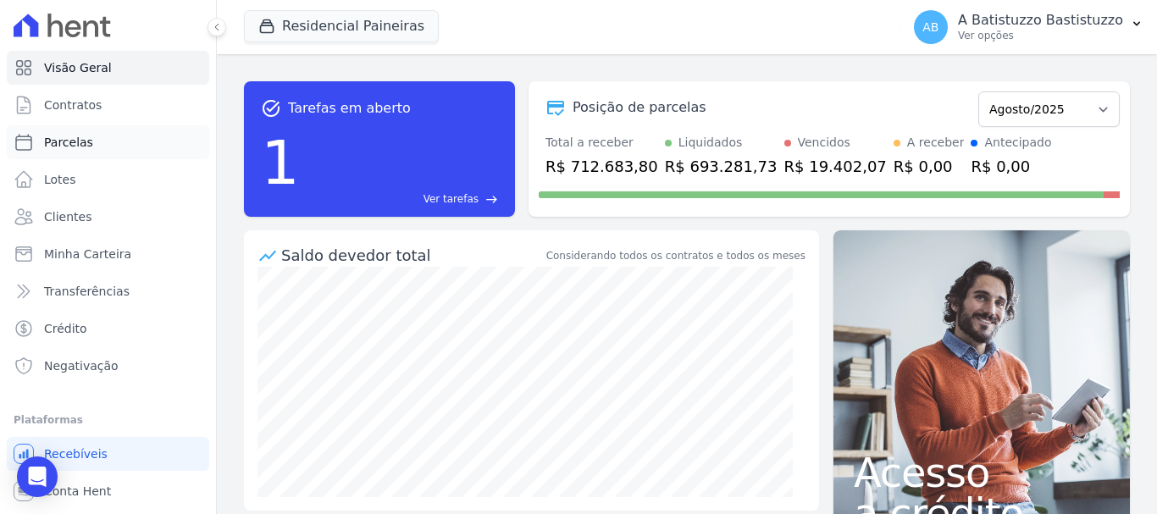
click at [113, 137] on link "Parcelas" at bounding box center [108, 142] width 202 height 34
select select
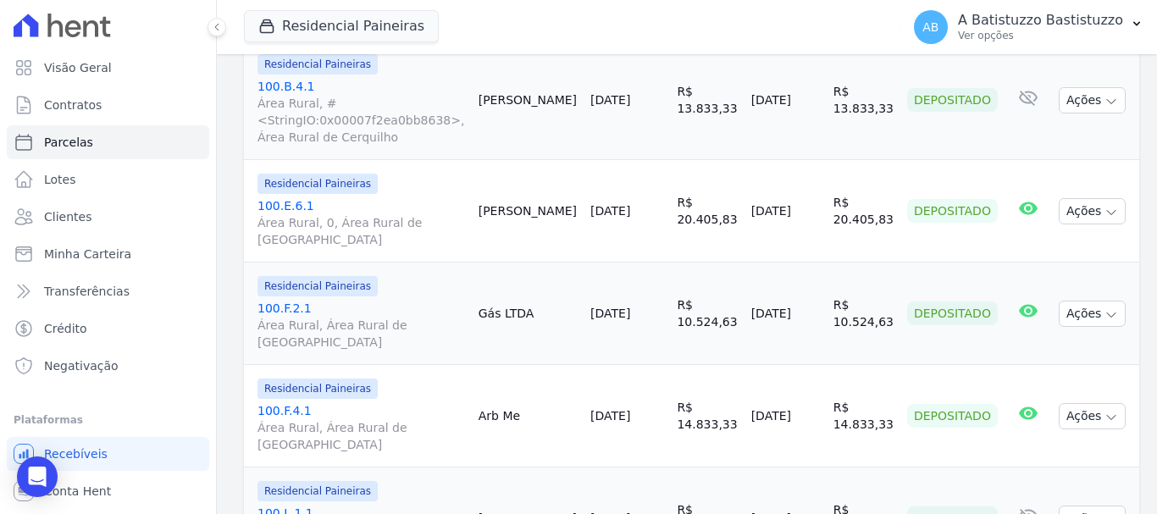
scroll to position [2500, 0]
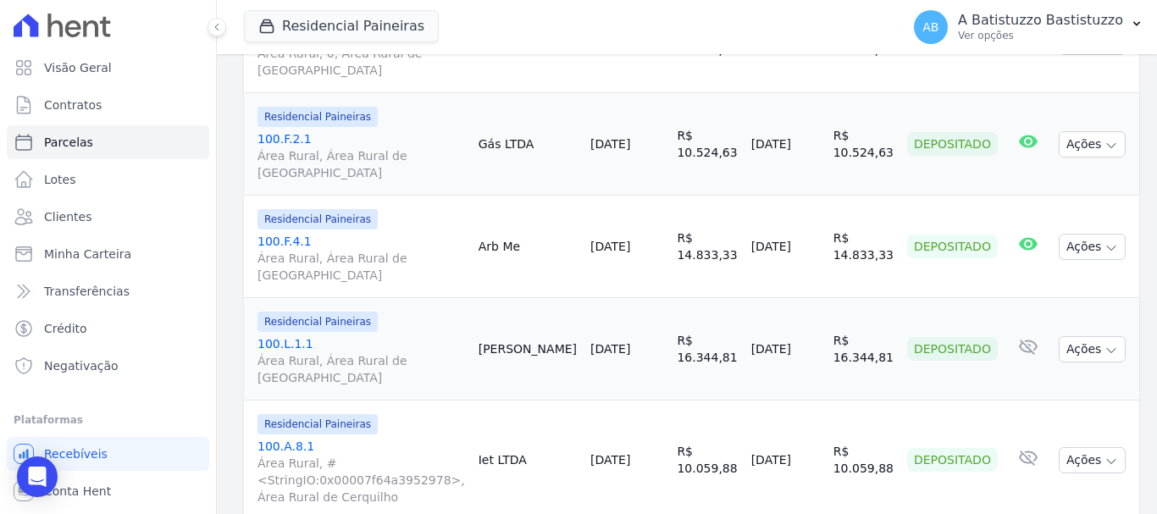
select select
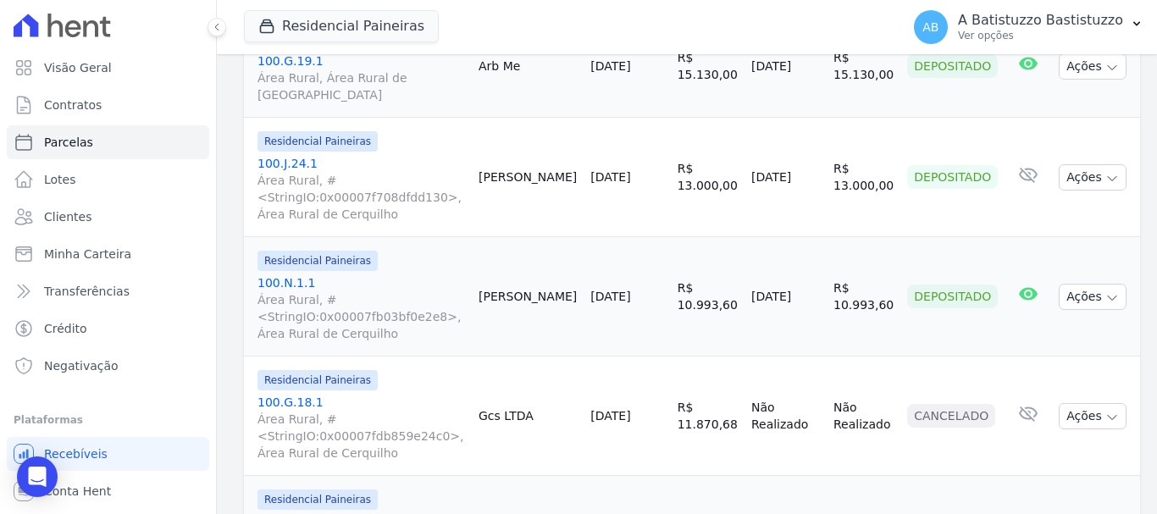
scroll to position [39, 0]
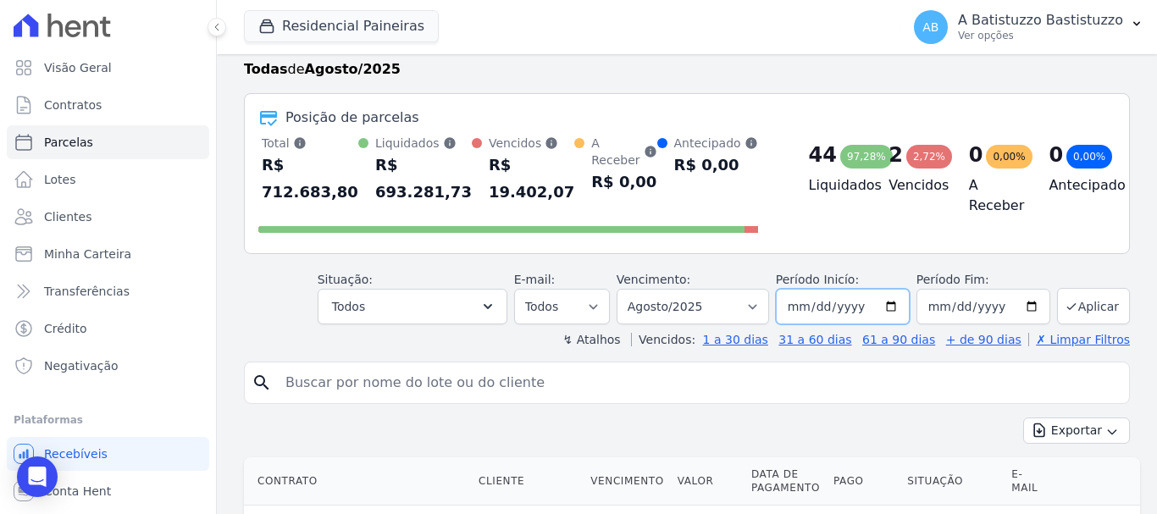
click at [886, 309] on input "[DATE]" at bounding box center [843, 307] width 134 height 36
type input "[DATE]"
click at [1022, 309] on input "[DATE]" at bounding box center [983, 307] width 134 height 36
type input "[DATE]"
click at [752, 305] on select "Filtrar por período ──────── Todos os meses Fevereiro/2023 Março/2023 Abril/202…" at bounding box center [693, 307] width 152 height 36
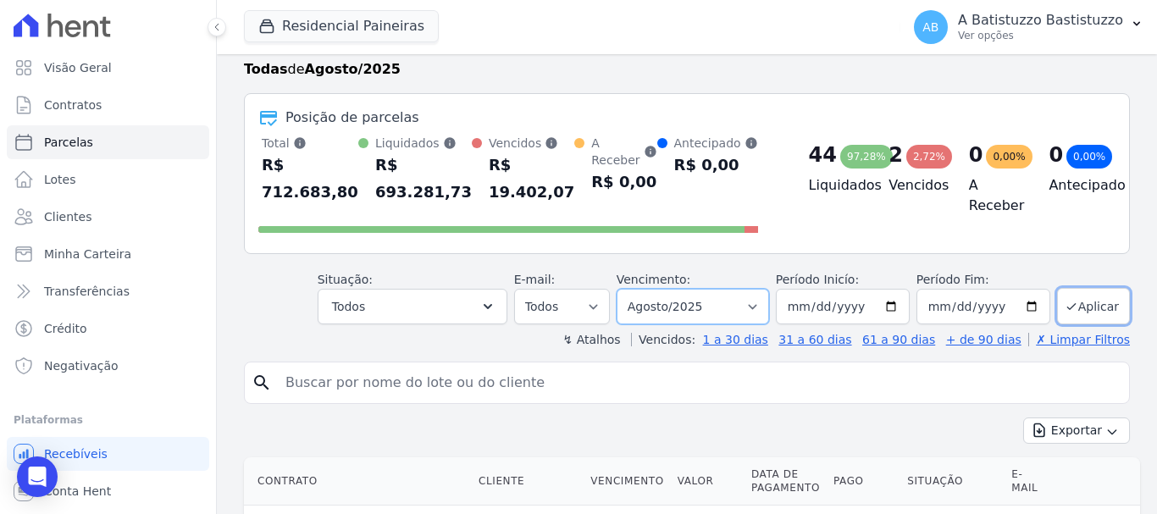
select select "09/2025"
click at [628, 289] on select "Filtrar por período ──────── Todos os meses Fevereiro/2023 Março/2023 Abril/202…" at bounding box center [693, 307] width 152 height 36
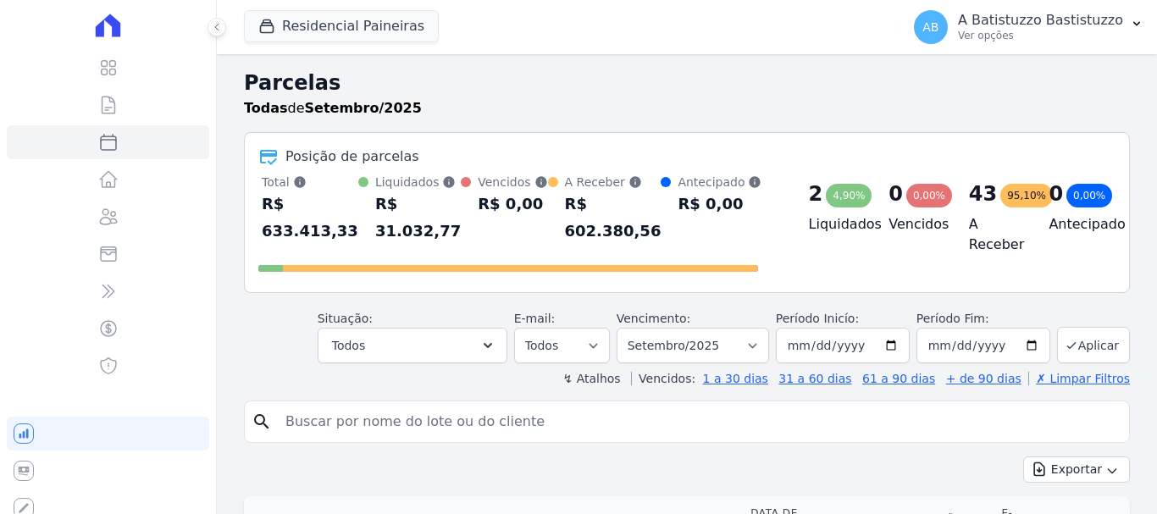
select select
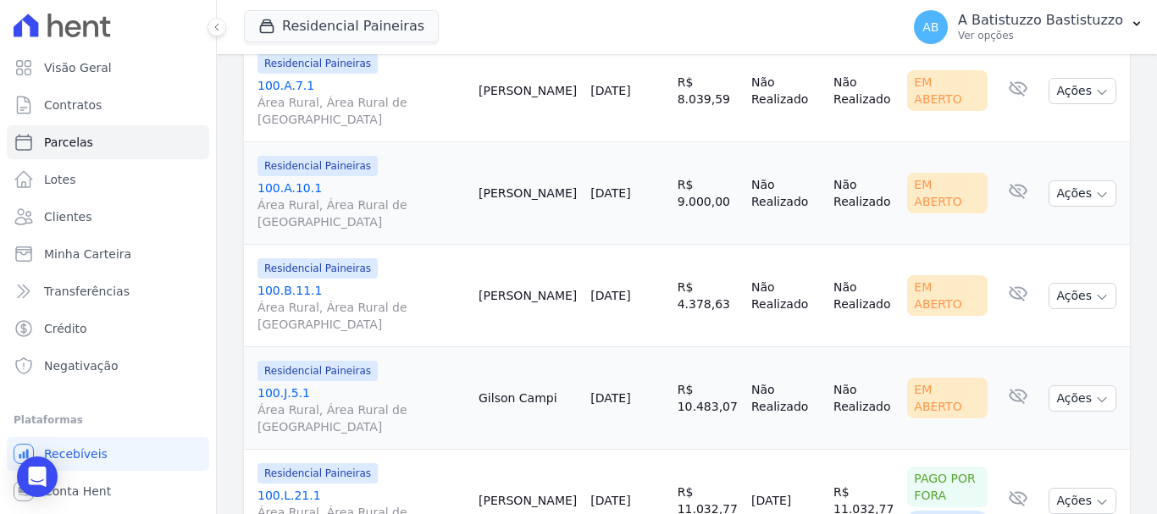
scroll to position [1016, 0]
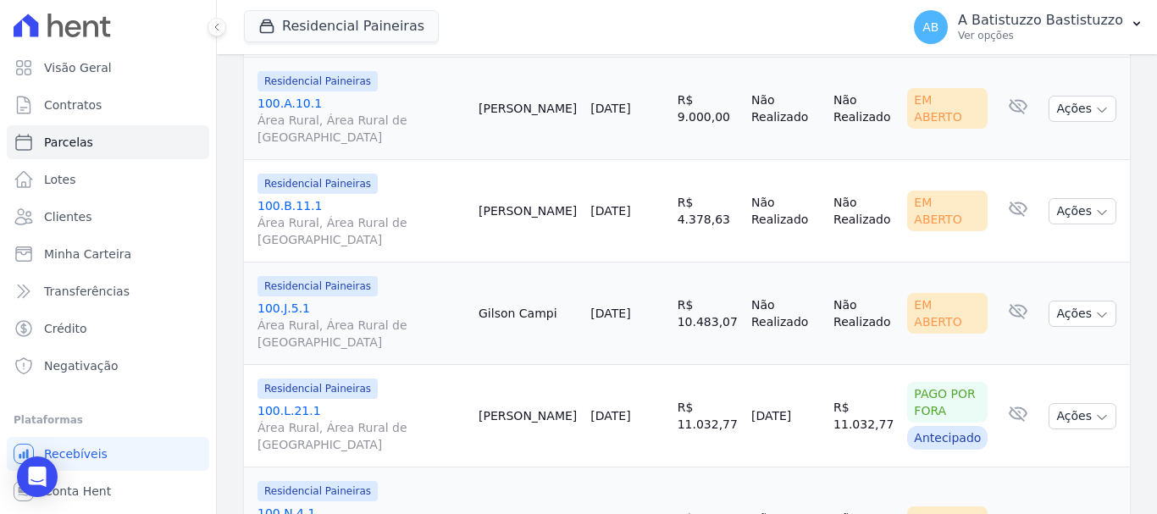
click at [286, 402] on link "100.L.21.1 Área Rural, Área Rural de [GEOGRAPHIC_DATA]" at bounding box center [361, 427] width 208 height 51
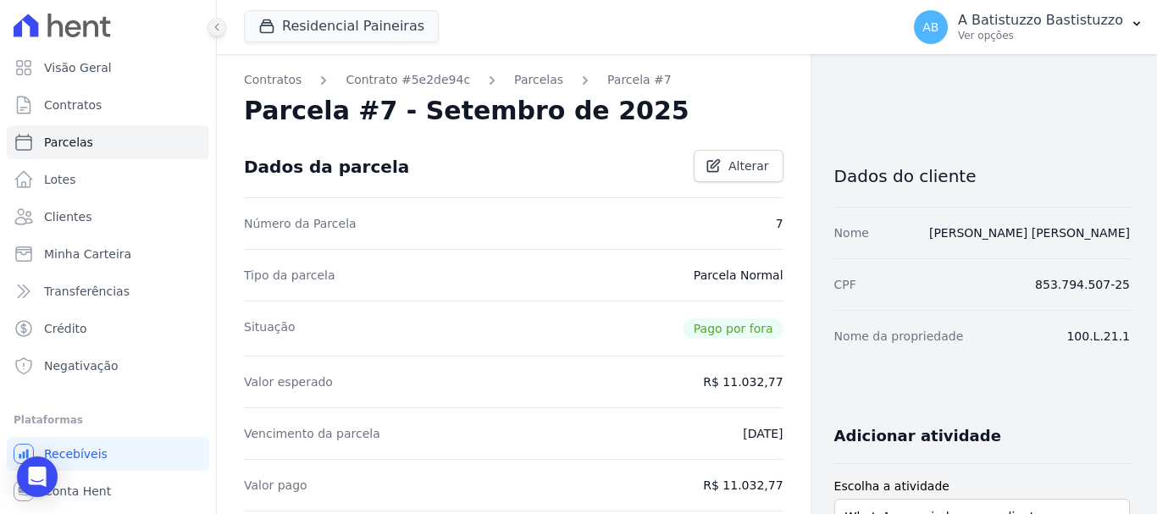
click at [219, 25] on icon at bounding box center [217, 27] width 10 height 10
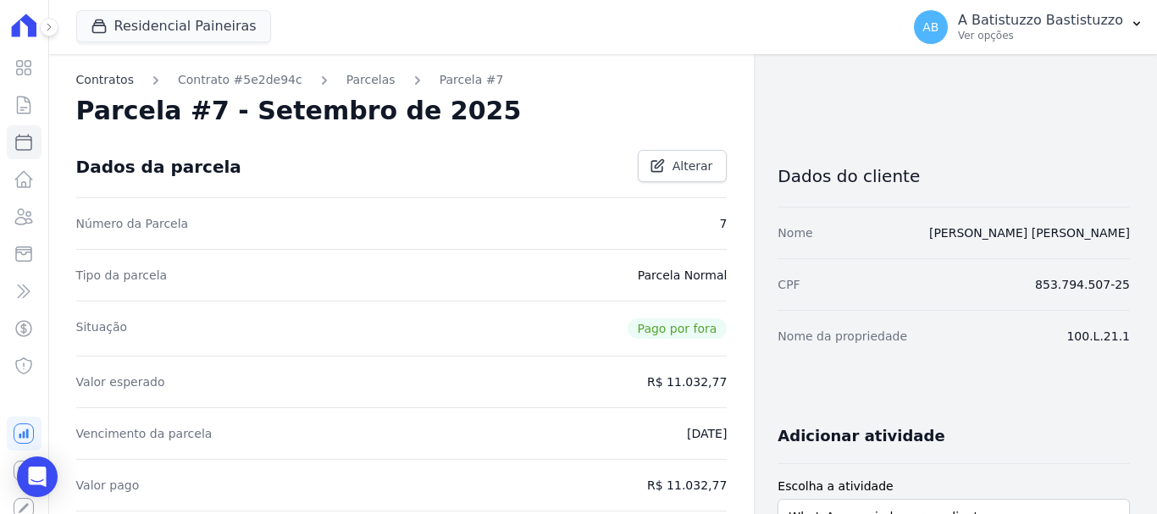
click at [102, 84] on link "Contratos" at bounding box center [105, 80] width 58 height 18
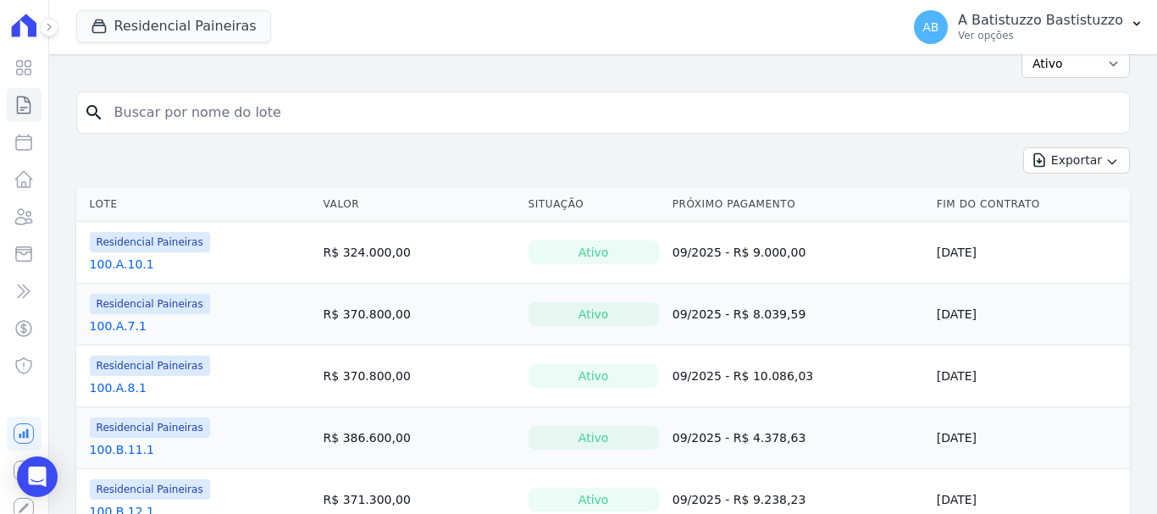
scroll to position [339, 0]
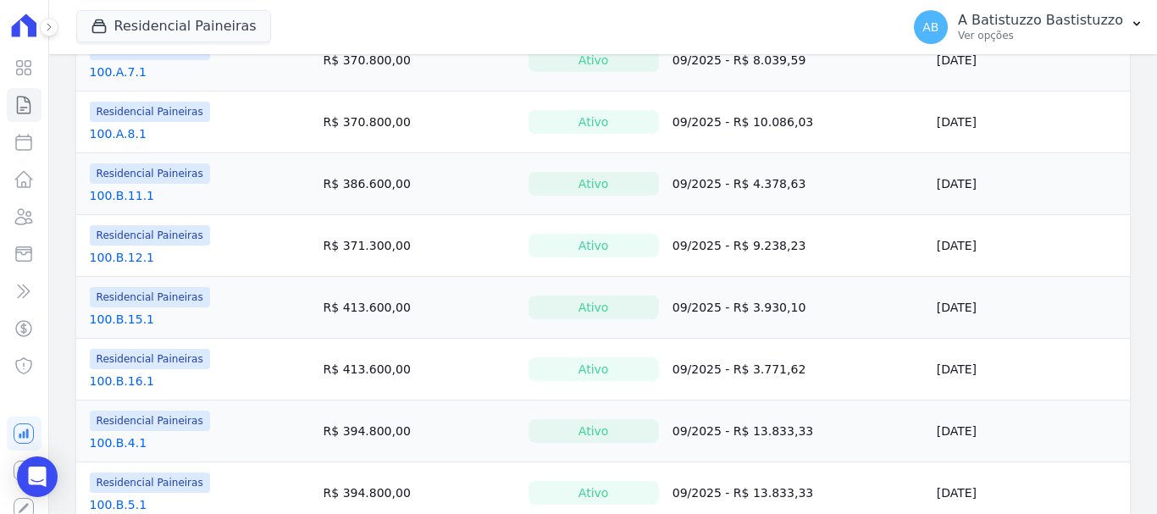
click at [45, 29] on icon at bounding box center [49, 27] width 10 height 10
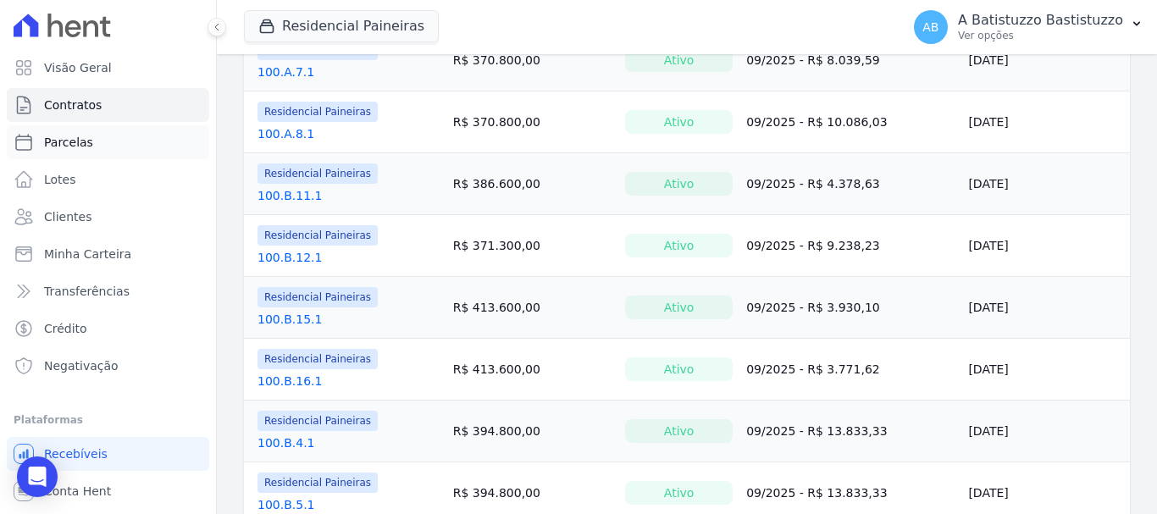
click at [95, 147] on link "Parcelas" at bounding box center [108, 142] width 202 height 34
select select
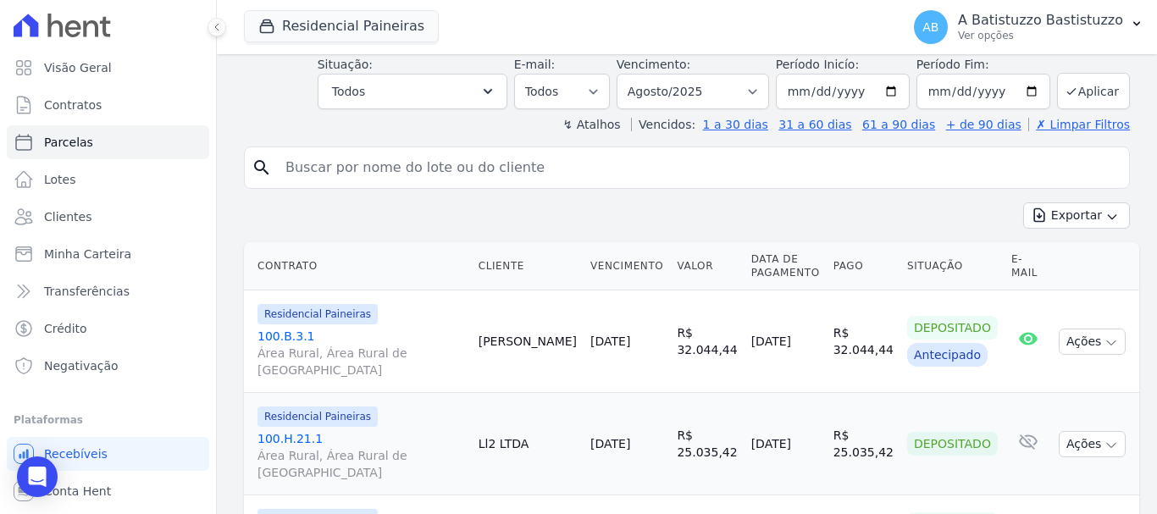
scroll to position [339, 0]
